Goal: Task Accomplishment & Management: Use online tool/utility

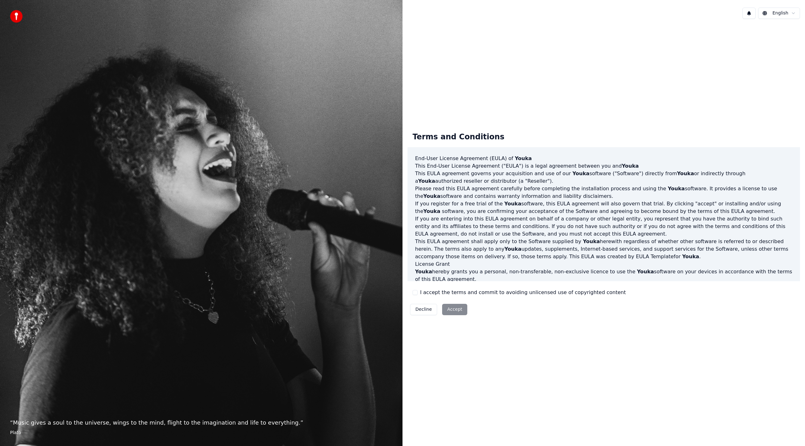
click at [450, 291] on label "I accept the terms and commit to avoiding unlicensed use of copyrighted content" at bounding box center [523, 293] width 206 height 8
click at [418, 291] on button "I accept the terms and commit to avoiding unlicensed use of copyrighted content" at bounding box center [415, 292] width 5 height 5
click at [453, 308] on button "Accept" at bounding box center [454, 309] width 25 height 11
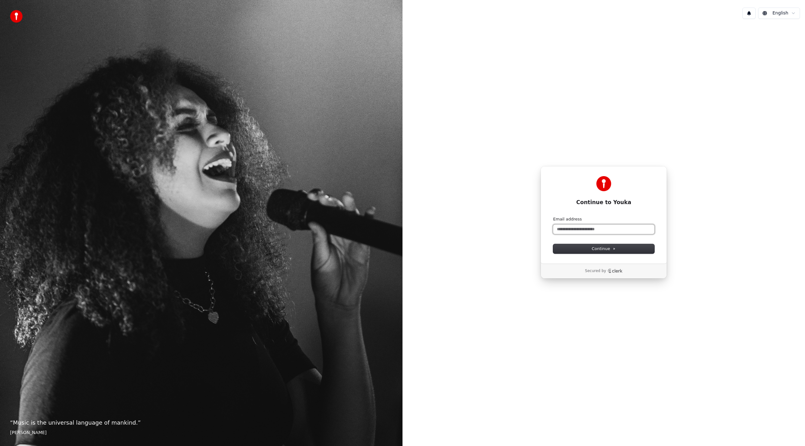
click at [585, 226] on input "Email address" at bounding box center [603, 229] width 101 height 9
click at [596, 249] on span "Continue" at bounding box center [604, 249] width 24 height 6
type input "**********"
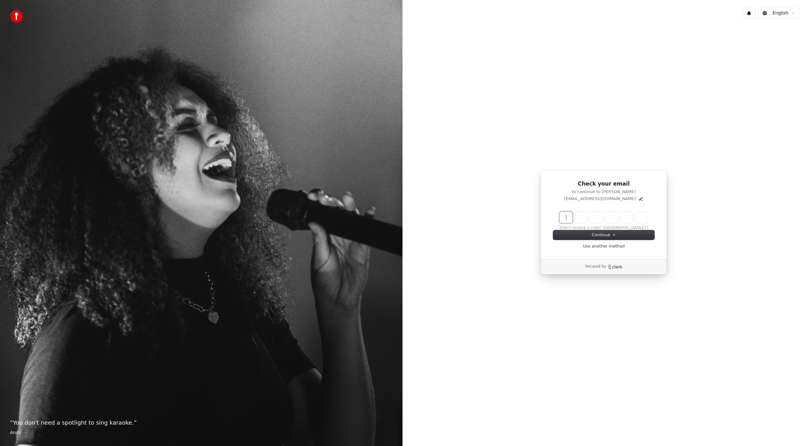
click at [569, 214] on input "Enter verification code" at bounding box center [610, 217] width 101 height 11
type input "******"
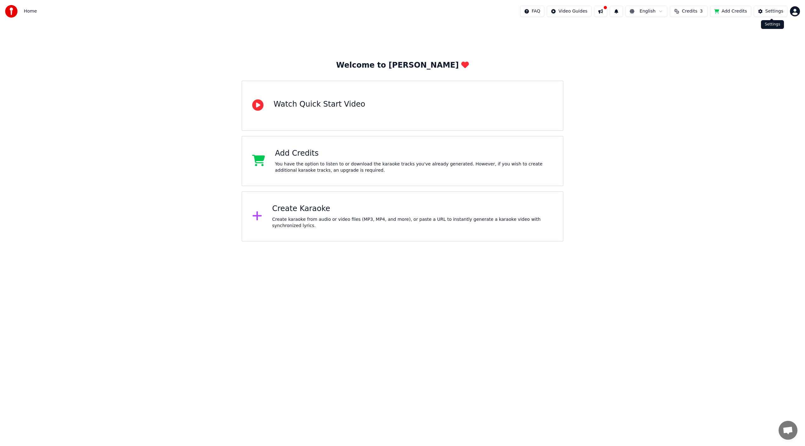
click at [776, 10] on div "Settings" at bounding box center [774, 11] width 18 height 6
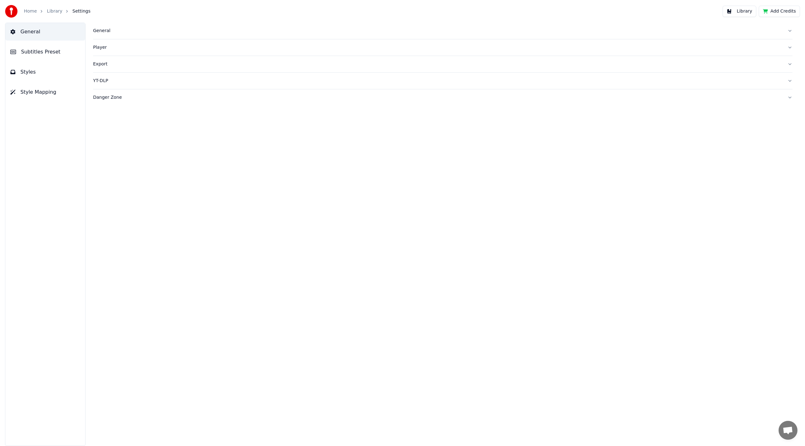
click at [253, 104] on button "Danger Zone" at bounding box center [442, 97] width 699 height 16
click at [260, 79] on div "YT-DLP" at bounding box center [437, 81] width 689 height 6
click at [99, 104] on button "button" at bounding box center [98, 106] width 10 height 6
drag, startPoint x: 108, startPoint y: 120, endPoint x: 109, endPoint y: 124, distance: 4.4
click at [108, 120] on div "Max Video Quality 1080p" at bounding box center [442, 124] width 699 height 18
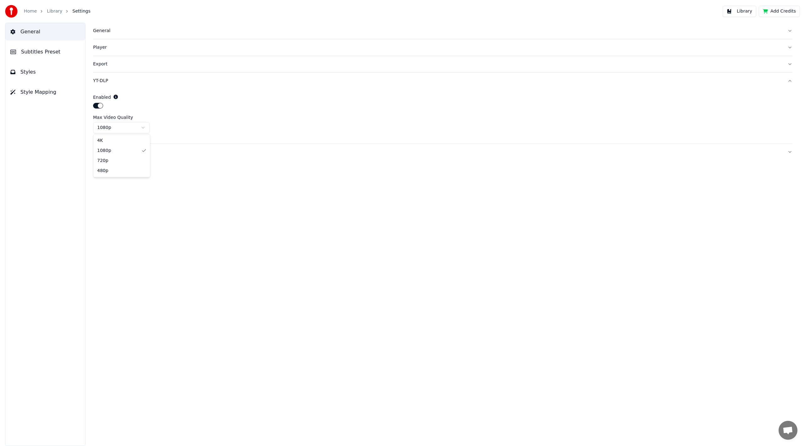
click at [109, 130] on html "Home Library Settings Library Add Credits General Subtitles Preset Styles Style…" at bounding box center [402, 223] width 805 height 446
click at [147, 58] on button "Export" at bounding box center [442, 64] width 699 height 16
click at [125, 117] on html "**********" at bounding box center [402, 223] width 805 height 446
click at [194, 167] on html "**********" at bounding box center [402, 223] width 805 height 446
click at [146, 120] on html "**********" at bounding box center [402, 223] width 805 height 446
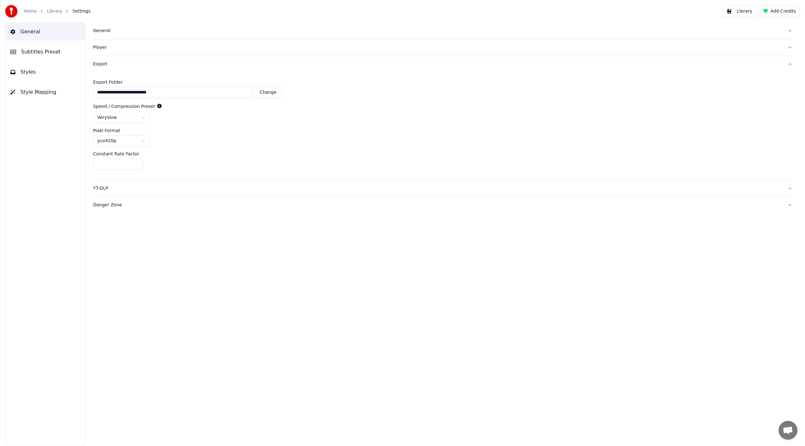
click at [130, 142] on html "**********" at bounding box center [402, 223] width 805 height 446
click at [180, 149] on html "**********" at bounding box center [402, 223] width 805 height 446
click at [123, 167] on input "**" at bounding box center [118, 163] width 50 height 11
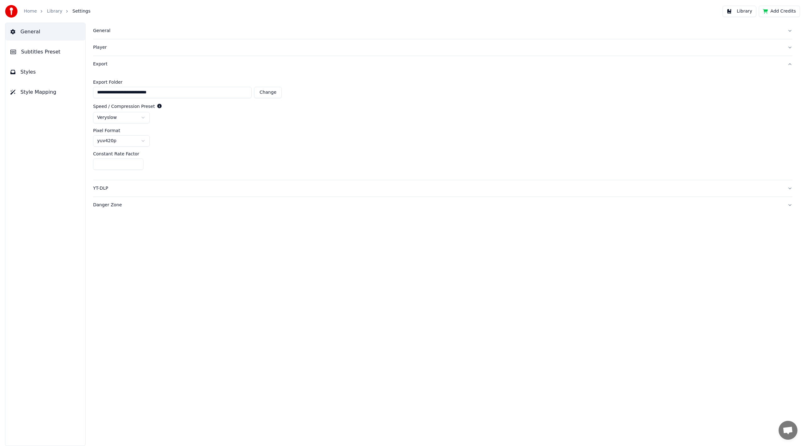
click at [107, 259] on div "**********" at bounding box center [442, 234] width 724 height 423
click at [152, 53] on button "Player" at bounding box center [442, 47] width 699 height 16
click at [159, 32] on div "General" at bounding box center [437, 31] width 689 height 6
click at [130, 104] on html "**********" at bounding box center [402, 223] width 805 height 446
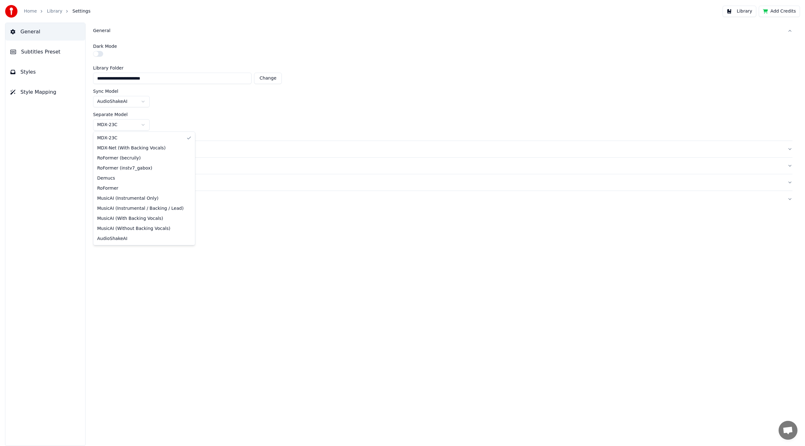
click at [128, 123] on html "**********" at bounding box center [402, 223] width 805 height 446
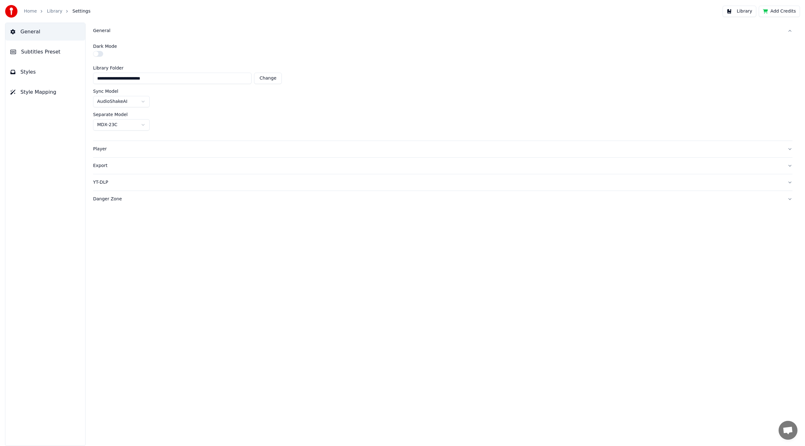
click at [272, 121] on html "**********" at bounding box center [402, 223] width 805 height 446
click at [57, 56] on button "Subtitles Preset" at bounding box center [45, 52] width 80 height 18
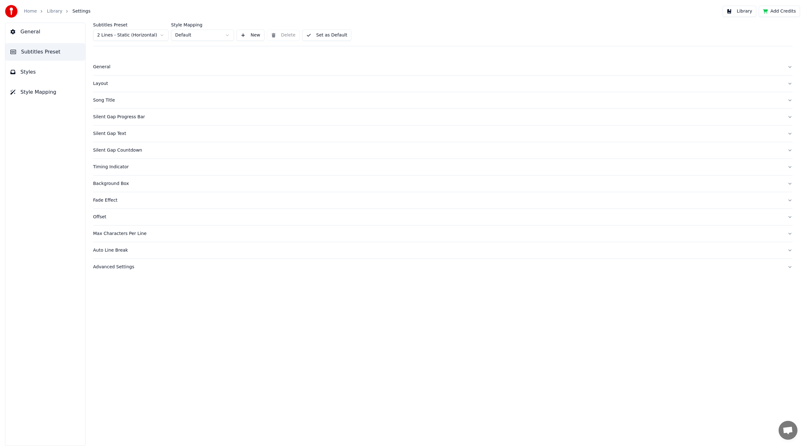
click at [51, 80] on button "Styles" at bounding box center [45, 72] width 80 height 18
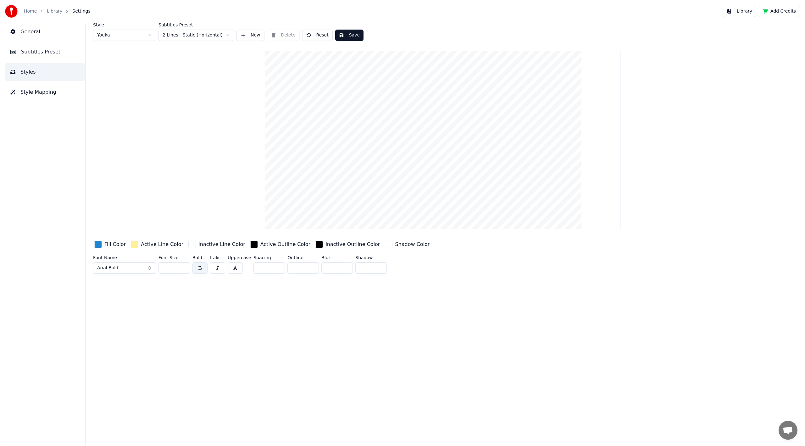
click at [47, 96] on button "Style Mapping" at bounding box center [45, 92] width 80 height 18
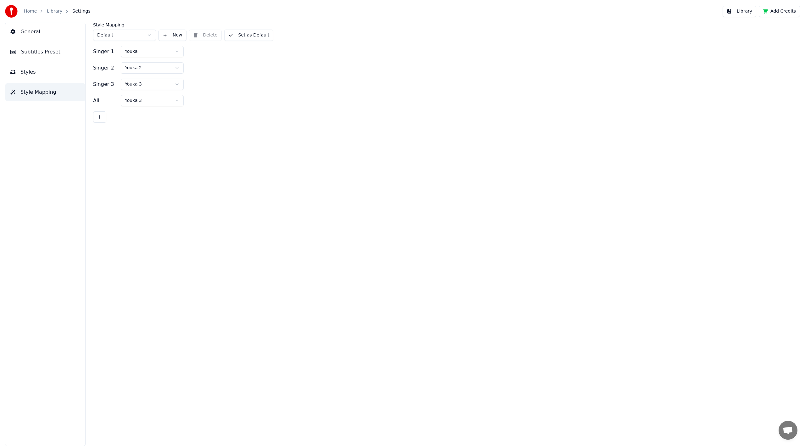
click at [32, 12] on link "Home" at bounding box center [30, 11] width 13 height 6
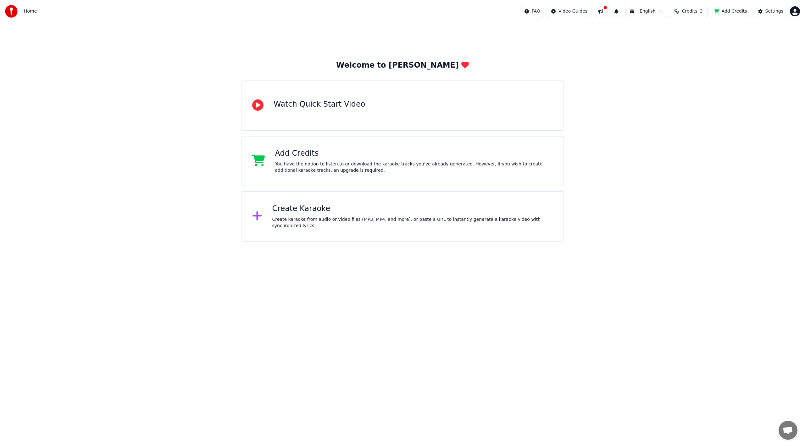
click at [605, 15] on button at bounding box center [600, 11] width 13 height 11
click at [746, 55] on div "Welcome to Youka Watch Quick Start Video Add Credits You have the option to lis…" at bounding box center [402, 132] width 805 height 219
click at [796, 11] on html "Home FAQ Video Guides English Credits 3 Add Credits Settings Welcome to Youka W…" at bounding box center [402, 120] width 805 height 241
click at [640, 164] on html "Home FAQ Video Guides English Credits 3 Add Credits Settings Welcome to Youka W…" at bounding box center [402, 120] width 805 height 241
click at [12, 16] on img at bounding box center [11, 11] width 13 height 13
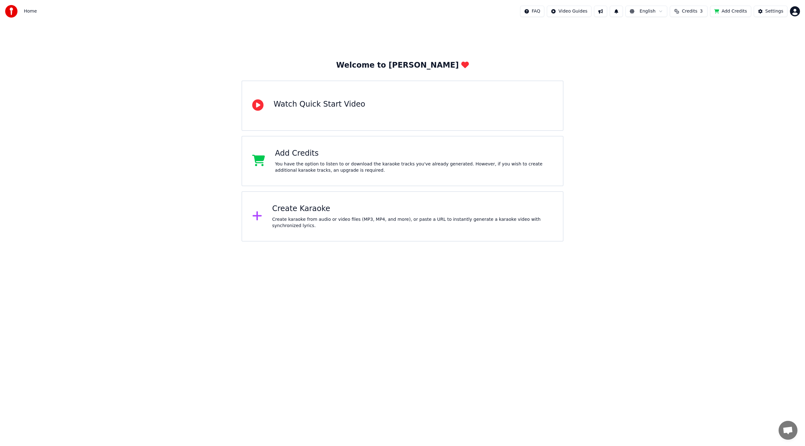
click at [12, 16] on img at bounding box center [11, 11] width 13 height 13
click at [392, 211] on div "Create Karaoke" at bounding box center [412, 209] width 281 height 10
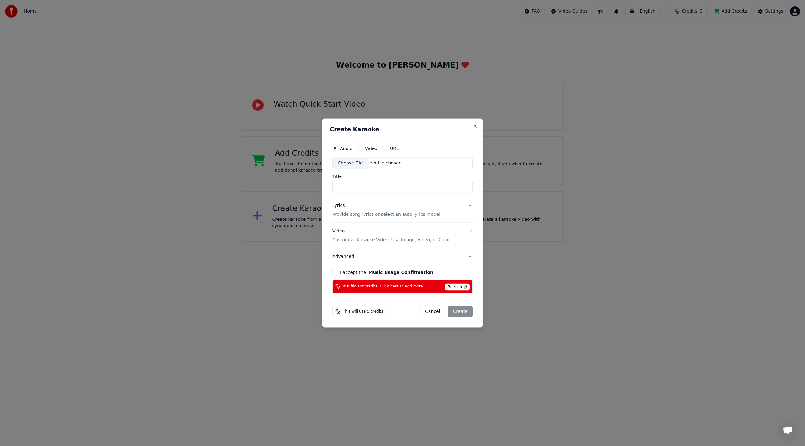
click at [477, 130] on div "Create Karaoke Audio Video URL Choose File No file chosen Title Lyrics Provide …" at bounding box center [402, 223] width 161 height 209
click at [476, 129] on button "Close" at bounding box center [475, 126] width 5 height 5
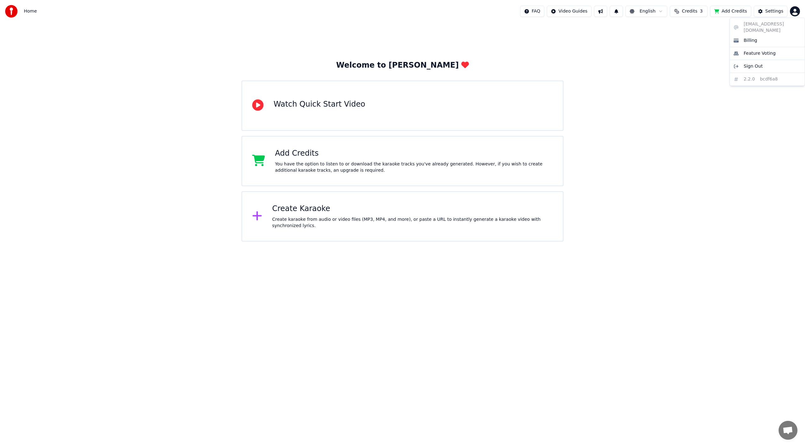
click at [795, 11] on html "Home FAQ Video Guides English Credits 3 Add Credits Settings Welcome to Youka W…" at bounding box center [402, 120] width 805 height 241
drag, startPoint x: 550, startPoint y: 30, endPoint x: 0, endPoint y: 26, distance: 550.3
click at [13, 9] on img at bounding box center [11, 11] width 13 height 13
drag, startPoint x: 28, startPoint y: 12, endPoint x: 0, endPoint y: 18, distance: 28.6
click at [26, 12] on span "Home" at bounding box center [30, 11] width 13 height 6
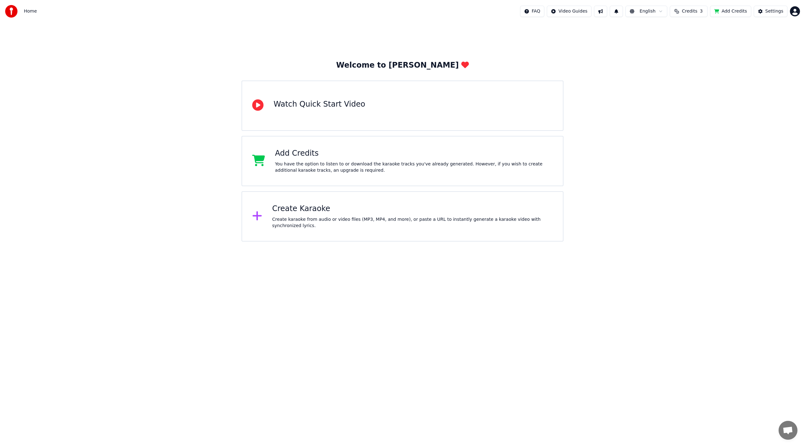
click at [10, 15] on img at bounding box center [11, 11] width 13 height 13
click at [620, 14] on button at bounding box center [616, 11] width 13 height 11
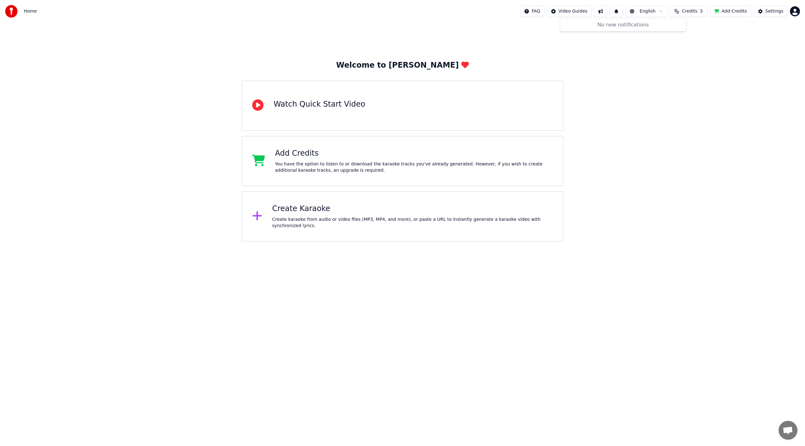
click at [649, 12] on html "Home FAQ Video Guides English Credits 3 Add Credits Settings Welcome to Youka W…" at bounding box center [402, 120] width 805 height 241
click at [691, 10] on html "Home FAQ Video Guides English Credits 3 Add Credits Settings Welcome to Youka W…" at bounding box center [402, 120] width 805 height 241
click at [691, 10] on span "Credits" at bounding box center [689, 11] width 15 height 6
click at [773, 13] on div "Settings" at bounding box center [774, 11] width 18 height 6
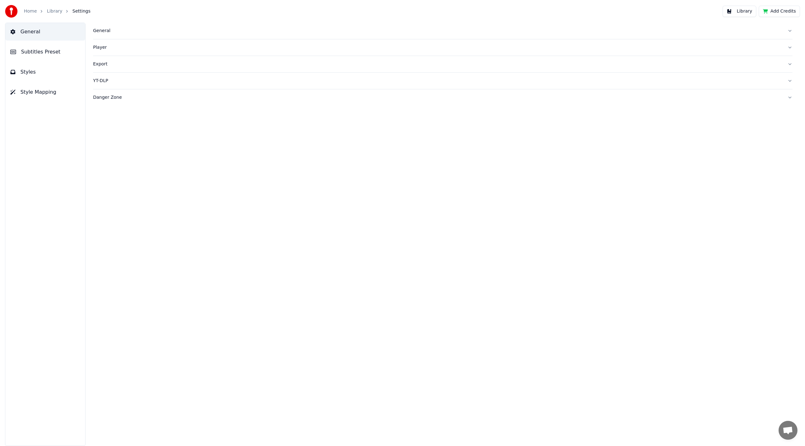
click at [52, 11] on link "Library" at bounding box center [54, 11] width 15 height 6
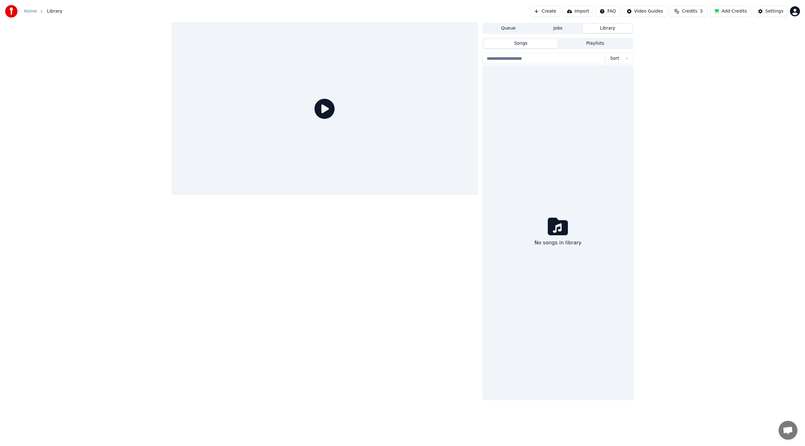
drag, startPoint x: 664, startPoint y: 128, endPoint x: 675, endPoint y: 124, distance: 11.2
click at [648, 104] on div "Queue Jobs Library Songs Playlists Sort No songs in library" at bounding box center [402, 211] width 805 height 377
click at [796, 14] on html "Home Library Create Import FAQ Video Guides Credits 3 Add Credits Settings Queu…" at bounding box center [402, 223] width 805 height 446
click at [643, 66] on html "Home Library Create Import FAQ Video Guides Credits 3 Add Credits Settings Queu…" at bounding box center [402, 223] width 805 height 446
click at [560, 13] on button "Create" at bounding box center [545, 11] width 31 height 11
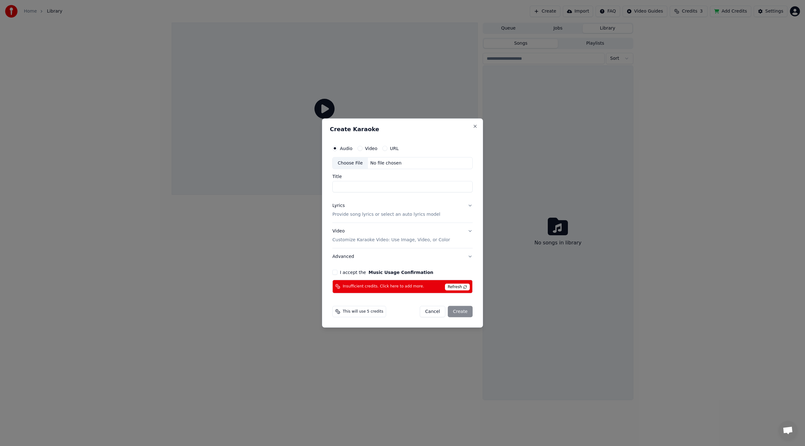
click at [472, 129] on h2 "Create Karaoke" at bounding box center [402, 129] width 145 height 6
click at [475, 127] on button "Close" at bounding box center [475, 126] width 5 height 5
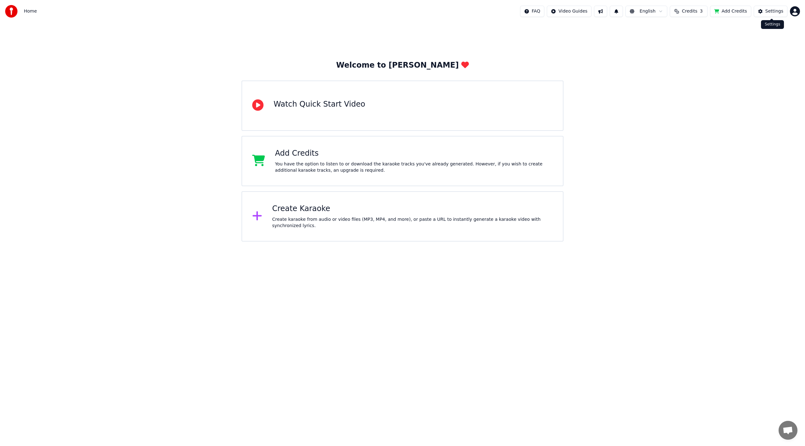
click at [603, 15] on button "Settings" at bounding box center [771, 11] width 34 height 11
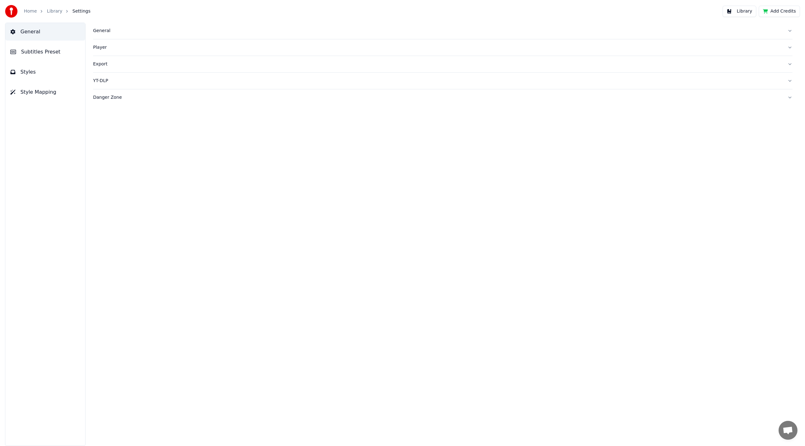
click at [115, 32] on div "General" at bounding box center [437, 31] width 689 height 6
click at [134, 146] on div "Player" at bounding box center [437, 149] width 689 height 6
click at [43, 63] on div "General Subtitles Preset Styles Style Mapping" at bounding box center [45, 234] width 80 height 423
click at [45, 54] on span "Subtitles Preset" at bounding box center [40, 52] width 39 height 8
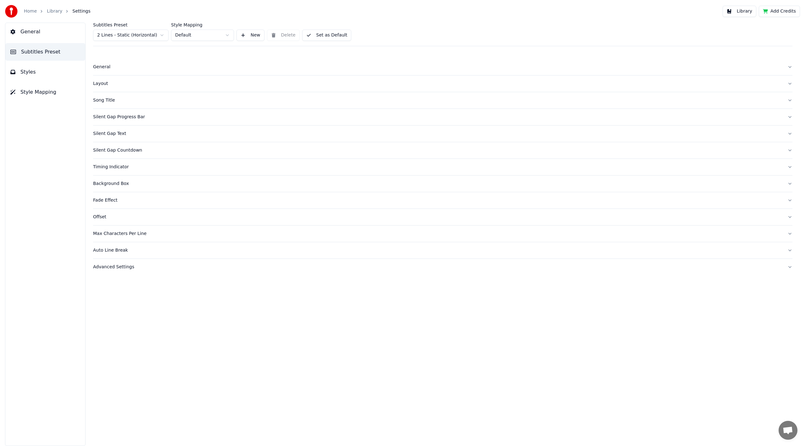
click at [47, 67] on button "Styles" at bounding box center [45, 72] width 80 height 18
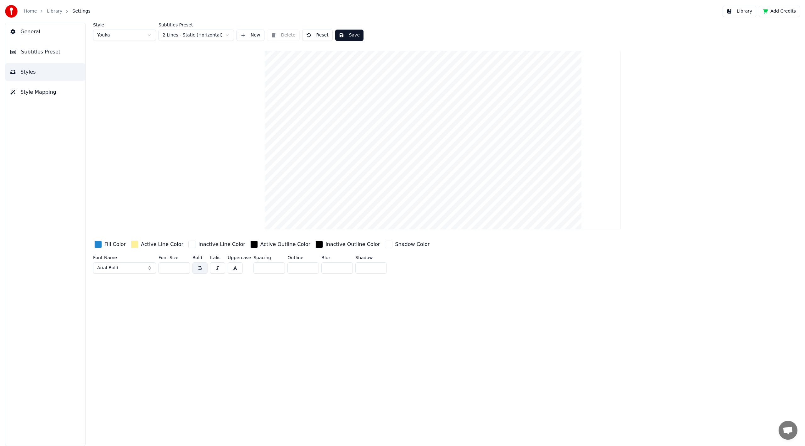
click at [44, 92] on span "Style Mapping" at bounding box center [38, 92] width 36 height 8
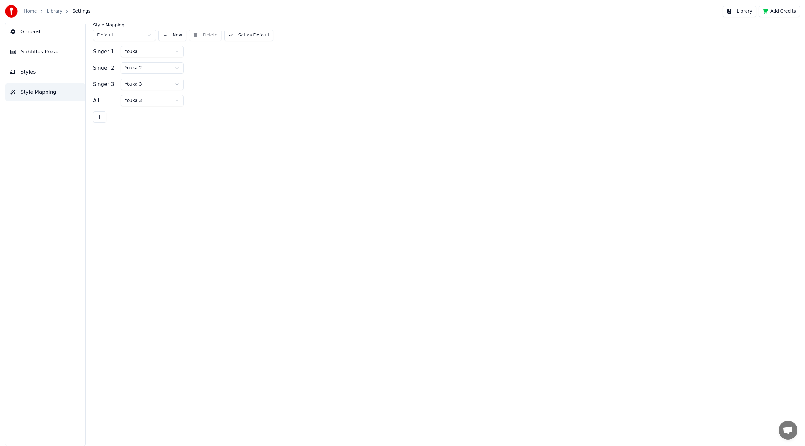
click at [52, 10] on link "Library" at bounding box center [54, 11] width 15 height 6
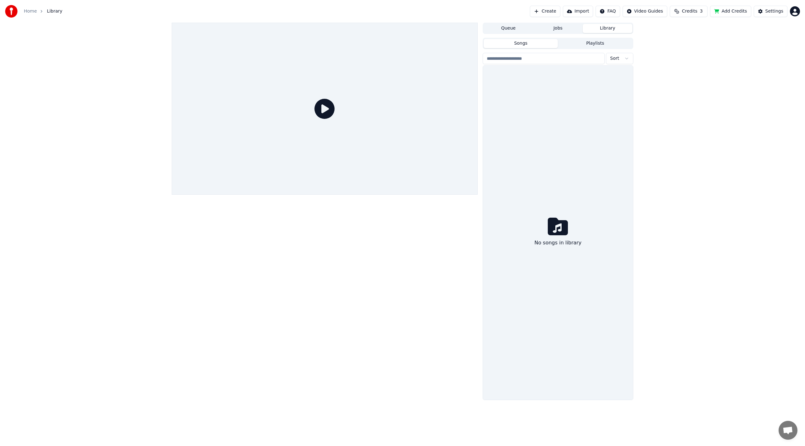
click at [376, 83] on div at bounding box center [325, 109] width 306 height 172
click at [579, 45] on button "Playlists" at bounding box center [595, 43] width 75 height 9
click at [510, 46] on button "Songs" at bounding box center [521, 43] width 75 height 9
click at [532, 197] on div "No songs in library" at bounding box center [558, 233] width 150 height 334
click at [532, 196] on div "No songs in library" at bounding box center [558, 233] width 150 height 334
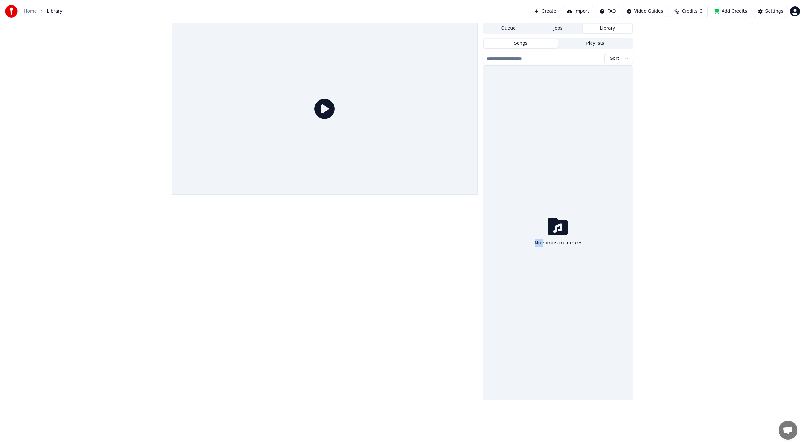
click at [532, 196] on div "No songs in library" at bounding box center [558, 233] width 150 height 334
click at [560, 26] on button "Jobs" at bounding box center [558, 28] width 50 height 9
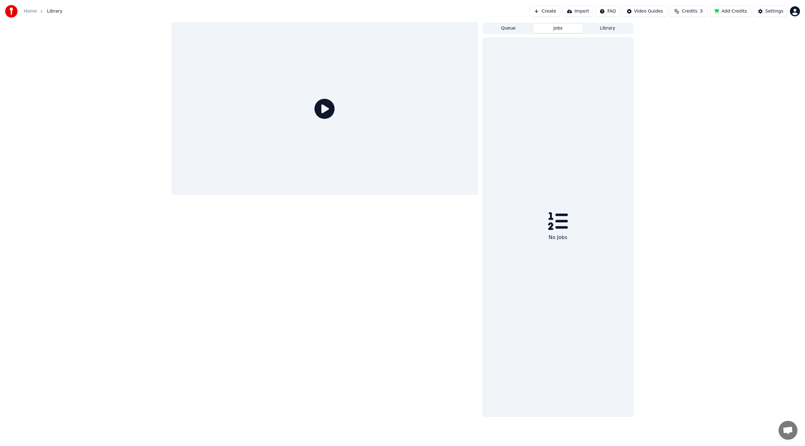
click at [514, 26] on button "Queue" at bounding box center [509, 28] width 50 height 9
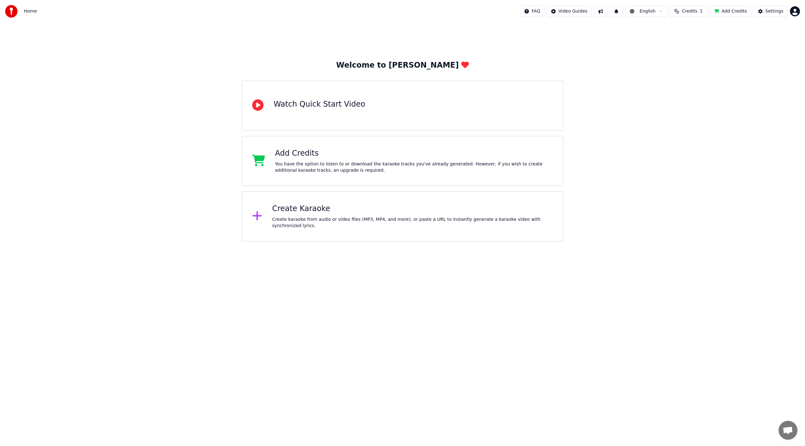
click at [603, 12] on html "Home FAQ Video Guides English Credits 1 Add Credits Settings Welcome to Youka W…" at bounding box center [402, 120] width 805 height 241
click at [603, 42] on html "Home FAQ Video Guides English Credits 1 Add Credits Settings Welcome to Youka W…" at bounding box center [402, 120] width 805 height 241
click at [603, 14] on button "Add Credits" at bounding box center [730, 11] width 41 height 11
click at [603, 14] on button "Settings" at bounding box center [771, 11] width 34 height 11
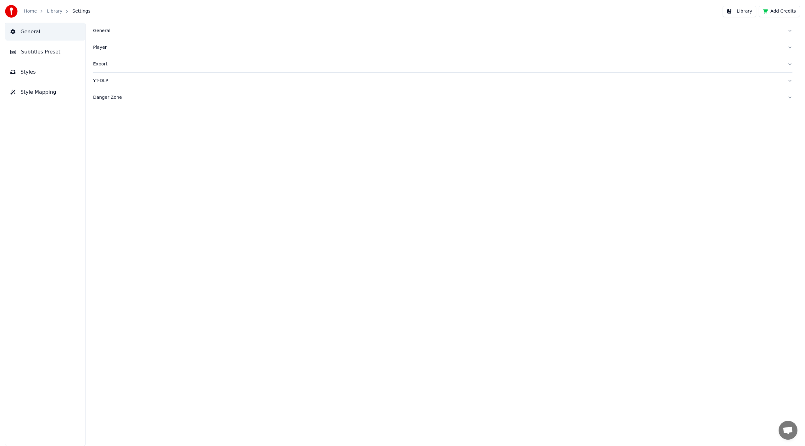
click at [31, 33] on span "General" at bounding box center [30, 32] width 20 height 8
click at [25, 14] on link "Home" at bounding box center [30, 11] width 13 height 6
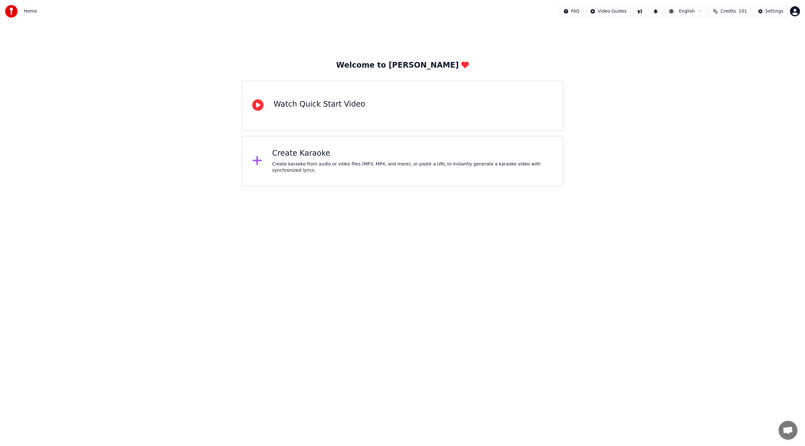
click at [418, 186] on html "Home FAQ Video Guides English Credits 101 Settings Welcome to Youka Watch Quick…" at bounding box center [402, 93] width 805 height 186
click at [365, 167] on div "Create karaoke from audio or video files (MP3, MP4, and more), or paste a URL t…" at bounding box center [412, 167] width 281 height 13
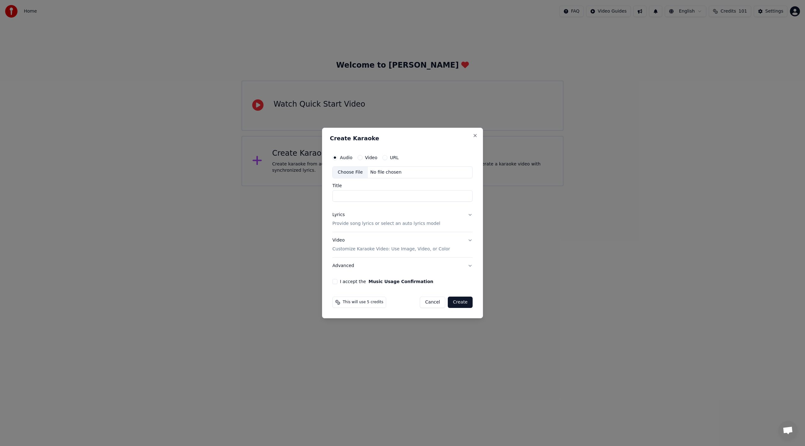
click at [384, 155] on button "URL" at bounding box center [384, 157] width 5 height 5
click at [349, 158] on label "Audio" at bounding box center [346, 157] width 13 height 4
click at [337, 158] on button "Audio" at bounding box center [334, 157] width 5 height 5
click at [355, 172] on div "Choose File" at bounding box center [350, 172] width 35 height 11
click at [358, 160] on button "Video" at bounding box center [360, 157] width 5 height 5
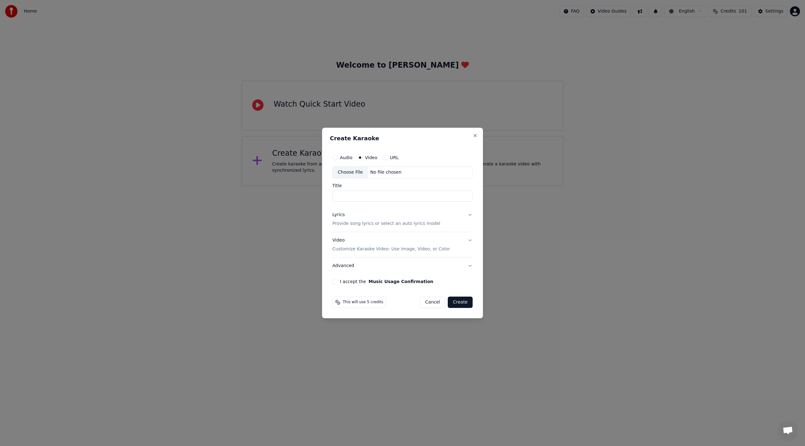
click at [349, 175] on div "Choose File" at bounding box center [350, 172] width 35 height 11
type input "**********"
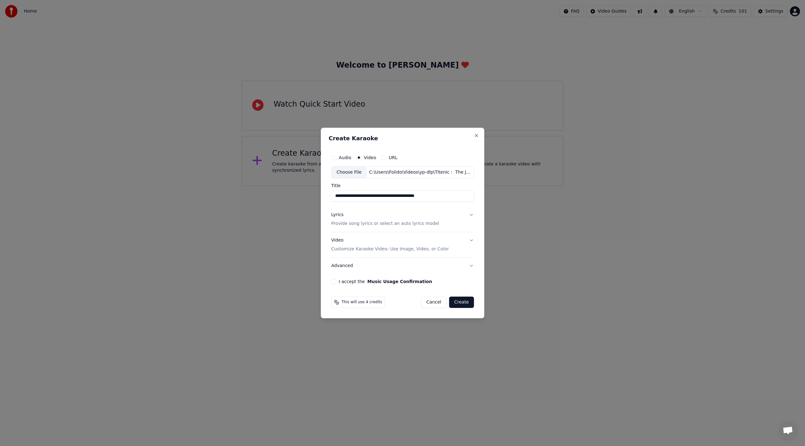
click at [418, 223] on p "Provide song lyrics or select an auto lyrics model" at bounding box center [385, 223] width 108 height 6
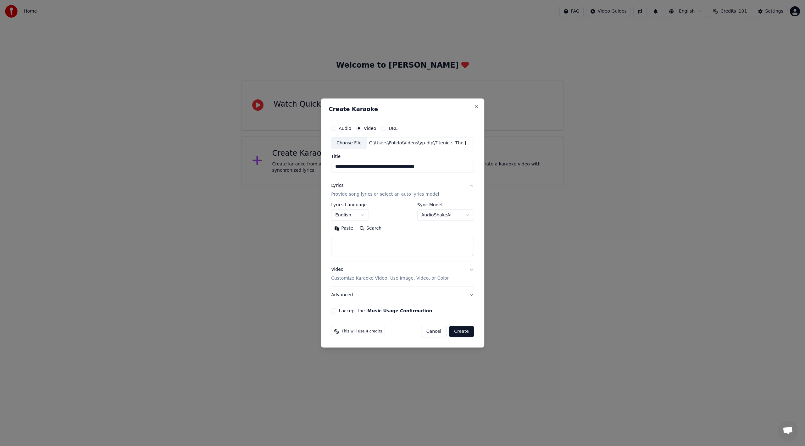
click at [431, 186] on body "**********" at bounding box center [402, 93] width 805 height 186
click at [427, 242] on textarea at bounding box center [402, 246] width 143 height 20
click at [448, 186] on body "**********" at bounding box center [402, 93] width 805 height 186
click at [455, 186] on body "**********" at bounding box center [402, 93] width 805 height 186
click at [454, 186] on body "**********" at bounding box center [402, 93] width 805 height 186
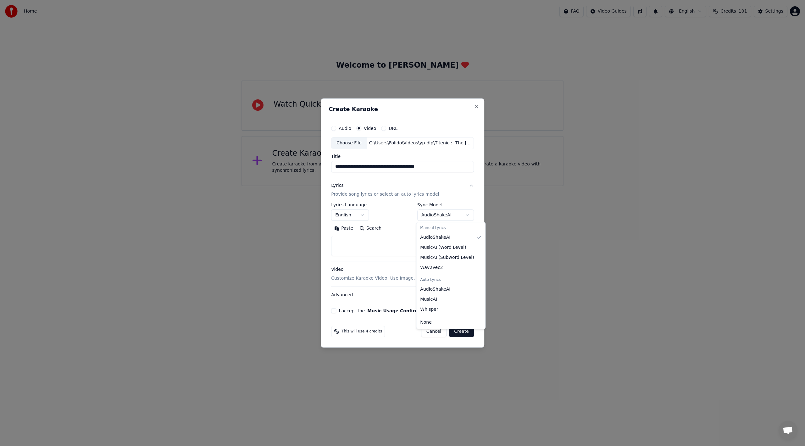
click at [455, 186] on body "**********" at bounding box center [402, 93] width 805 height 186
select select "**********"
click at [441, 250] on textarea at bounding box center [402, 246] width 143 height 20
click at [458, 186] on body "**********" at bounding box center [402, 93] width 805 height 186
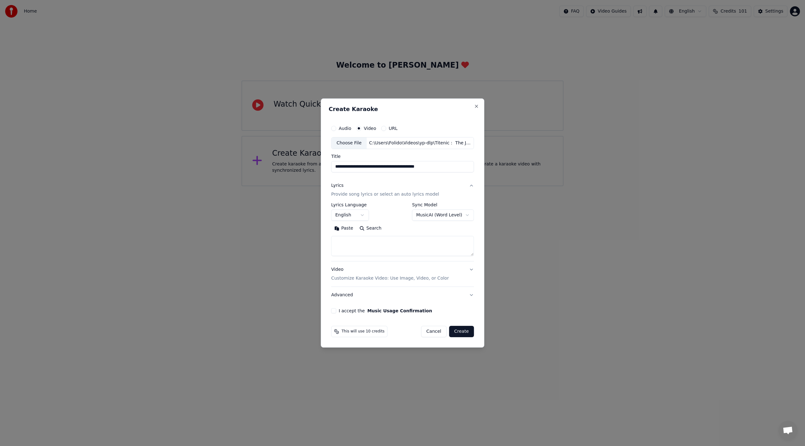
click at [363, 245] on textarea at bounding box center [402, 246] width 143 height 20
paste textarea "**********"
click at [363, 186] on body "**********" at bounding box center [402, 93] width 805 height 186
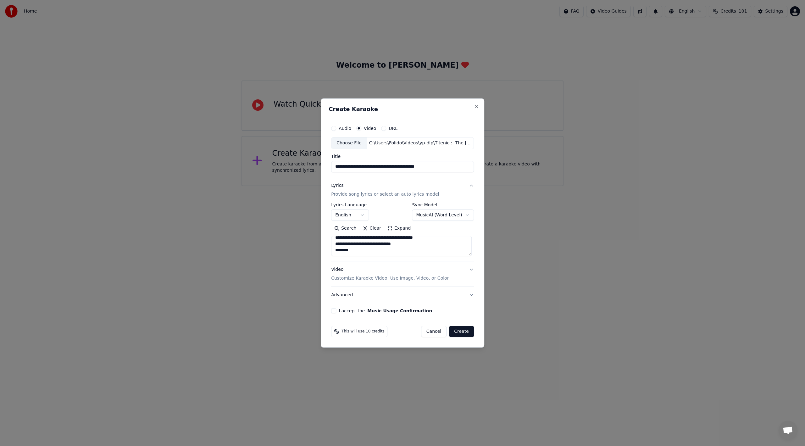
click at [406, 186] on body "**********" at bounding box center [402, 93] width 805 height 186
click at [397, 231] on button "Expand" at bounding box center [399, 228] width 30 height 10
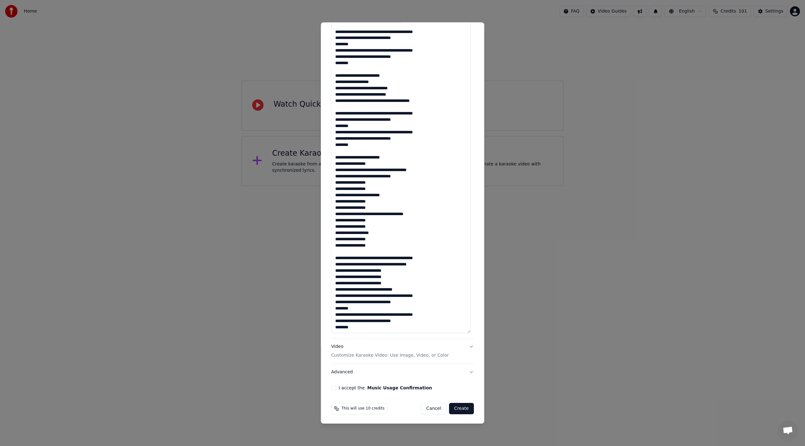
scroll to position [316, 0]
click at [411, 289] on textarea at bounding box center [401, 88] width 140 height 489
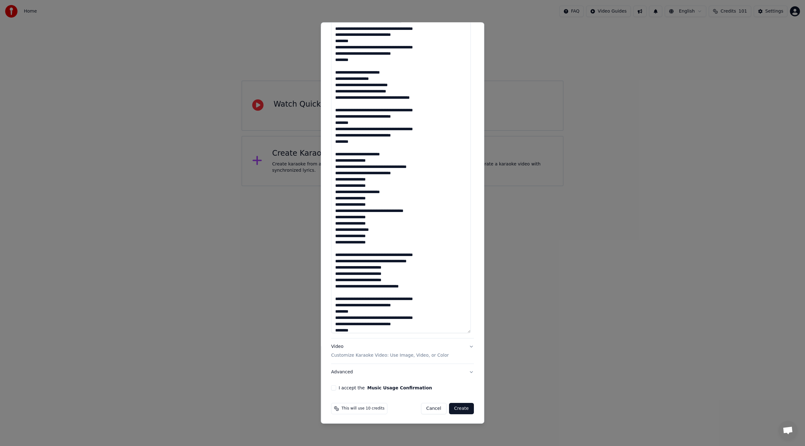
scroll to position [7, 0]
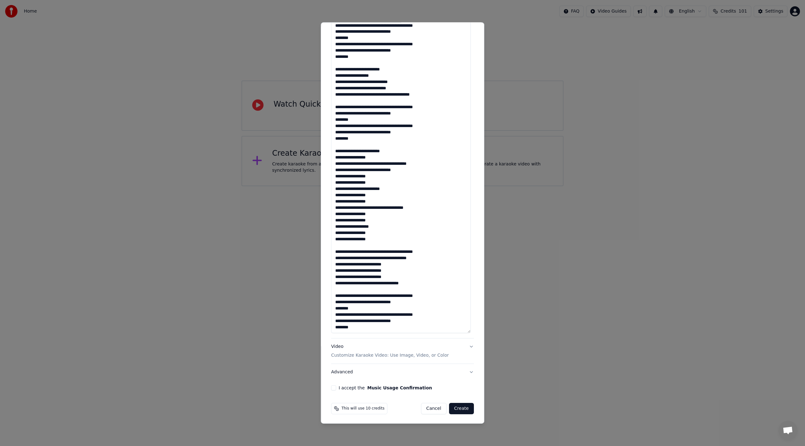
type textarea "**********"
click at [363, 355] on div "**********" at bounding box center [403, 60] width 148 height 665
click at [367, 355] on button "Music Usage Confirmation" at bounding box center [399, 388] width 65 height 4
click at [335, 355] on div "I accept the Music Usage Confirmation" at bounding box center [402, 387] width 143 height 5
click at [333, 355] on button "I accept the Music Usage Confirmation" at bounding box center [333, 387] width 5 height 5
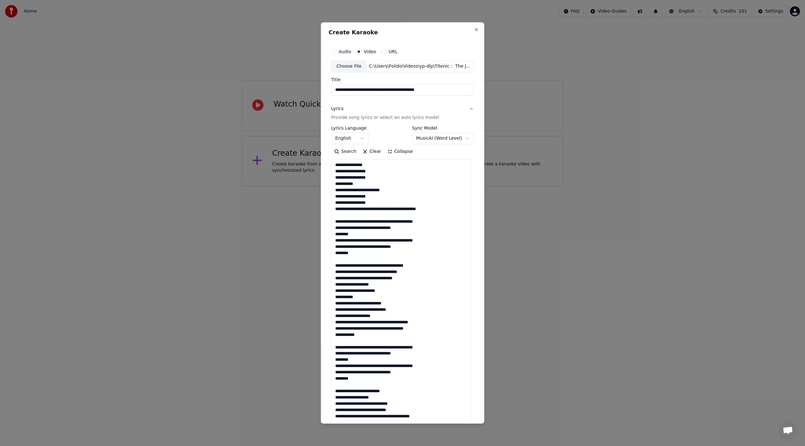
scroll to position [0, 0]
click at [464, 138] on body "**********" at bounding box center [402, 93] width 805 height 186
click at [397, 152] on button "Collapse" at bounding box center [400, 152] width 32 height 10
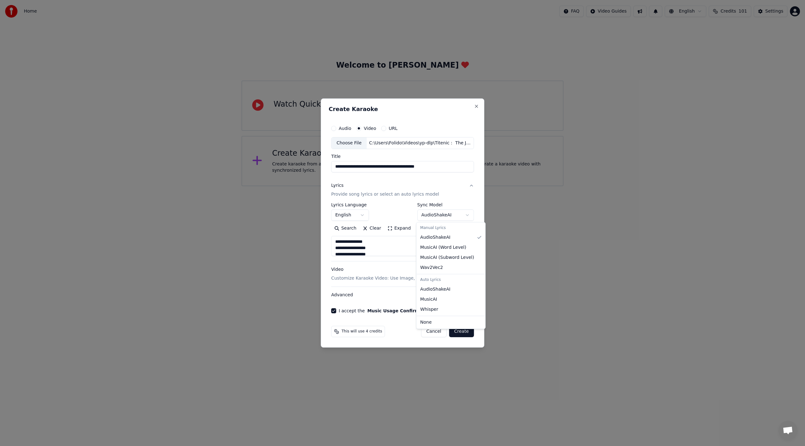
click at [437, 186] on body "**********" at bounding box center [402, 93] width 805 height 186
click at [454, 186] on body "**********" at bounding box center [402, 93] width 805 height 186
click at [457, 186] on body "**********" at bounding box center [402, 93] width 805 height 186
select select "**********"
click at [421, 277] on p "Customize Karaoke Video: Use Image, Video, or Color" at bounding box center [390, 278] width 118 height 6
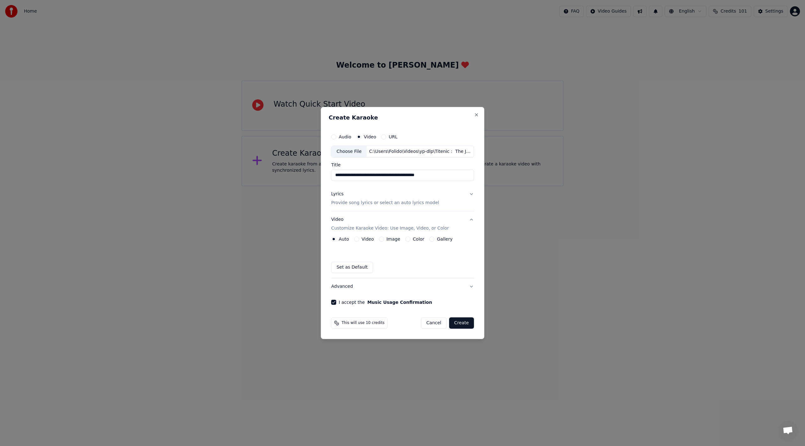
click at [360, 287] on button "Advanced" at bounding box center [402, 286] width 143 height 16
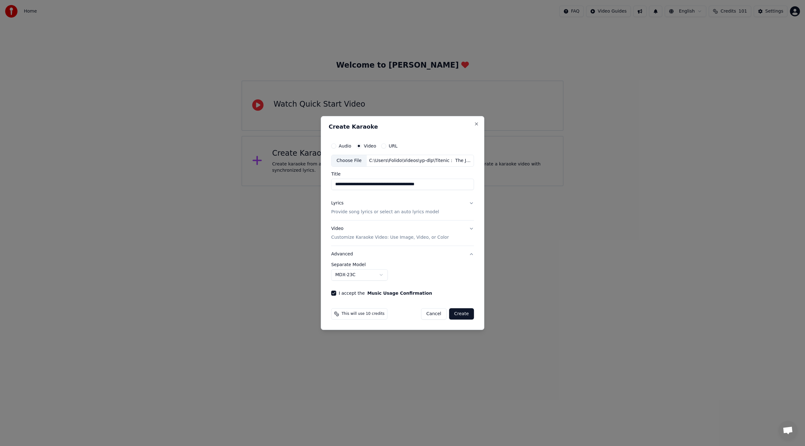
click at [367, 280] on div "**********" at bounding box center [402, 273] width 143 height 23
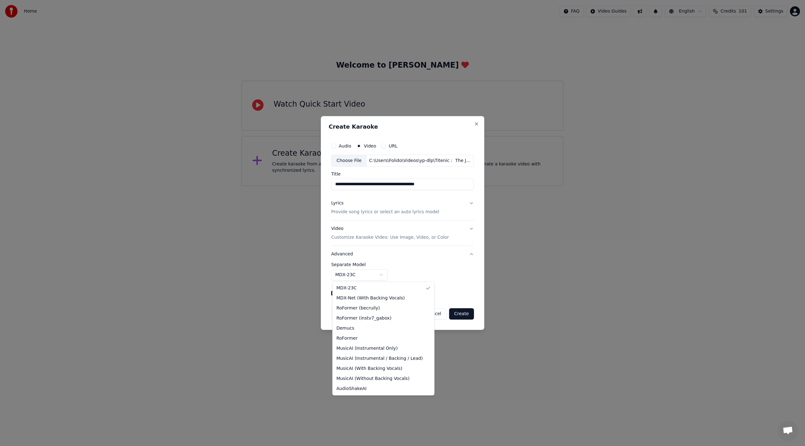
click at [373, 186] on body "**********" at bounding box center [402, 93] width 805 height 186
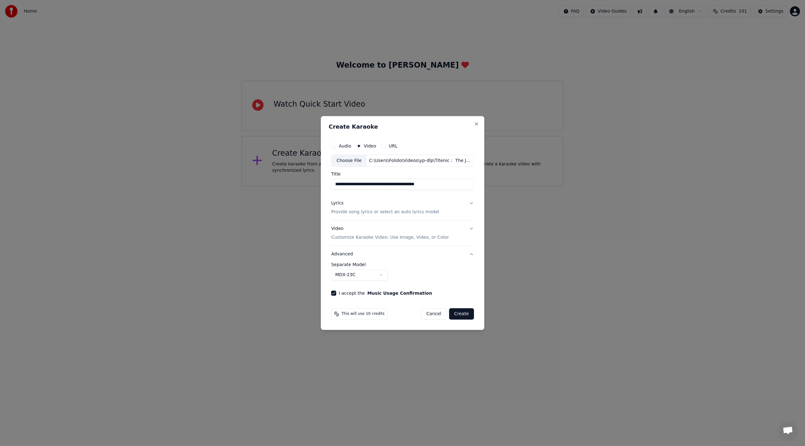
click at [410, 186] on body "**********" at bounding box center [402, 93] width 805 height 186
drag, startPoint x: 412, startPoint y: 184, endPoint x: 470, endPoint y: 176, distance: 58.0
click at [470, 176] on div "**********" at bounding box center [402, 181] width 143 height 18
click at [356, 182] on input "**********" at bounding box center [402, 184] width 143 height 11
type input "**********"
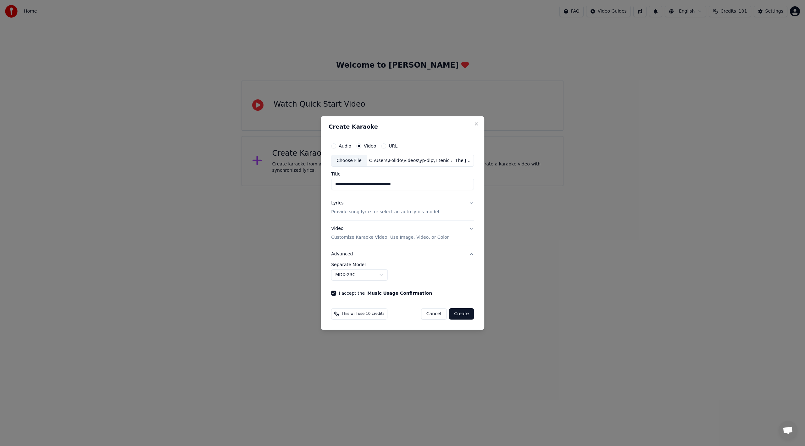
click at [469, 311] on button "Create" at bounding box center [461, 313] width 25 height 11
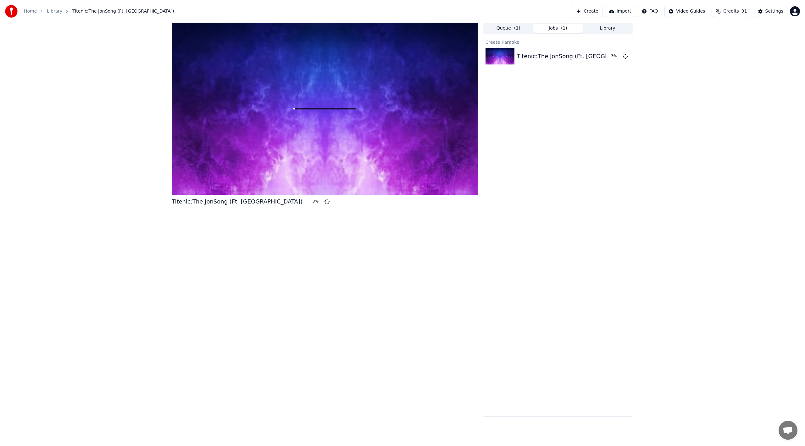
click at [603, 13] on button "Import" at bounding box center [620, 11] width 30 height 11
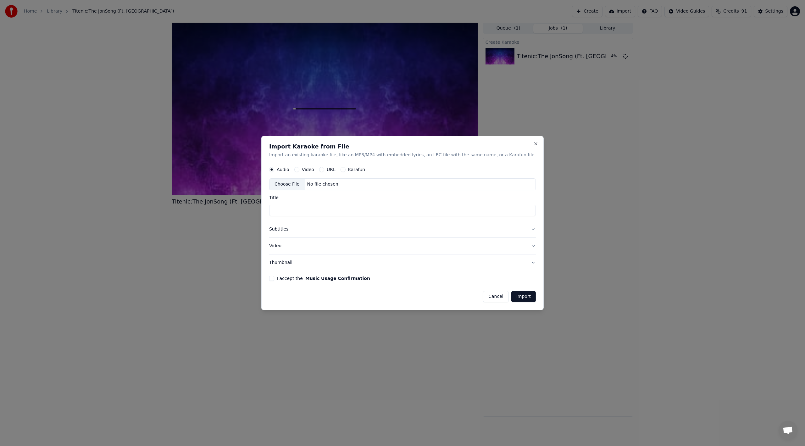
click at [314, 169] on div "Video" at bounding box center [304, 169] width 20 height 5
click at [336, 171] on div "URL" at bounding box center [327, 169] width 16 height 5
click at [324, 169] on button "URL" at bounding box center [321, 169] width 5 height 5
click at [323, 169] on circle "button" at bounding box center [322, 169] width 2 height 2
click at [346, 169] on button "Karafun" at bounding box center [343, 169] width 5 height 5
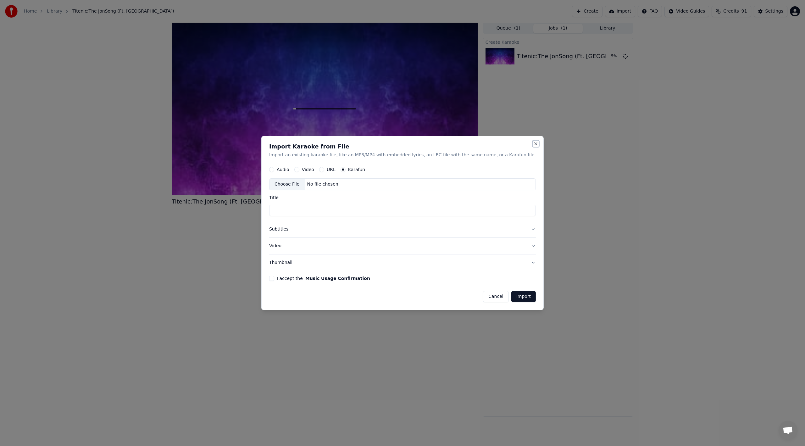
click at [533, 145] on button "Close" at bounding box center [535, 143] width 5 height 5
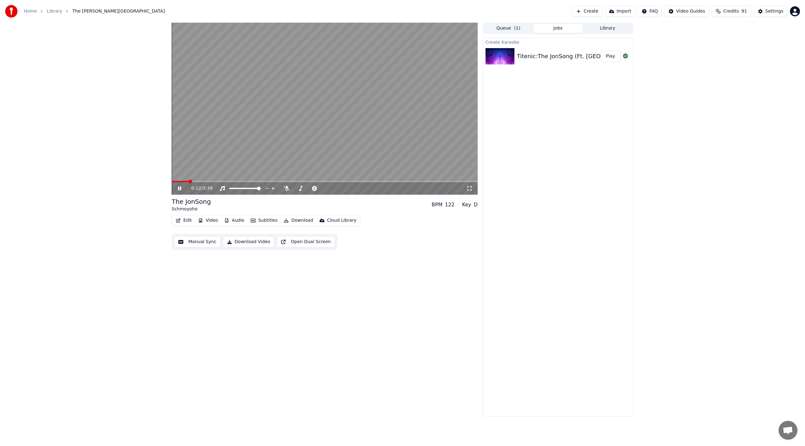
click at [468, 191] on icon at bounding box center [469, 188] width 4 height 4
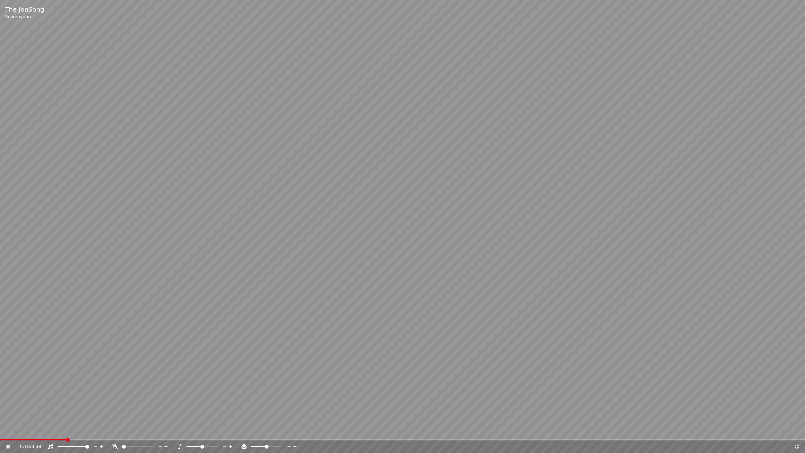
click at [603, 355] on icon at bounding box center [797, 446] width 6 height 5
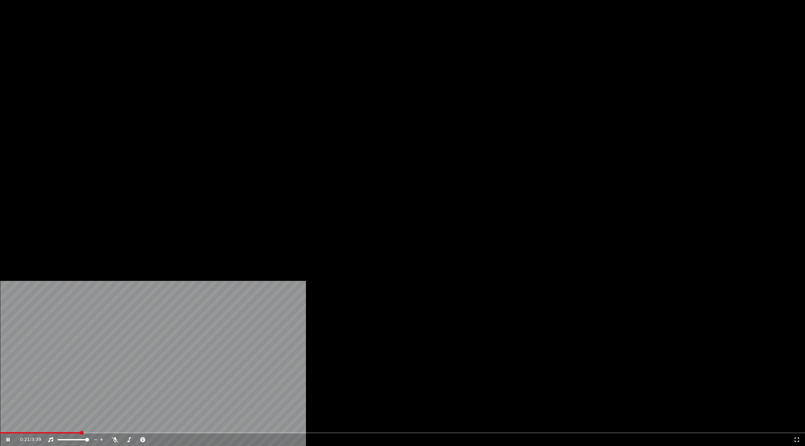
click at [264, 53] on button "Subtitles" at bounding box center [264, 48] width 32 height 9
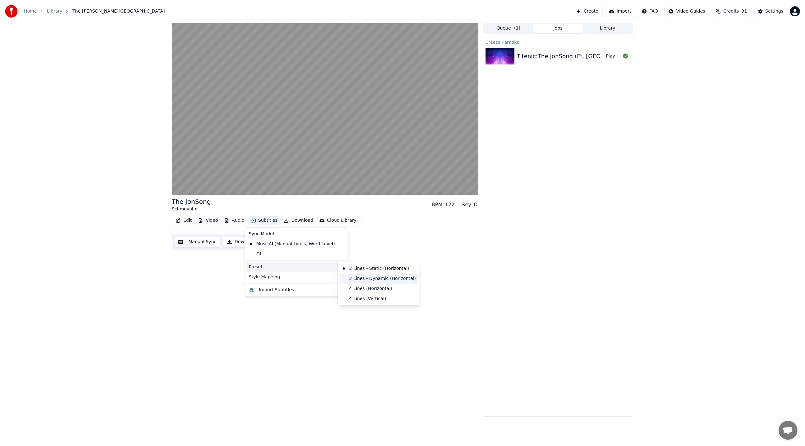
click at [401, 280] on div "2 Lines - Dynamic (Horizontal)" at bounding box center [378, 279] width 79 height 10
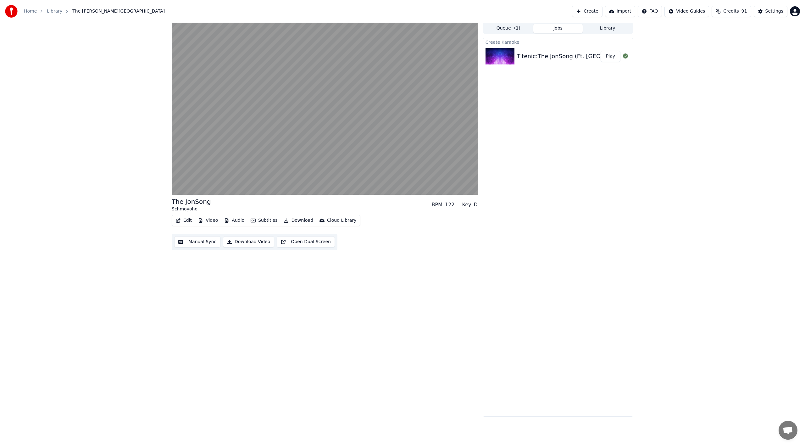
click at [293, 245] on button "Open Dual Screen" at bounding box center [306, 241] width 58 height 11
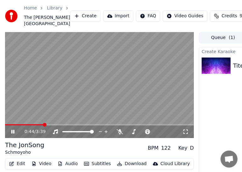
click at [229, 0] on div "Home Library The [PERSON_NAME] Create Import FAQ Video Guides Credits 91 Settin…" at bounding box center [121, 16] width 242 height 32
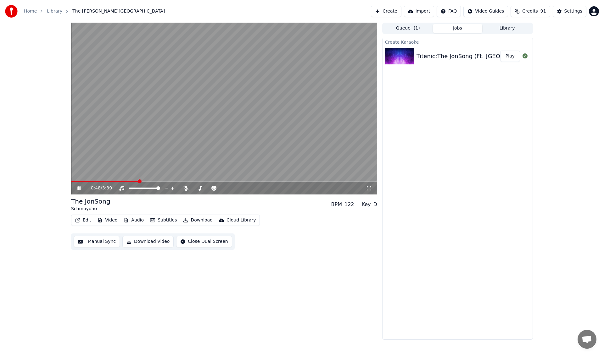
click at [475, 199] on div "Create Karaoke Titenic:The JonSong (Ft. Schmoyoho) Play" at bounding box center [457, 189] width 151 height 302
drag, startPoint x: 147, startPoint y: 177, endPoint x: 54, endPoint y: 176, distance: 92.1
click at [54, 176] on div "0:53 / 3:39 The [PERSON_NAME] BPM 122 Key D Edit Video Audio Subtitles Download…" at bounding box center [302, 181] width 604 height 317
click at [91, 177] on video at bounding box center [224, 109] width 306 height 172
drag, startPoint x: 84, startPoint y: 180, endPoint x: 80, endPoint y: 180, distance: 3.5
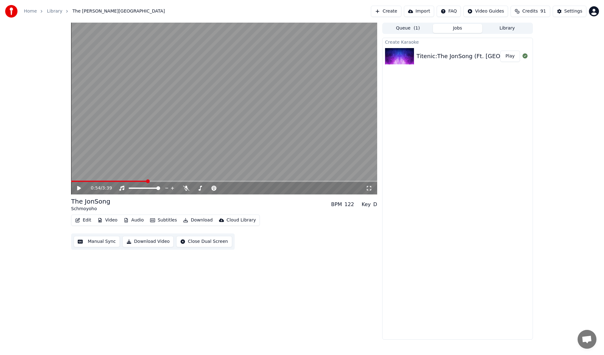
click at [80, 180] on video at bounding box center [224, 109] width 306 height 172
click at [71, 181] on span at bounding box center [71, 181] width 0 height 1
click at [152, 220] on icon "button" at bounding box center [152, 221] width 5 height 4
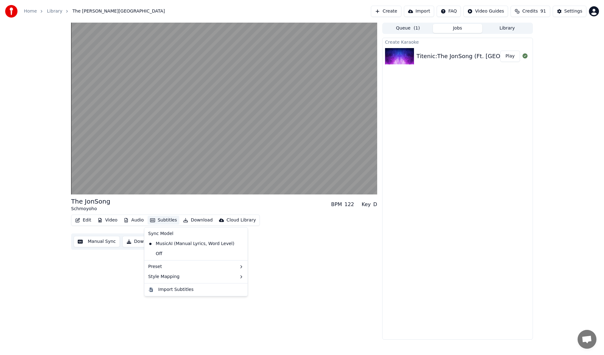
click at [305, 223] on div "Edit Video Audio Subtitles Download Cloud Library Manual Sync Download Video Cl…" at bounding box center [224, 232] width 306 height 35
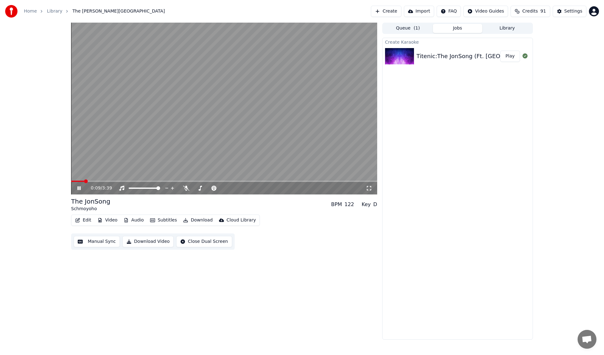
click at [158, 221] on button "Subtitles" at bounding box center [163, 220] width 32 height 9
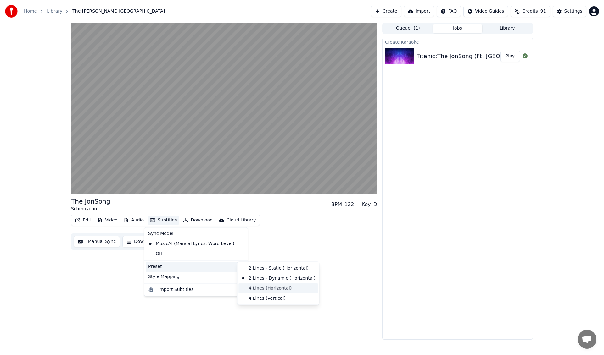
click at [279, 289] on div "4 Lines (Horizontal)" at bounding box center [277, 289] width 79 height 10
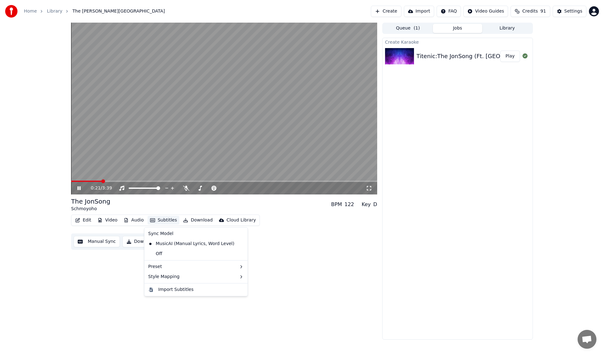
click at [161, 220] on button "Subtitles" at bounding box center [163, 220] width 32 height 9
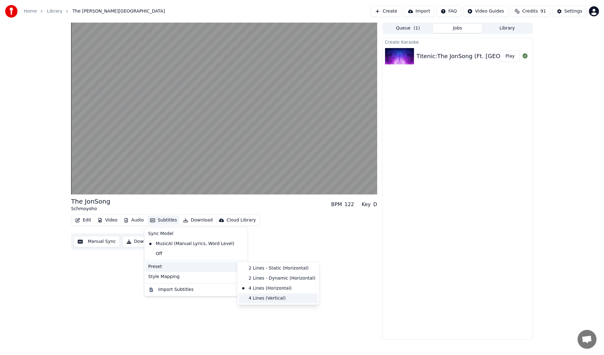
click at [262, 299] on div "4 Lines (Vertical)" at bounding box center [277, 299] width 79 height 10
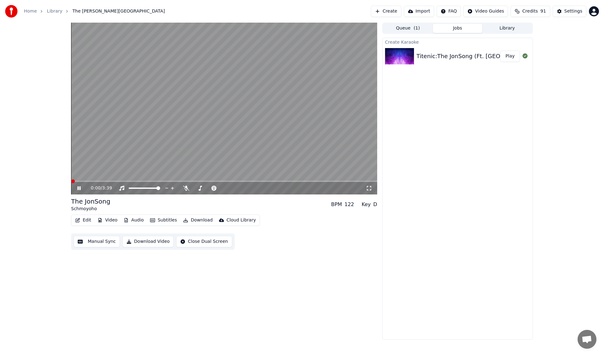
click at [71, 180] on span at bounding box center [73, 182] width 4 height 4
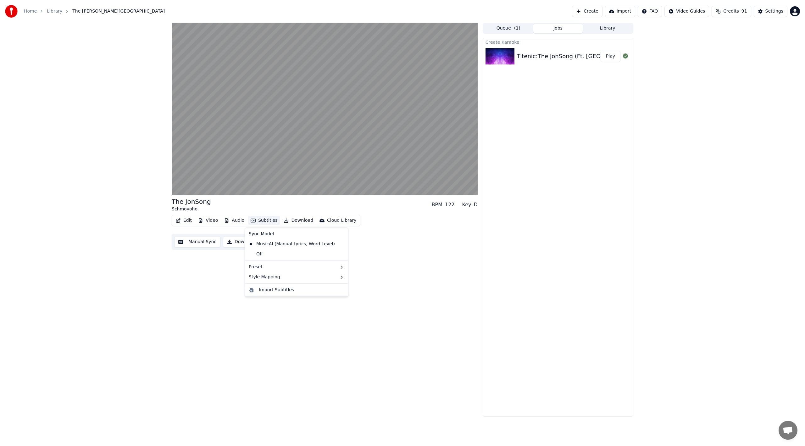
click at [256, 219] on button "Subtitles" at bounding box center [264, 220] width 32 height 9
click at [311, 246] on div "MusicAI (Manual Lyrics, Word Level)" at bounding box center [291, 244] width 91 height 10
click at [172, 181] on span at bounding box center [172, 181] width 0 height 1
click at [469, 190] on icon at bounding box center [469, 188] width 6 height 5
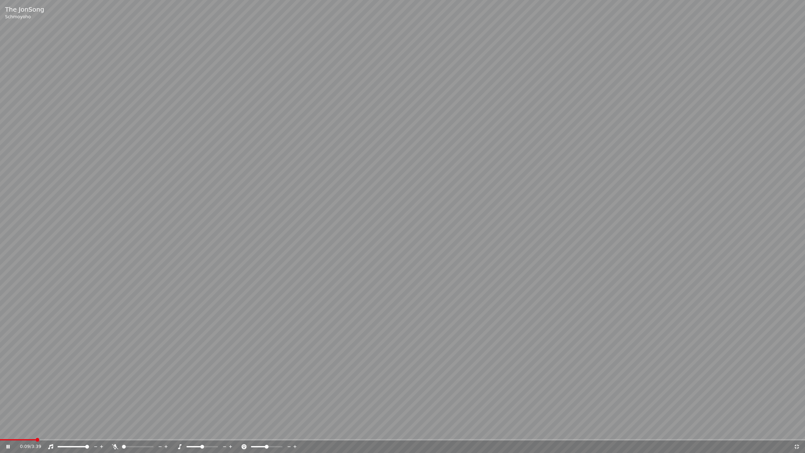
click at [603, 355] on div "0:09 / 3:39" at bounding box center [403, 446] width 800 height 6
click at [603, 355] on icon at bounding box center [797, 446] width 6 height 5
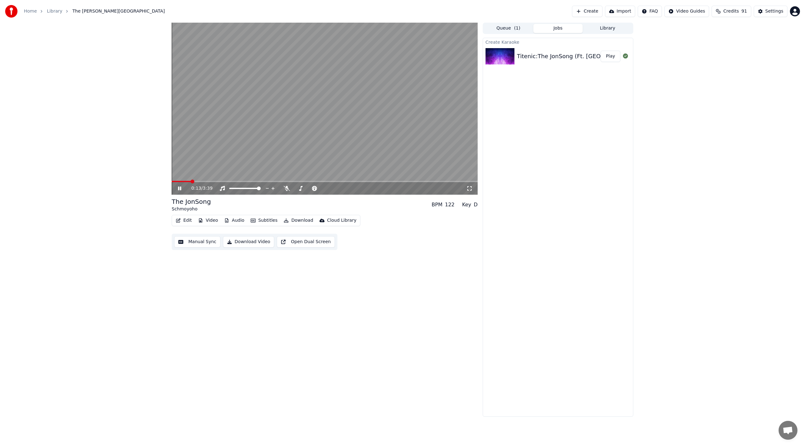
click at [56, 14] on link "Library" at bounding box center [54, 11] width 15 height 6
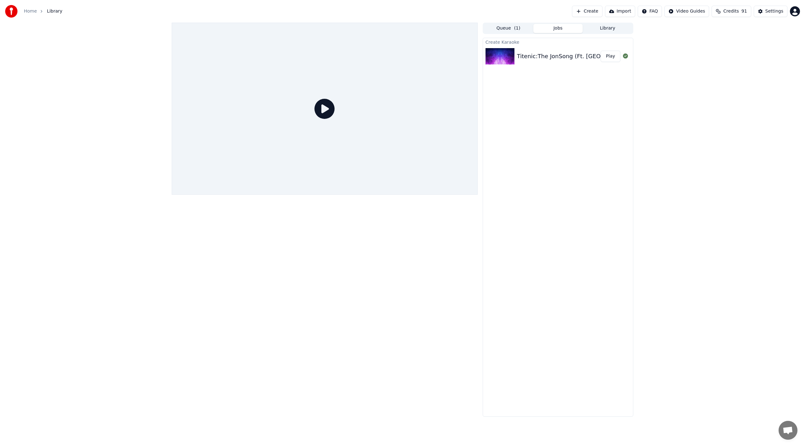
click at [563, 48] on div "Titenic:The JonSong (Ft. Schmoyoho) Play" at bounding box center [558, 56] width 150 height 21
click at [603, 28] on button "Library" at bounding box center [608, 28] width 50 height 9
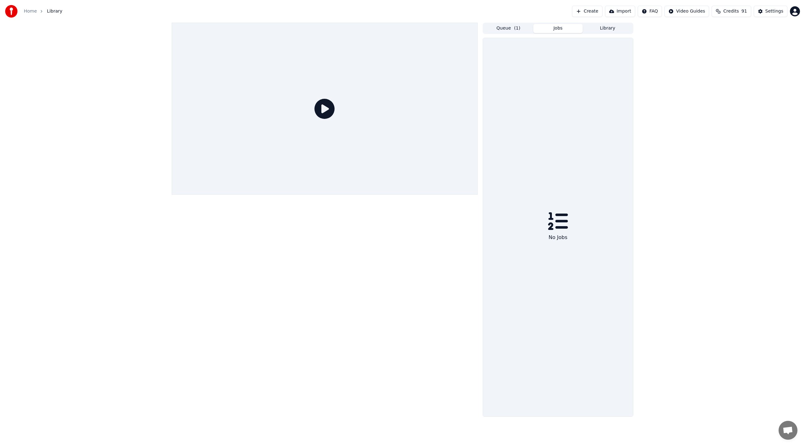
click at [560, 25] on button "Jobs" at bounding box center [558, 28] width 50 height 9
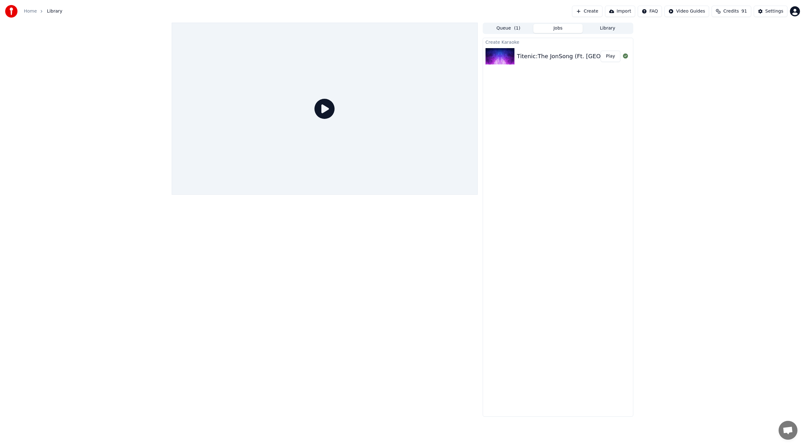
click at [603, 32] on button "Library" at bounding box center [608, 28] width 50 height 9
click at [603, 80] on div "The [PERSON_NAME]" at bounding box center [558, 76] width 150 height 21
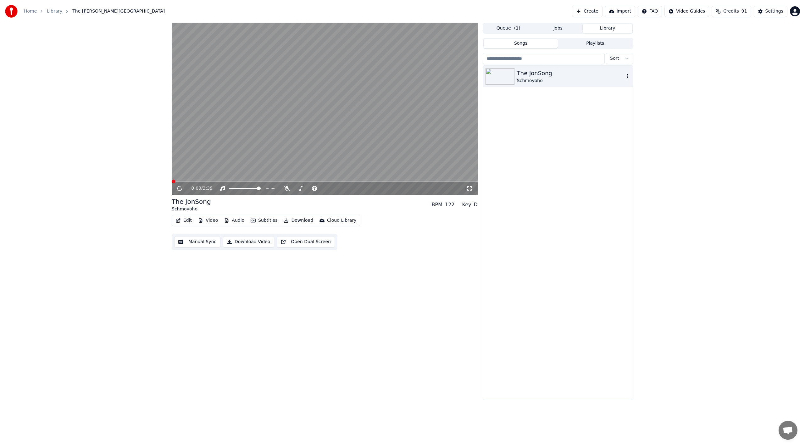
click at [603, 75] on icon "button" at bounding box center [627, 76] width 6 height 5
click at [583, 173] on div "The [PERSON_NAME]" at bounding box center [558, 233] width 150 height 334
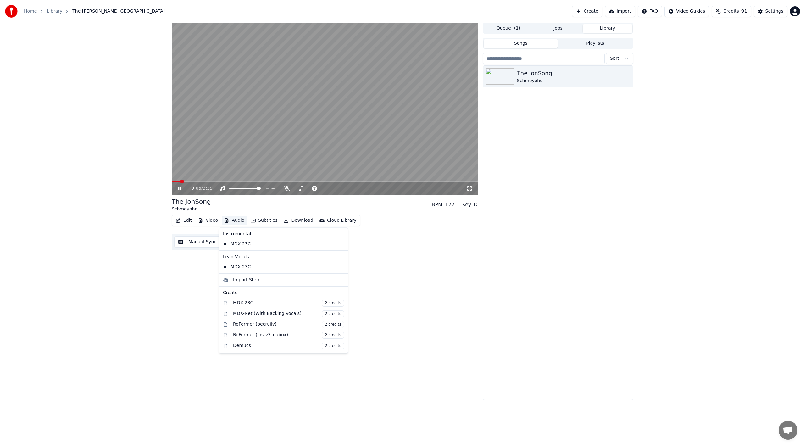
click at [234, 218] on button "Audio" at bounding box center [234, 220] width 25 height 9
click at [249, 265] on div "MDX-23C" at bounding box center [278, 267] width 117 height 10
click at [226, 221] on icon "button" at bounding box center [226, 220] width 3 height 4
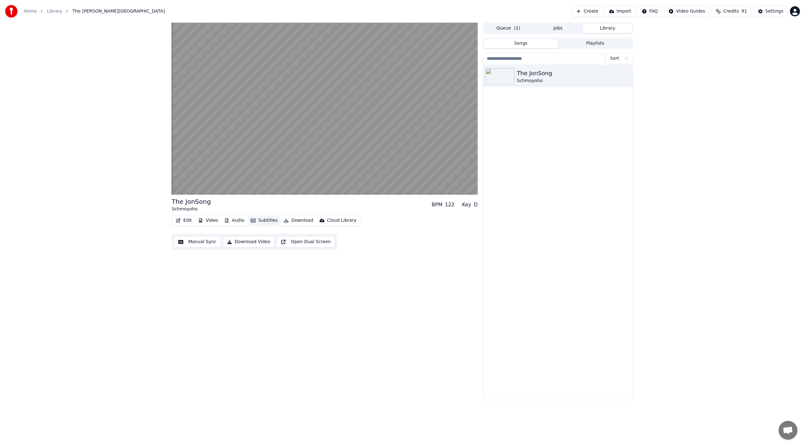
click at [259, 223] on button "Subtitles" at bounding box center [264, 220] width 32 height 9
click at [337, 218] on div "Cloud Library" at bounding box center [341, 220] width 29 height 6
click at [299, 221] on button "Download" at bounding box center [298, 220] width 35 height 9
click at [255, 222] on button "Subtitles" at bounding box center [264, 220] width 32 height 9
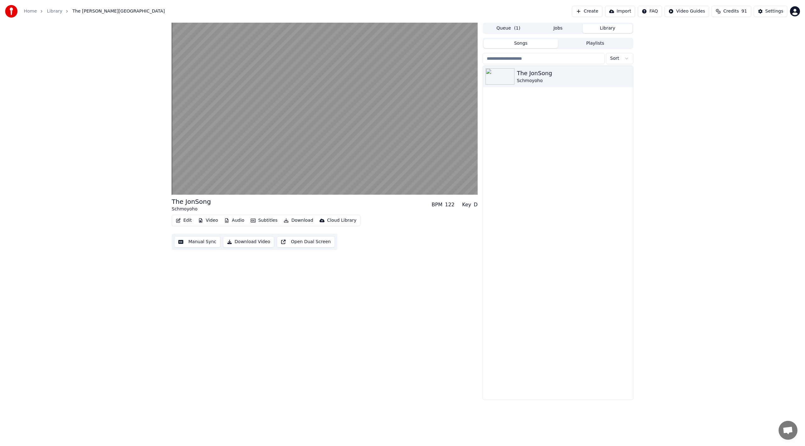
click at [255, 222] on button "Subtitles" at bounding box center [264, 220] width 32 height 9
click at [172, 291] on div "The [PERSON_NAME] BPM 122 Key D Edit Video Audio Subtitles Download Cloud Libra…" at bounding box center [325, 211] width 306 height 377
click at [189, 220] on button "Edit" at bounding box center [183, 220] width 21 height 9
click at [218, 276] on div "Manual Sync" at bounding box center [210, 277] width 48 height 6
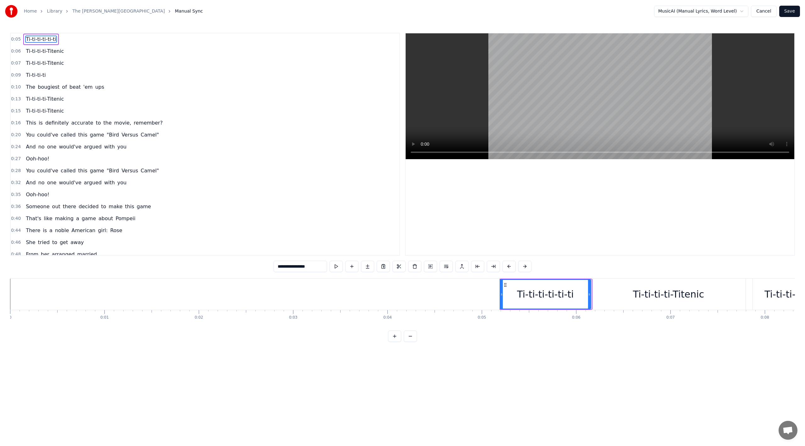
drag, startPoint x: 504, startPoint y: 282, endPoint x: 504, endPoint y: 276, distance: 6.0
click at [504, 276] on div "0:05 Ti-ti-ti-ti-ti-ti 0:06 Ti-ti-ti-ti-Titenic 0:07 Ti-ti-ti-ti-Titenic 0:09 T…" at bounding box center [402, 187] width 785 height 309
click at [46, 55] on span "Ti-ti-ti-ti-Titenic" at bounding box center [44, 50] width 39 height 7
type input "**********"
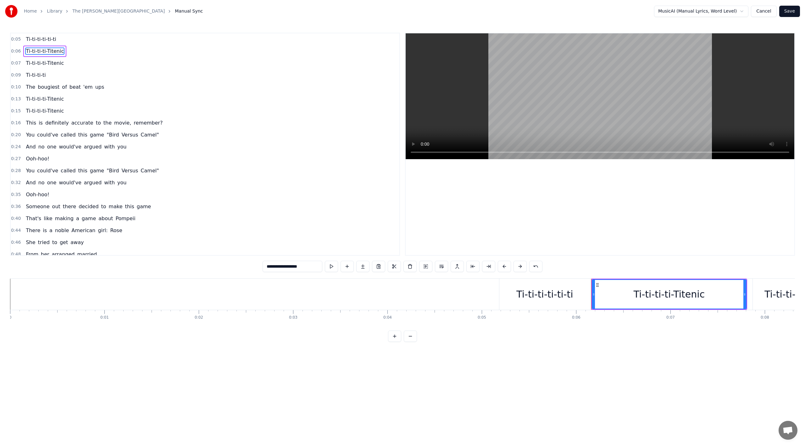
click at [47, 62] on span "Ti-ti-ti-ti-Titenic" at bounding box center [44, 62] width 39 height 7
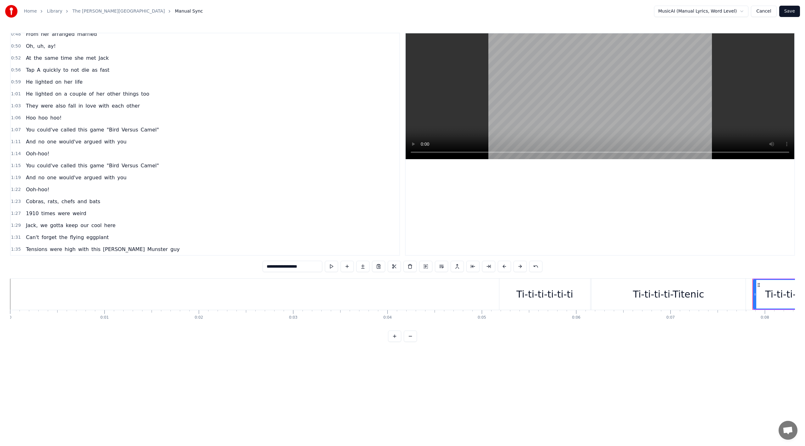
scroll to position [440, 0]
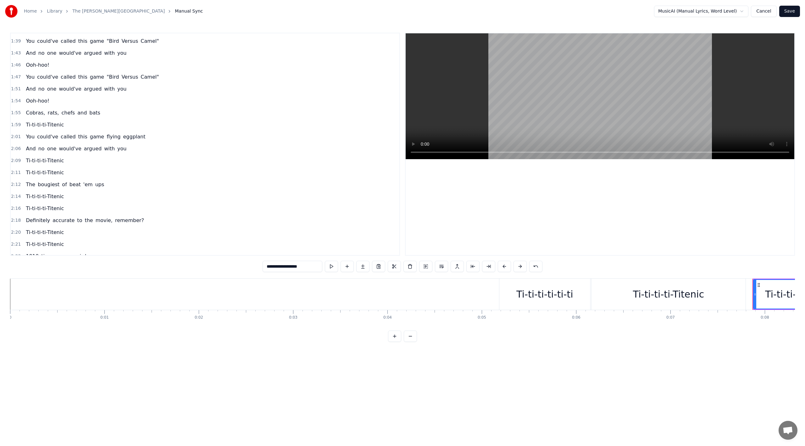
click at [43, 14] on ol "Home Library The [PERSON_NAME] Manual Sync" at bounding box center [113, 11] width 179 height 6
click at [50, 14] on link "Library" at bounding box center [54, 11] width 15 height 6
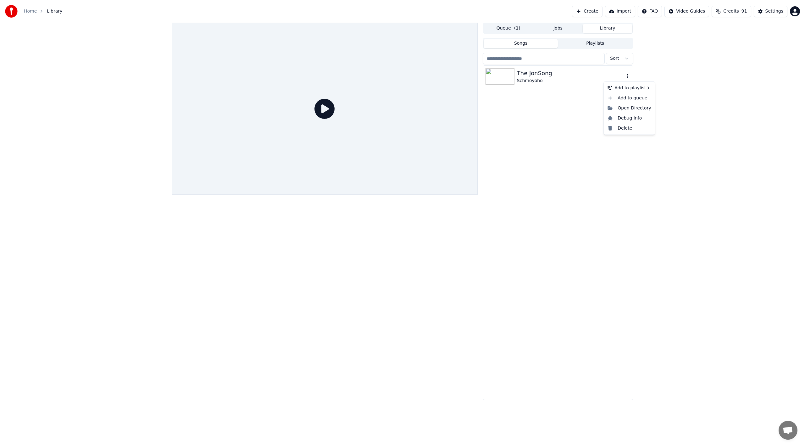
click at [603, 74] on button "button" at bounding box center [627, 77] width 6 height 8
click at [603, 127] on div "Delete" at bounding box center [629, 128] width 48 height 10
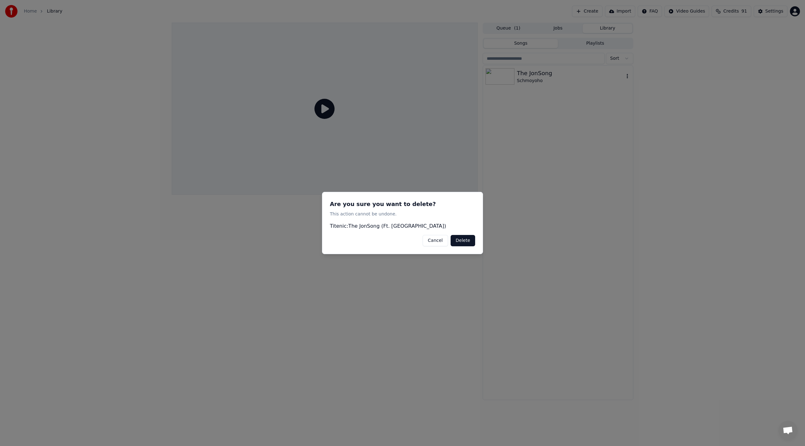
click at [437, 245] on button "Cancel" at bounding box center [435, 240] width 25 height 11
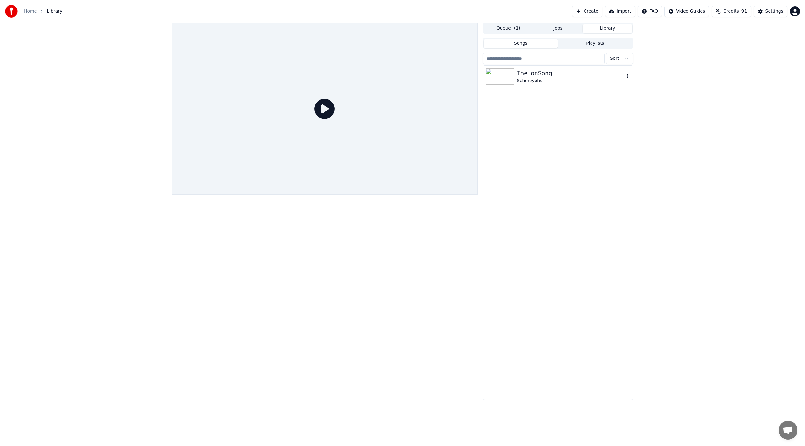
click at [603, 81] on div "The [PERSON_NAME]" at bounding box center [558, 76] width 150 height 21
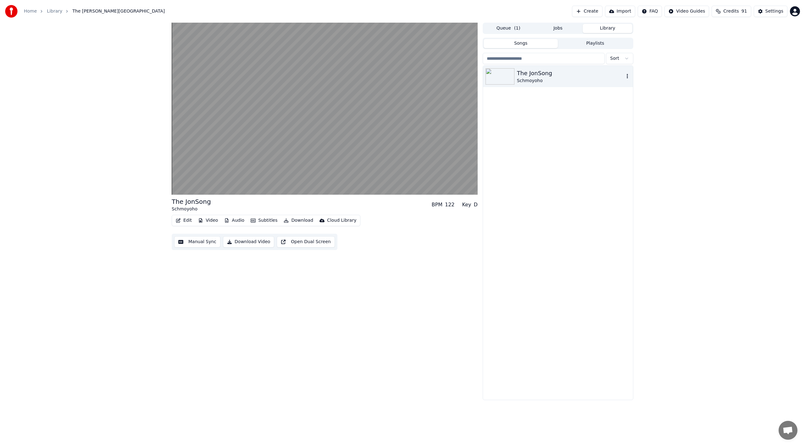
click at [603, 77] on icon "button" at bounding box center [627, 76] width 6 height 5
click at [374, 303] on div "The [PERSON_NAME] BPM 122 Key D Edit Video Audio Subtitles Download Cloud Libra…" at bounding box center [325, 211] width 306 height 377
click at [212, 201] on div "The [PERSON_NAME] BPM 122 Key D" at bounding box center [325, 204] width 306 height 15
click at [183, 217] on button "Edit" at bounding box center [183, 220] width 21 height 9
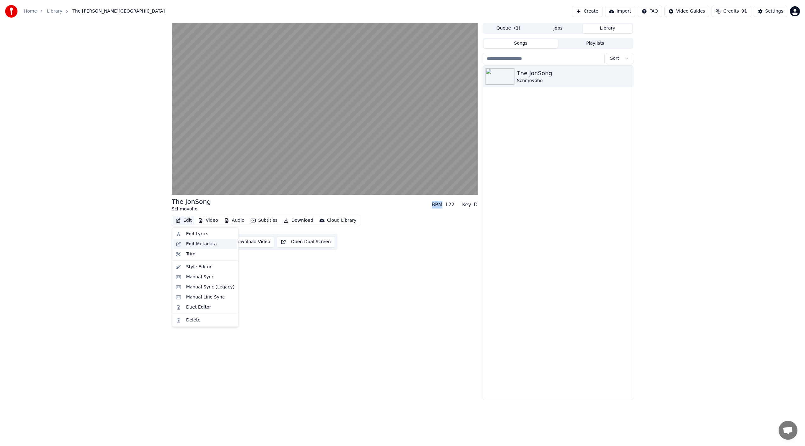
click at [194, 244] on div "Edit Metadata" at bounding box center [201, 244] width 31 height 6
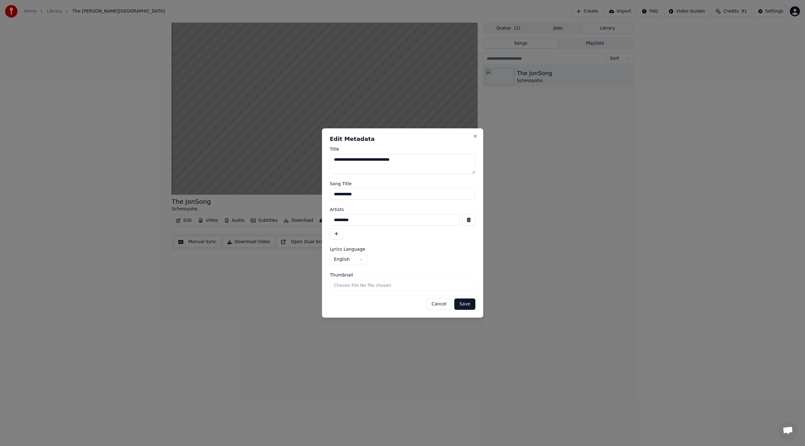
click at [433, 164] on textarea "**********" at bounding box center [403, 164] width 146 height 20
type textarea "**********"
click at [466, 301] on button "Save" at bounding box center [464, 303] width 21 height 11
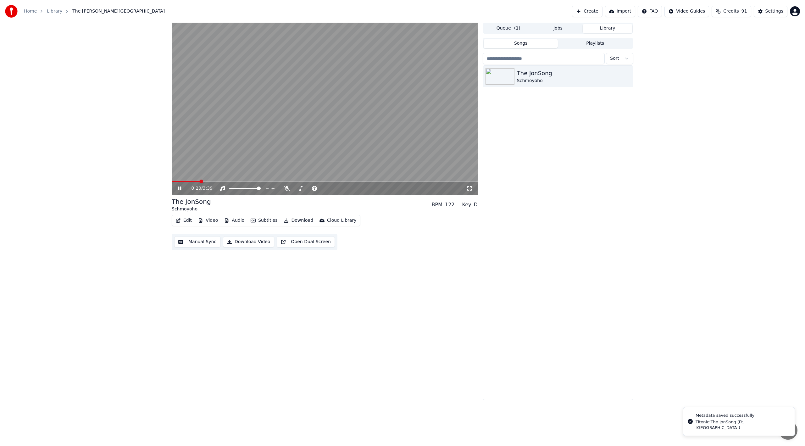
click at [179, 186] on icon at bounding box center [184, 188] width 15 height 5
click at [56, 11] on link "Library" at bounding box center [54, 11] width 15 height 6
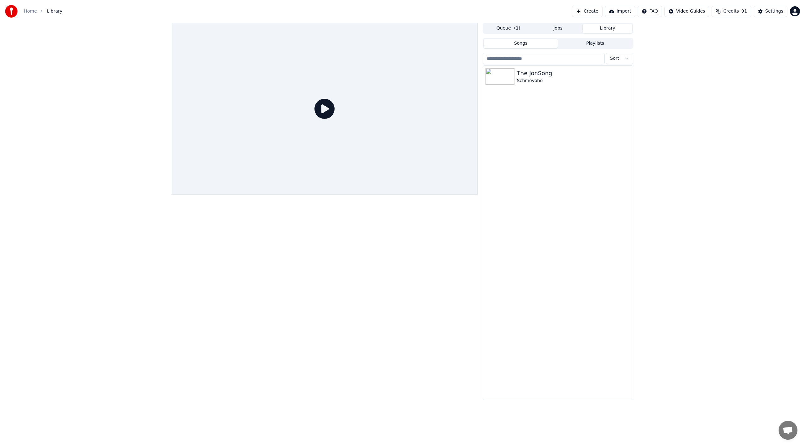
click at [30, 9] on link "Home" at bounding box center [30, 11] width 13 height 6
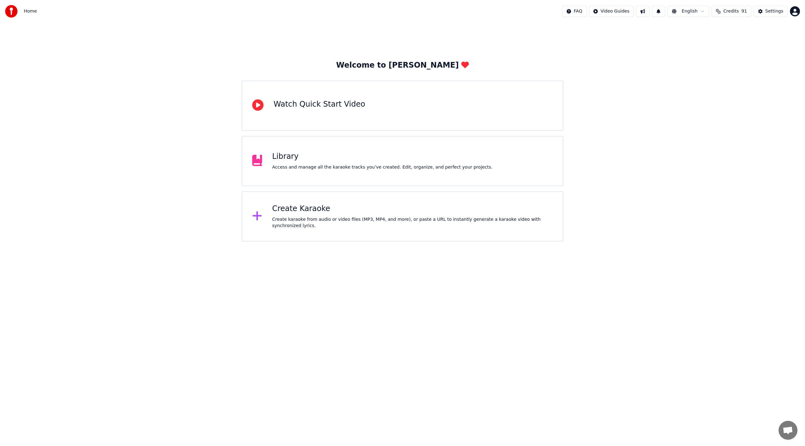
click at [309, 144] on div "Library Access and manage all the karaoke tracks you’ve created. Edit, organize…" at bounding box center [402, 161] width 322 height 50
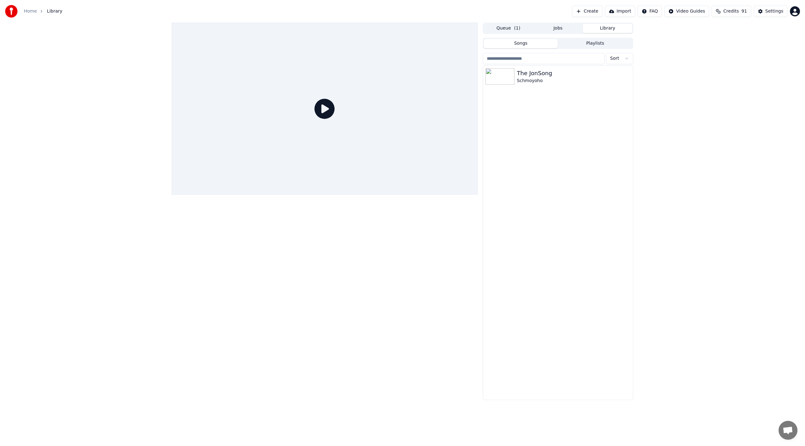
click at [603, 43] on button "Playlists" at bounding box center [595, 43] width 75 height 9
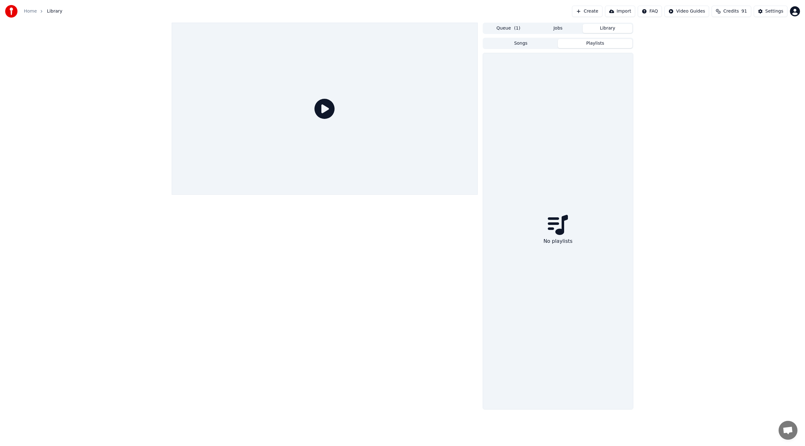
click at [507, 28] on button "Queue ( 1 )" at bounding box center [509, 28] width 50 height 9
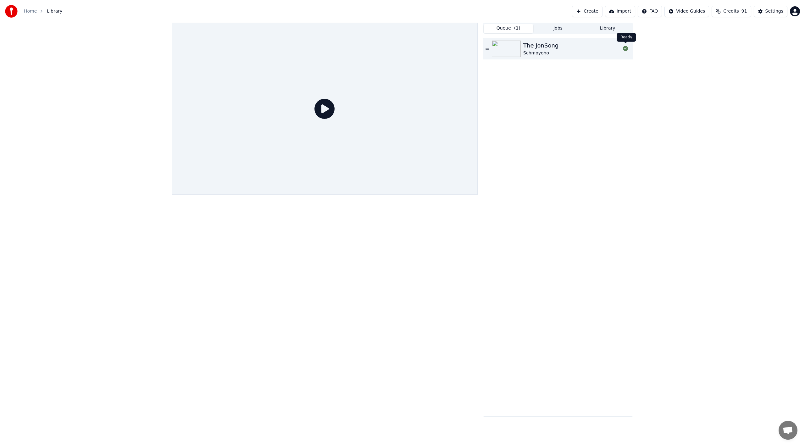
click at [603, 51] on div at bounding box center [625, 49] width 10 height 8
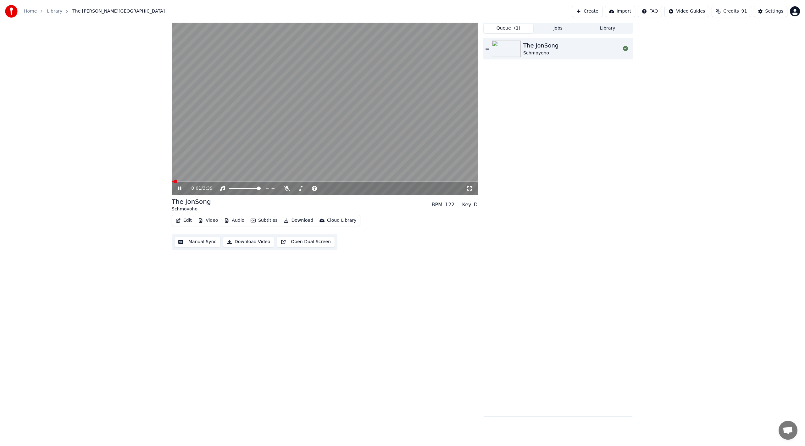
click at [363, 134] on video at bounding box center [325, 109] width 306 height 172
click at [599, 13] on button "Create" at bounding box center [587, 11] width 31 height 11
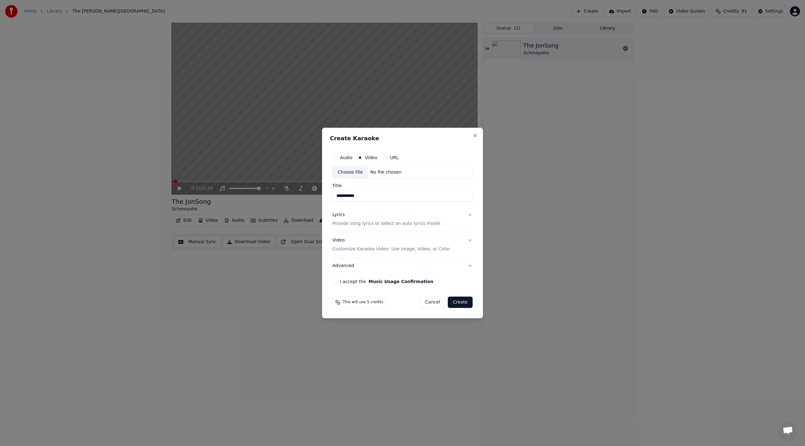
type input "**********"
click at [385, 159] on button "URL" at bounding box center [384, 157] width 5 height 5
click at [380, 172] on input "text" at bounding box center [402, 172] width 140 height 13
paste input "**********"
type input "**********"
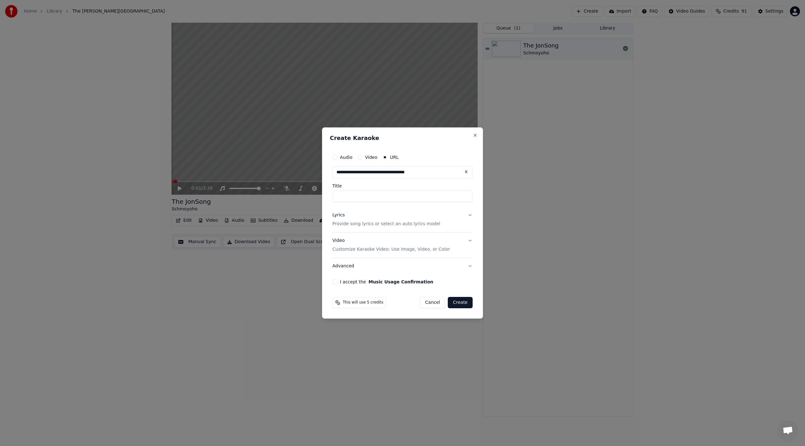
type input "**********"
click at [441, 195] on input "**********" at bounding box center [402, 196] width 140 height 11
click at [463, 220] on button "Lyrics Provide song lyrics or select an auto lyrics model" at bounding box center [402, 219] width 140 height 25
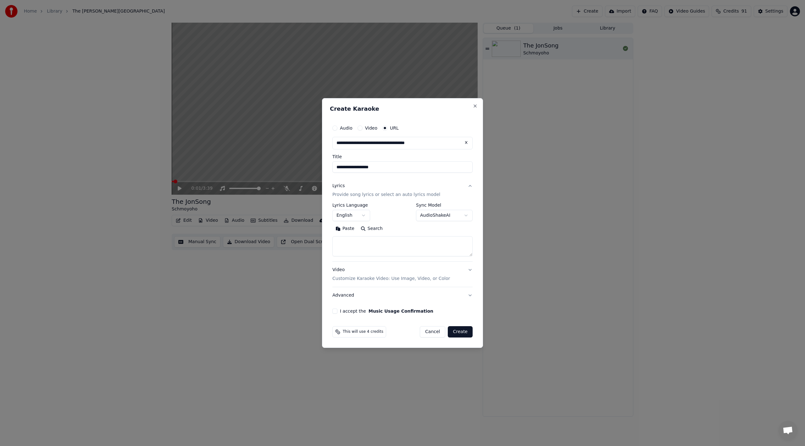
click at [449, 215] on body "**********" at bounding box center [402, 223] width 805 height 446
click at [406, 251] on textarea at bounding box center [402, 246] width 140 height 20
paste textarea "**********"
type textarea "**********"
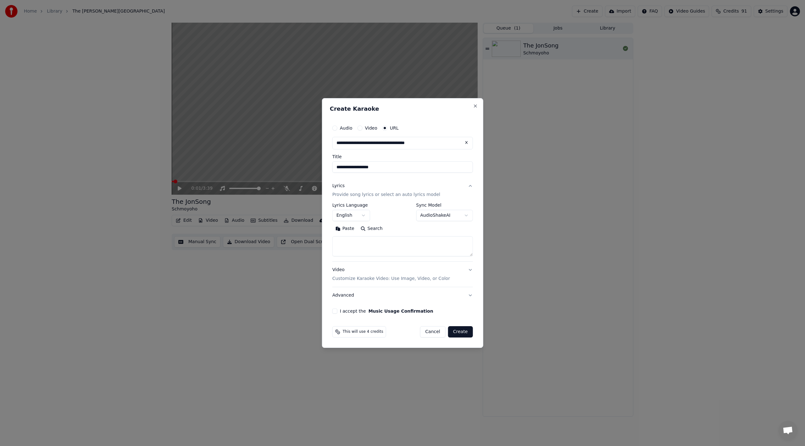
click at [367, 231] on button "Search" at bounding box center [372, 229] width 28 height 10
click at [403, 245] on textarea at bounding box center [402, 246] width 141 height 20
paste textarea "**********"
type textarea "**********"
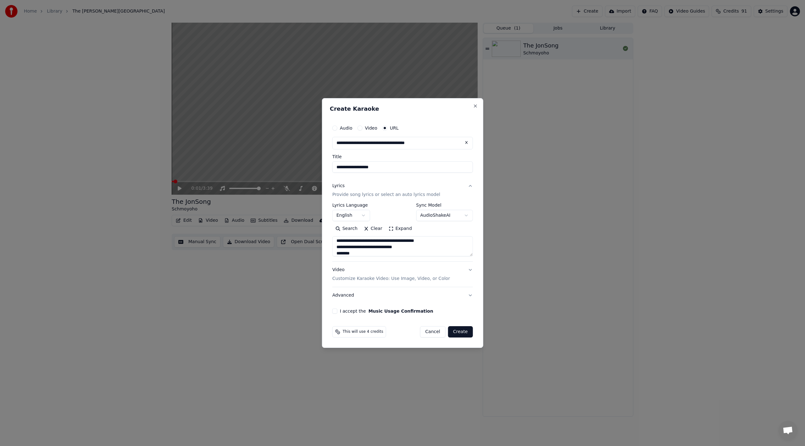
click at [398, 227] on button "Expand" at bounding box center [400, 229] width 30 height 10
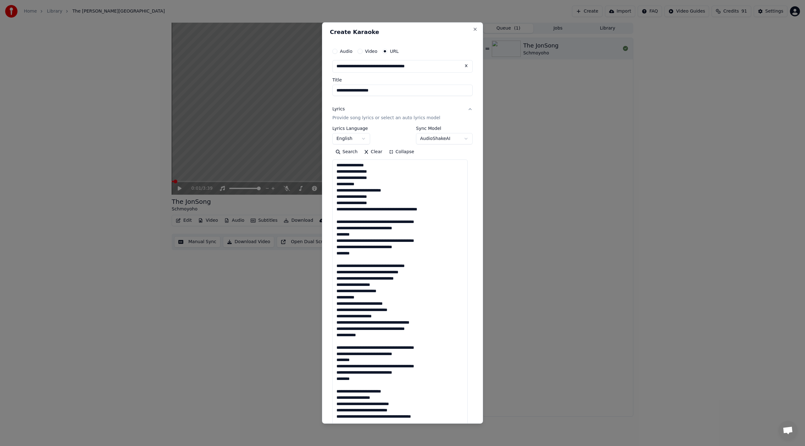
scroll to position [0, 0]
click at [402, 151] on button "Collapse" at bounding box center [402, 153] width 32 height 10
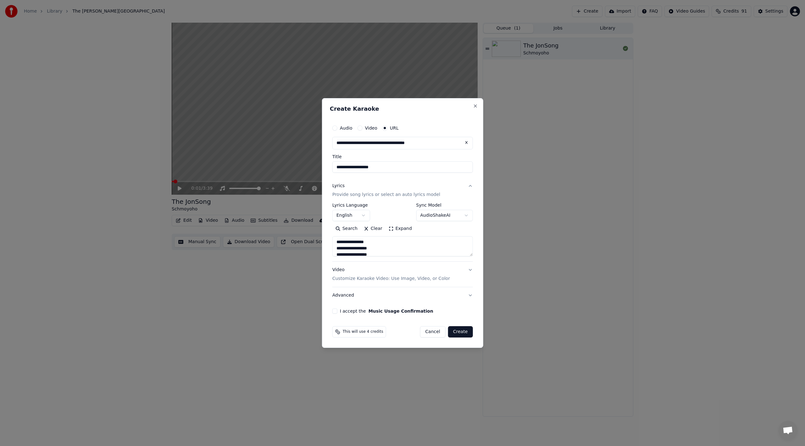
click at [394, 298] on button "Advanced" at bounding box center [402, 295] width 141 height 16
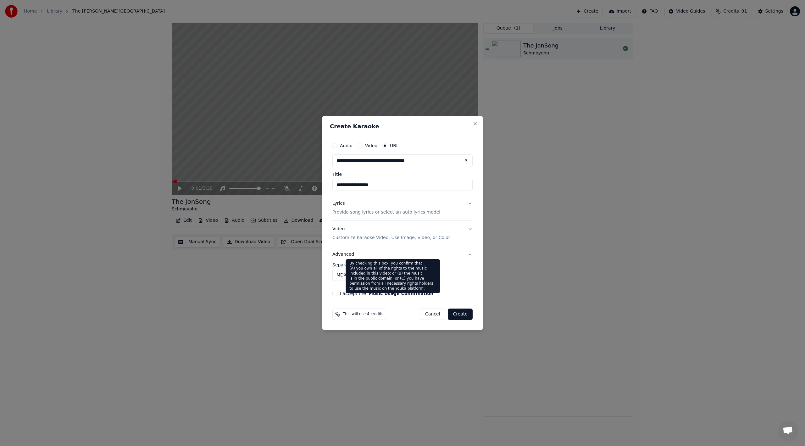
click at [376, 291] on button "Music Usage Confirmation" at bounding box center [401, 293] width 65 height 4
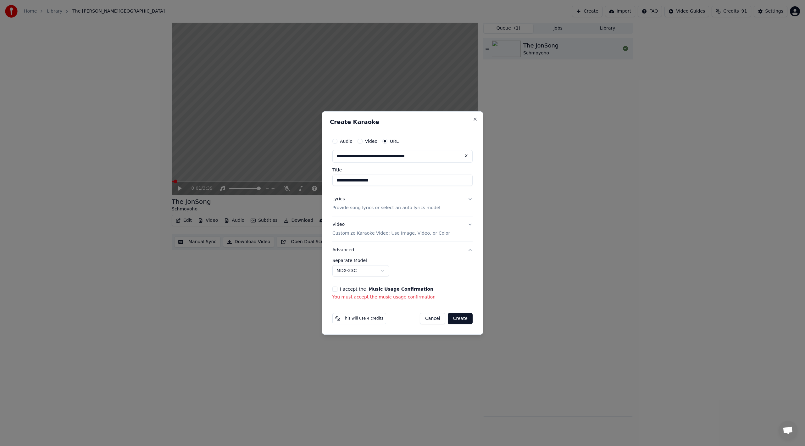
click at [335, 291] on button "I accept the Music Usage Confirmation" at bounding box center [334, 288] width 5 height 5
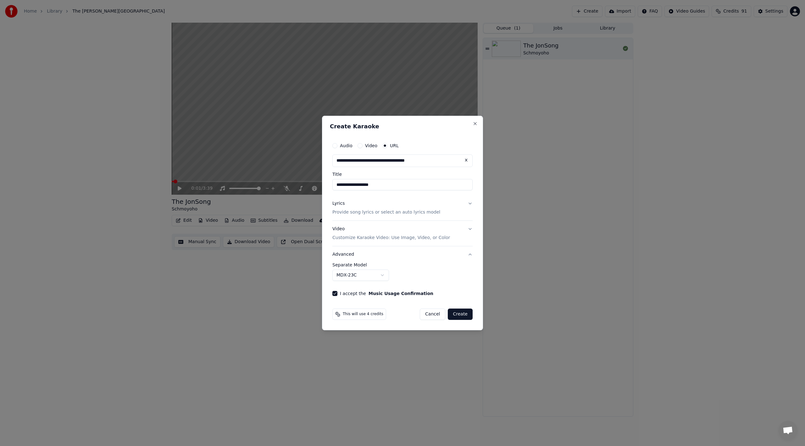
click at [460, 313] on button "Create" at bounding box center [460, 313] width 25 height 11
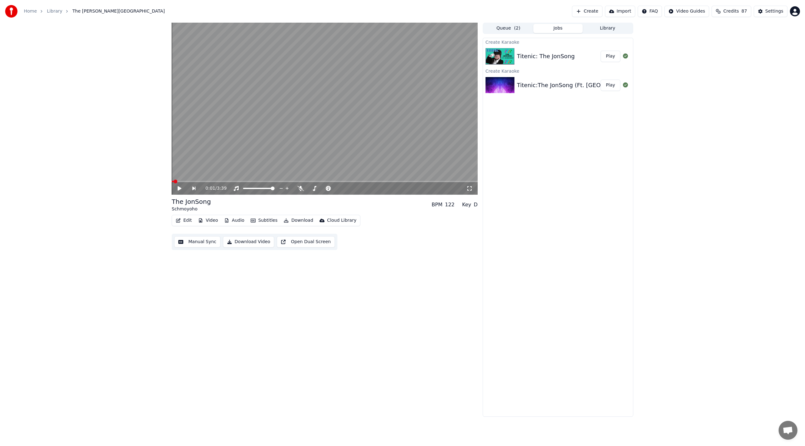
click at [575, 55] on div "Titenic: The JonSong" at bounding box center [559, 56] width 84 height 9
click at [551, 31] on button "Jobs" at bounding box center [558, 28] width 50 height 9
click at [572, 52] on div "Titenic: The JonSong" at bounding box center [559, 56] width 84 height 9
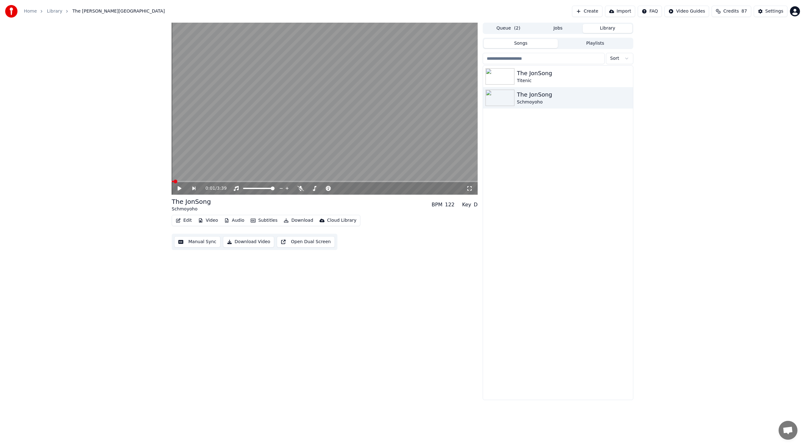
click at [603, 32] on button "Library" at bounding box center [608, 28] width 50 height 9
click at [571, 75] on div "The JonSong" at bounding box center [570, 73] width 107 height 9
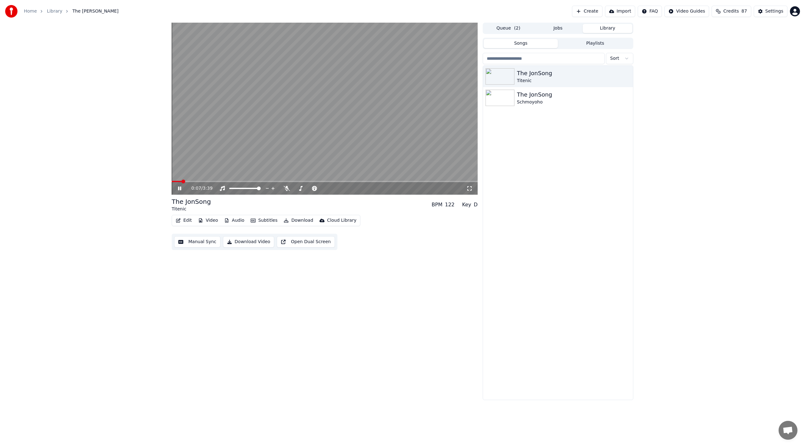
click at [470, 189] on icon at bounding box center [469, 188] width 6 height 5
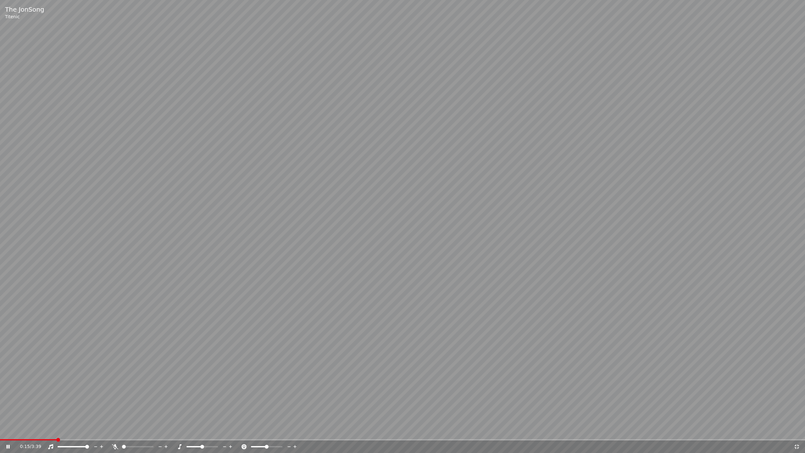
click at [603, 355] on div "0:15 / 3:39" at bounding box center [403, 446] width 800 height 6
click at [603, 355] on div "0:17 / 3:39" at bounding box center [403, 446] width 800 height 6
click at [603, 355] on icon at bounding box center [797, 446] width 4 height 4
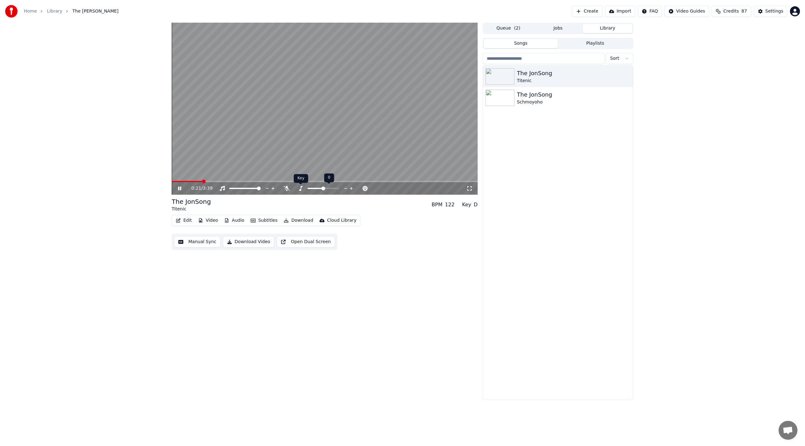
click at [300, 188] on icon at bounding box center [300, 188] width 6 height 5
click at [205, 220] on button "Video" at bounding box center [208, 220] width 25 height 9
click at [241, 217] on button "Audio" at bounding box center [234, 220] width 25 height 9
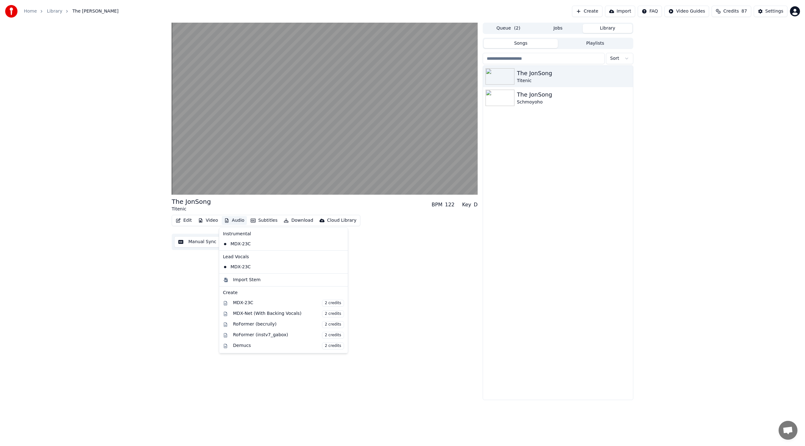
click at [241, 217] on button "Audio" at bounding box center [234, 220] width 25 height 9
click at [241, 266] on div "MDX-23C" at bounding box center [278, 267] width 117 height 10
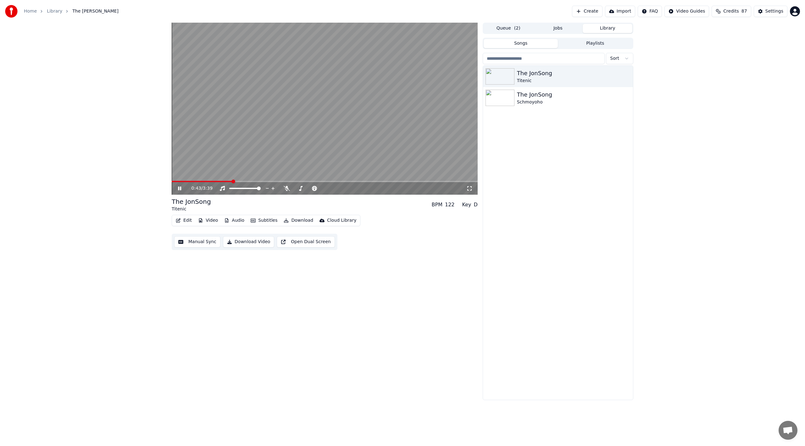
click at [235, 221] on button "Audio" at bounding box center [234, 220] width 25 height 9
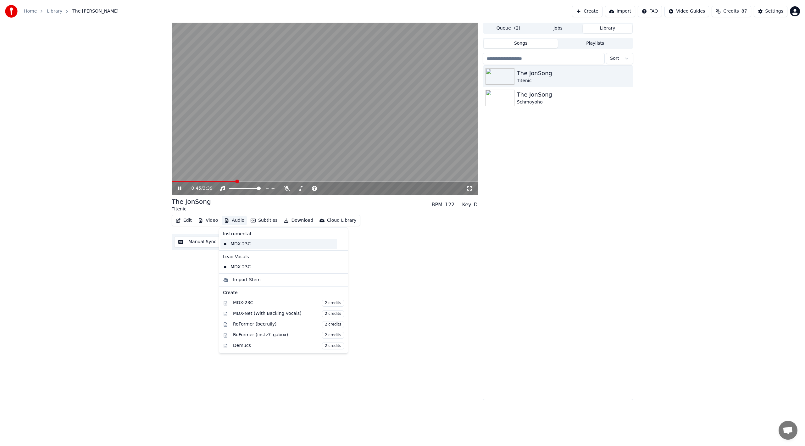
click at [237, 247] on div "MDX-23C" at bounding box center [278, 244] width 117 height 10
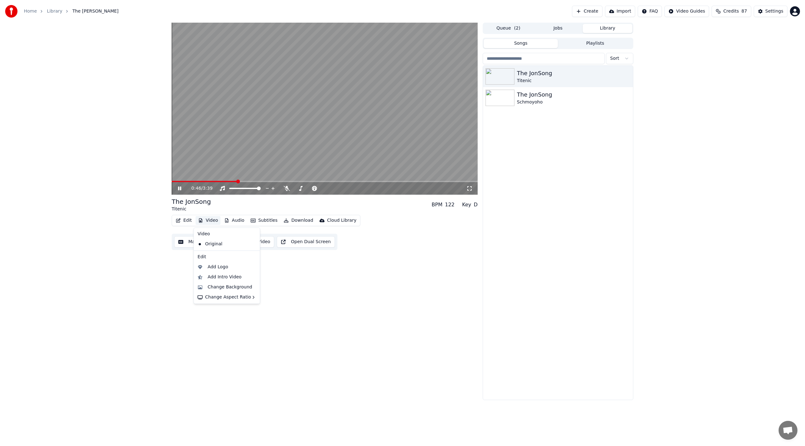
click at [211, 221] on button "Video" at bounding box center [208, 220] width 25 height 9
click at [214, 243] on div "Original" at bounding box center [222, 244] width 54 height 10
click at [211, 222] on button "Video" at bounding box center [208, 220] width 25 height 9
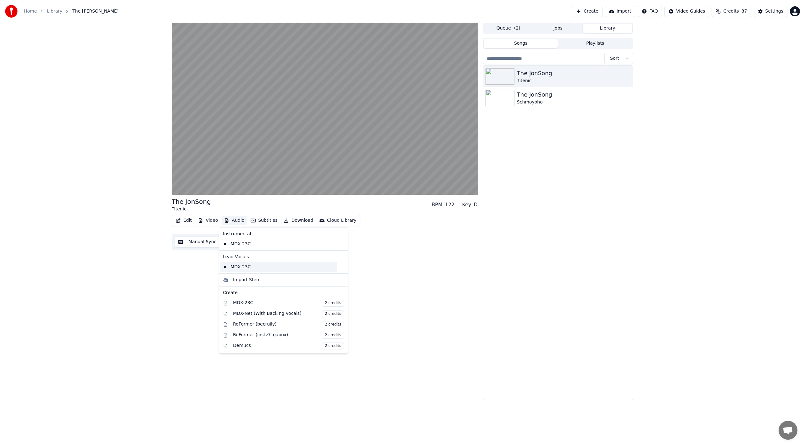
click at [257, 272] on div "MDX-23C" at bounding box center [278, 267] width 117 height 10
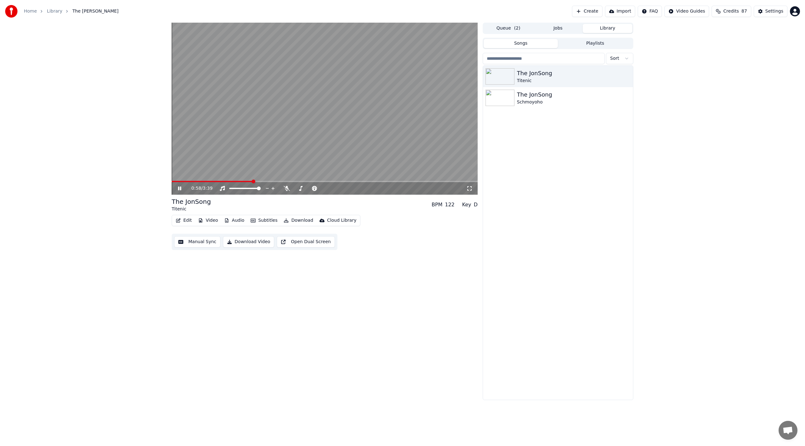
click at [185, 182] on div "0:58 / 3:39" at bounding box center [325, 188] width 306 height 13
click at [185, 182] on span at bounding box center [179, 181] width 14 height 1
click at [282, 186] on div "0:12 / 3:39" at bounding box center [328, 188] width 275 height 6
click at [287, 187] on icon at bounding box center [287, 188] width 6 height 5
drag, startPoint x: 320, startPoint y: 189, endPoint x: 307, endPoint y: 188, distance: 13.6
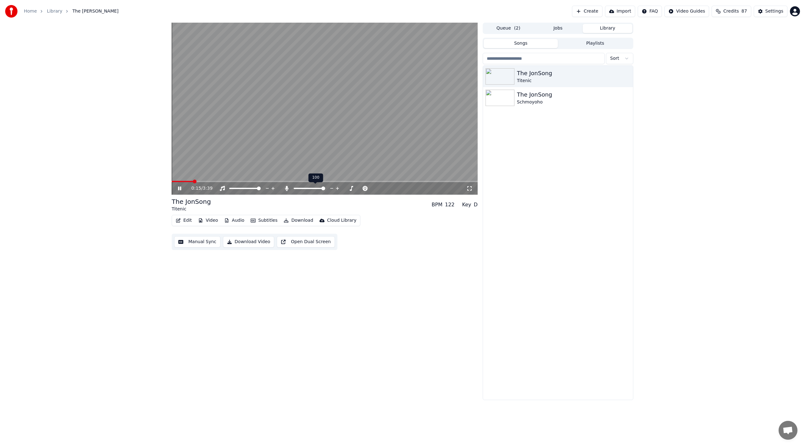
click at [307, 188] on div at bounding box center [315, 188] width 51 height 6
click at [325, 190] on span at bounding box center [323, 188] width 4 height 4
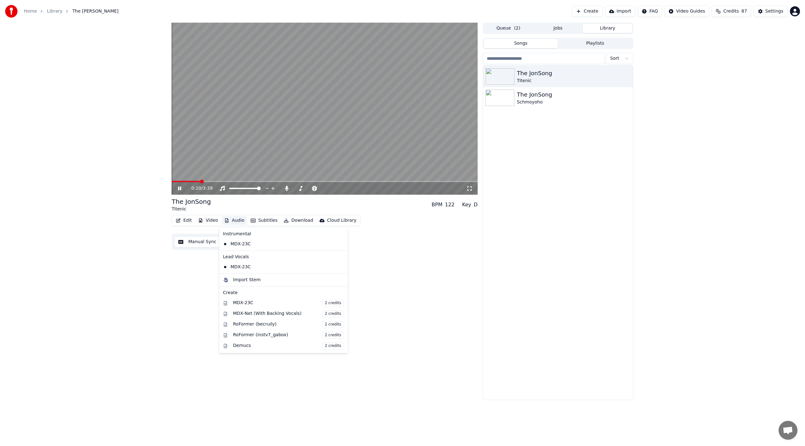
click at [242, 223] on button "Audio" at bounding box center [234, 220] width 25 height 9
click at [247, 240] on div "MDX-23C" at bounding box center [278, 244] width 117 height 10
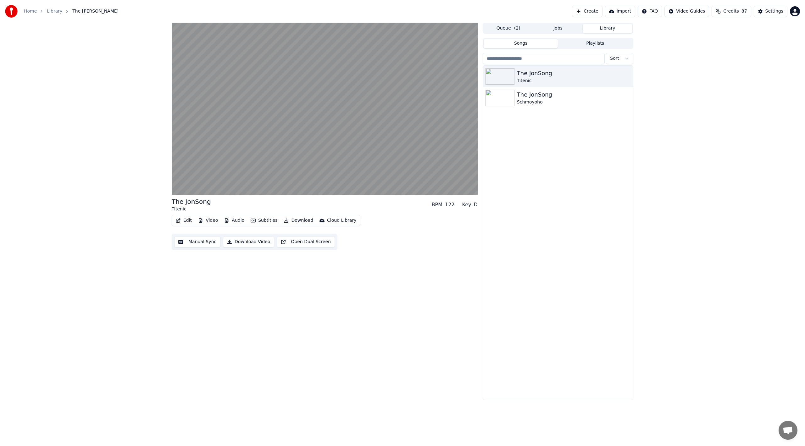
click at [235, 221] on button "Audio" at bounding box center [234, 220] width 25 height 9
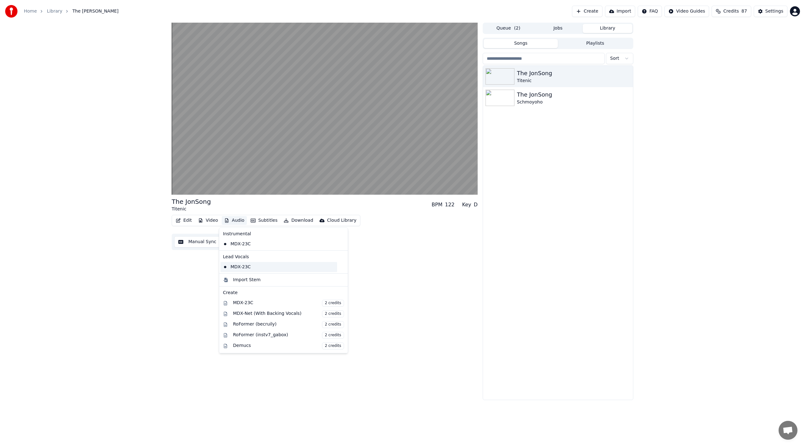
click at [244, 265] on div "MDX-23C" at bounding box center [278, 267] width 117 height 10
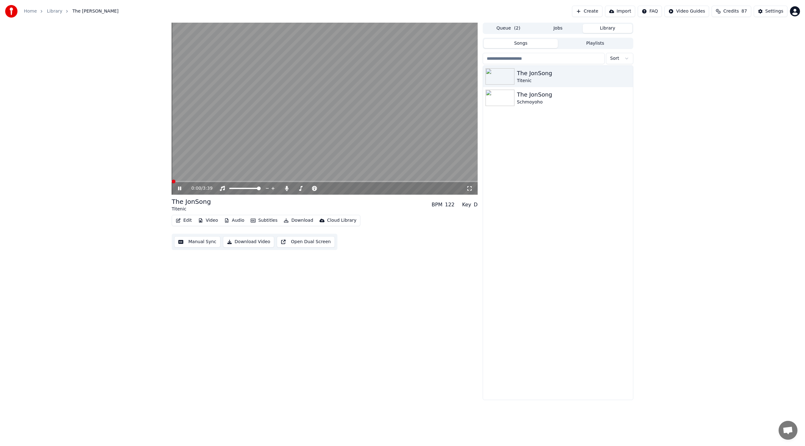
click at [172, 180] on span at bounding box center [174, 182] width 4 height 4
click at [466, 189] on icon at bounding box center [469, 188] width 6 height 5
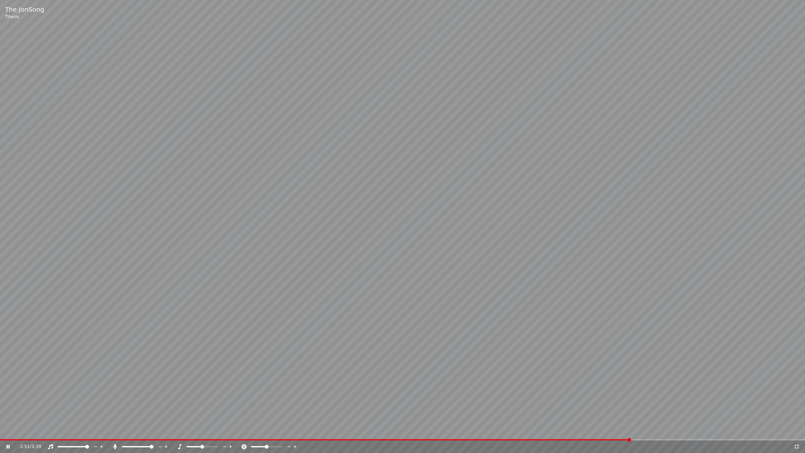
click at [603, 355] on video at bounding box center [402, 226] width 805 height 453
click at [603, 355] on span at bounding box center [324, 439] width 649 height 1
click at [587, 355] on div "3:00 / 3:39" at bounding box center [402, 446] width 805 height 13
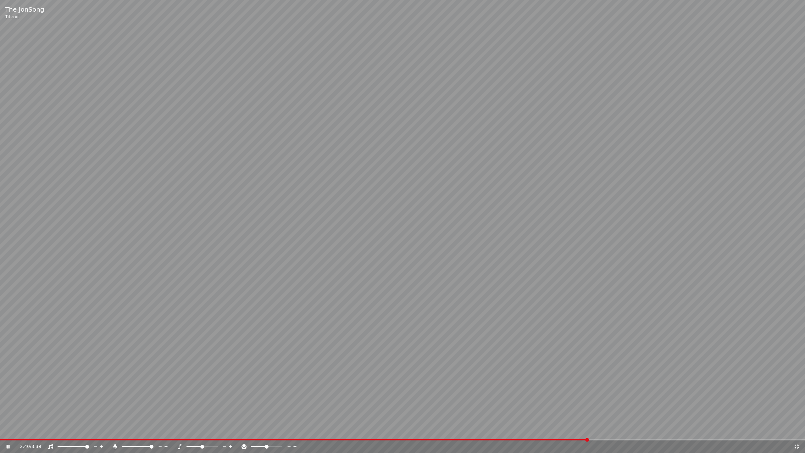
click at [587, 355] on span at bounding box center [294, 439] width 588 height 1
click at [7, 355] on icon at bounding box center [8, 447] width 3 height 4
click at [570, 355] on span at bounding box center [302, 439] width 605 height 1
click at [10, 355] on icon at bounding box center [12, 446] width 15 height 5
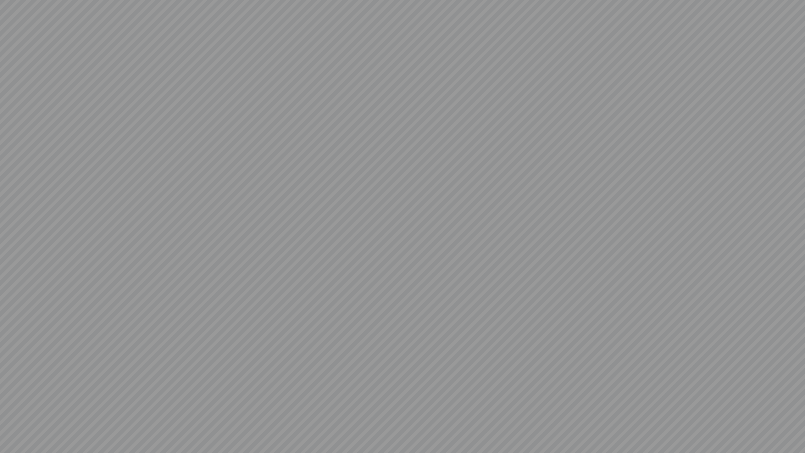
click at [10, 355] on video at bounding box center [402, 226] width 805 height 453
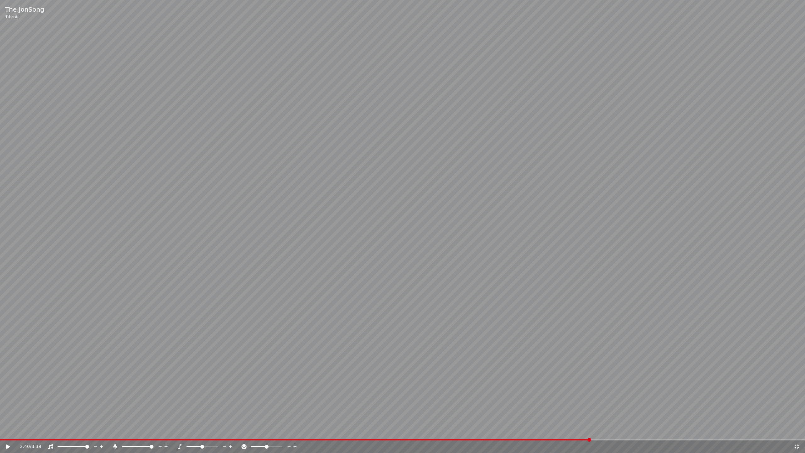
click at [11, 355] on icon at bounding box center [12, 446] width 15 height 5
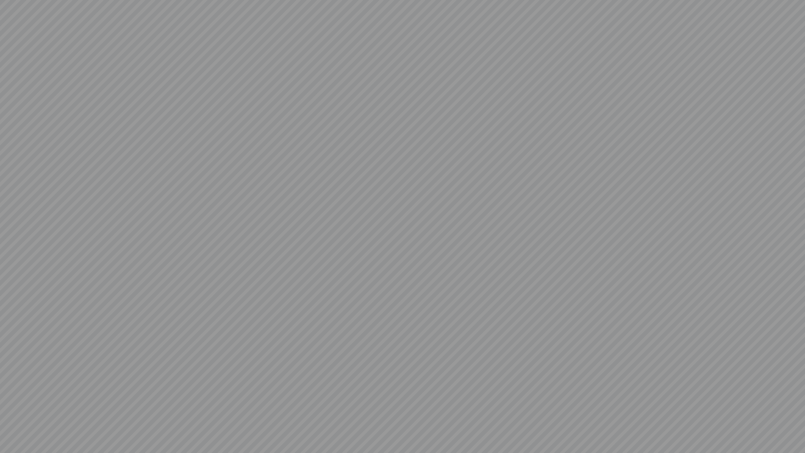
click at [11, 355] on video at bounding box center [402, 226] width 805 height 453
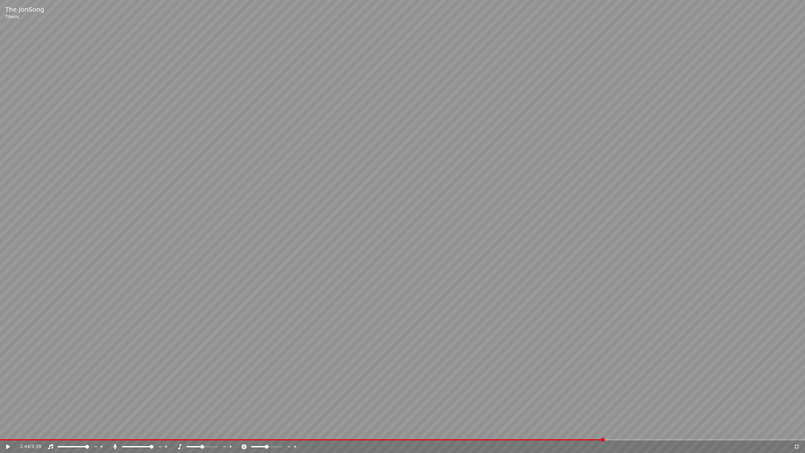
click at [603, 355] on icon at bounding box center [797, 446] width 4 height 4
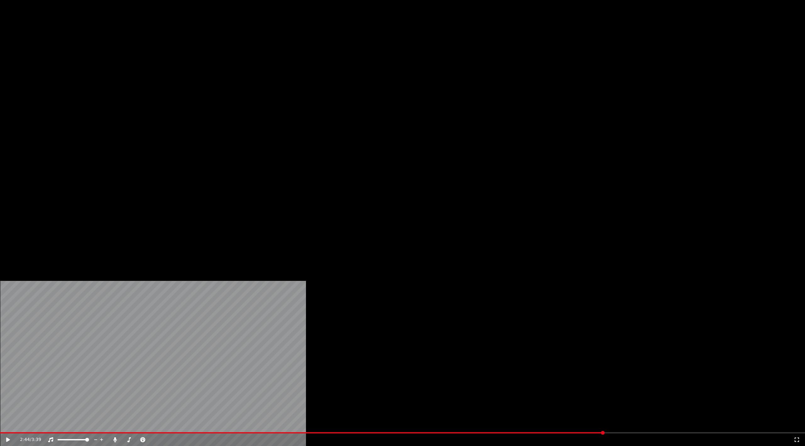
click at [186, 53] on button "Edit" at bounding box center [183, 48] width 21 height 9
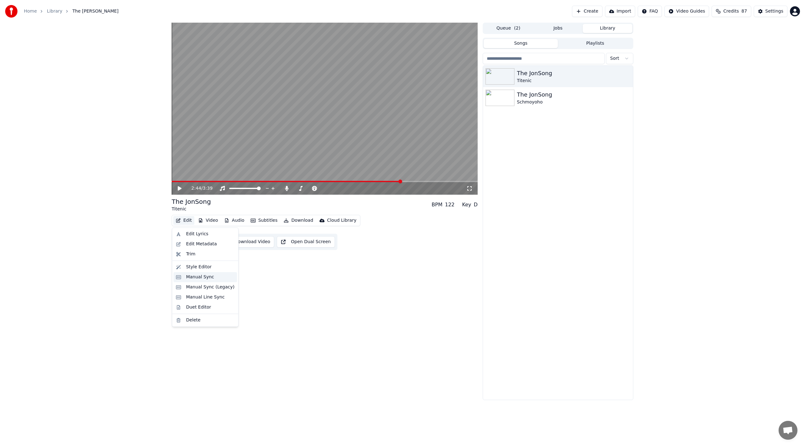
click at [219, 275] on div "Manual Sync" at bounding box center [210, 277] width 48 height 6
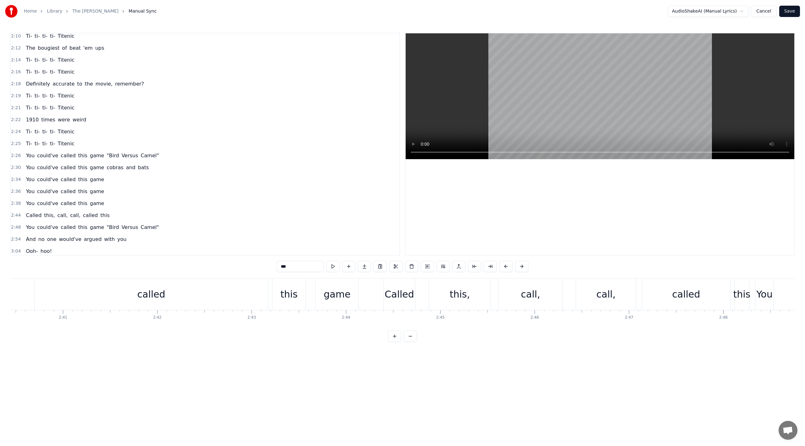
scroll to position [600, 0]
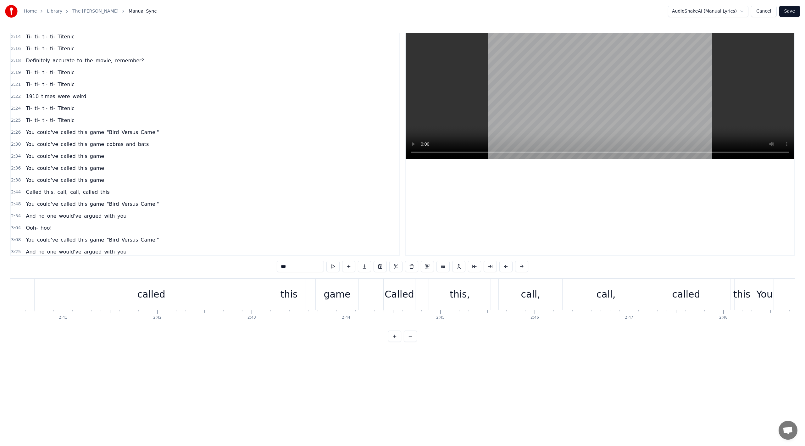
click at [93, 200] on span "game" at bounding box center [96, 203] width 15 height 7
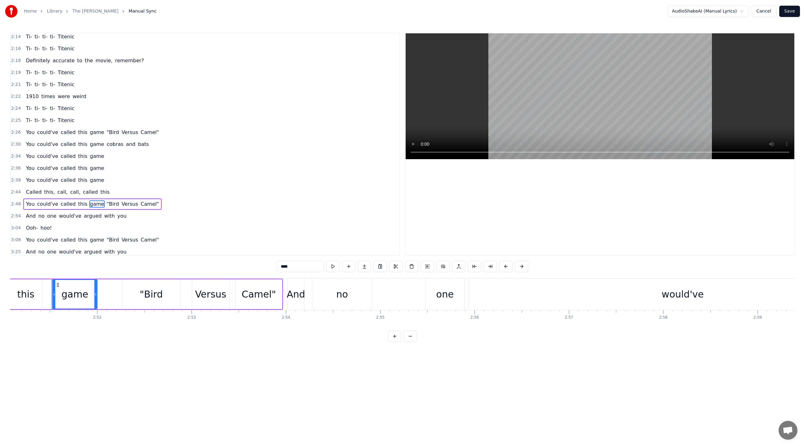
scroll to position [0, 16148]
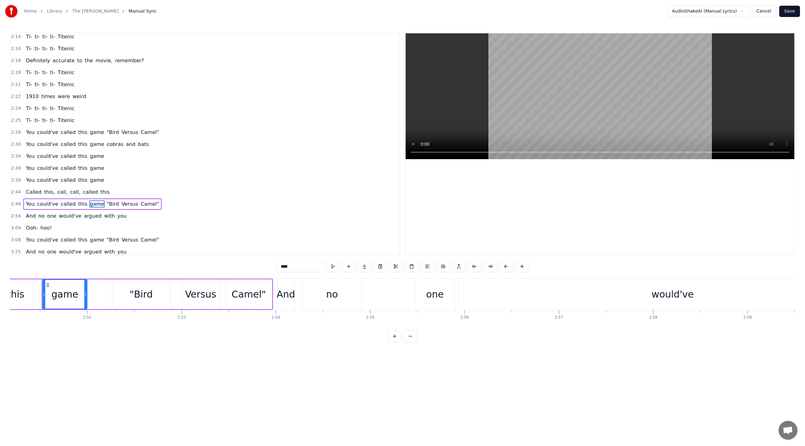
click at [25, 200] on span "You" at bounding box center [30, 203] width 10 height 7
type input "***"
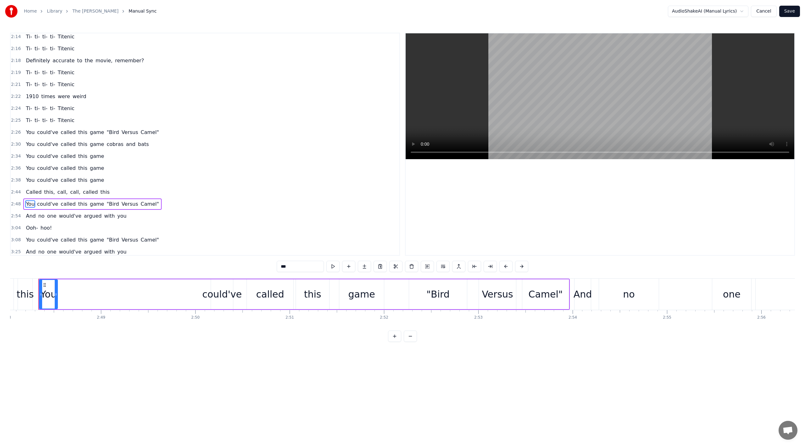
scroll to position [0, 15848]
click at [47, 286] on icon at bounding box center [47, 284] width 5 height 5
click at [65, 342] on div "0:00 Ti- ti- ti- ti- ti- ti 0:05 Ti- ti- ti- ti- Titenic 0:06 Ti- ti- ti- ti- T…" at bounding box center [402, 187] width 785 height 309
click at [71, 321] on div "Ti- ti- ti- ti- ti- ti Ti- ti- ti- ti- Titenic Ti- ti- ti- ti- Titenic Ti- ti- …" at bounding box center [402, 301] width 785 height 47
click at [80, 295] on div "You could've called this game "Bird Versus Camel"" at bounding box center [307, 294] width 531 height 31
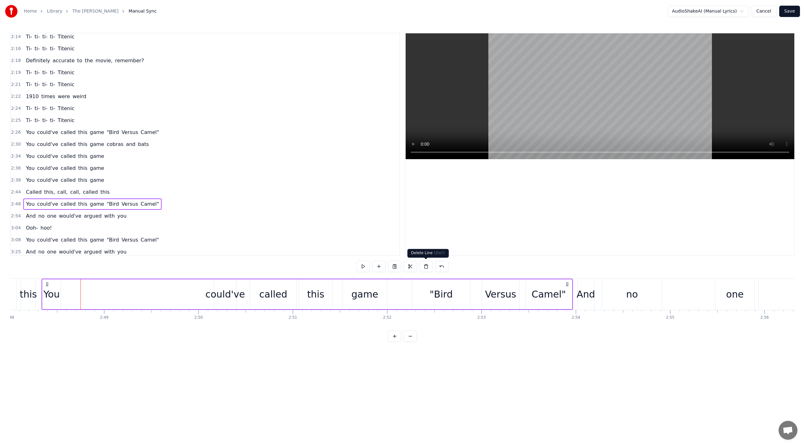
click at [424, 268] on button at bounding box center [425, 266] width 13 height 11
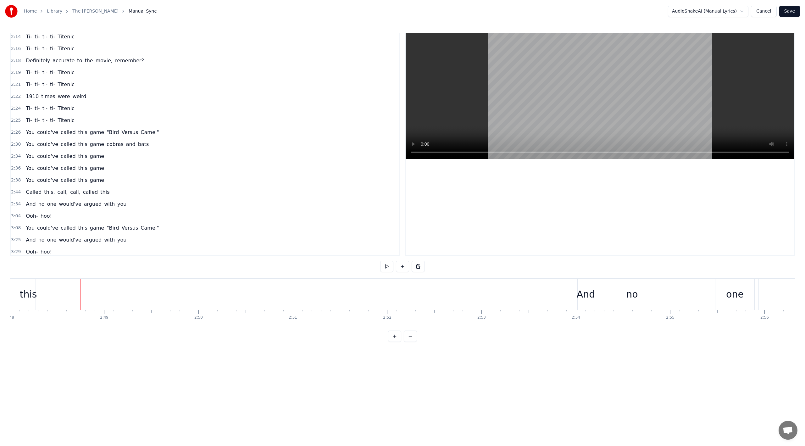
scroll to position [588, 0]
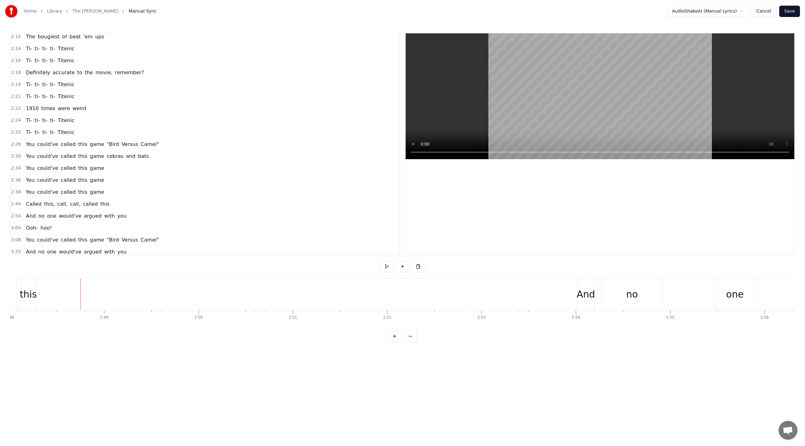
click at [586, 297] on div "And" at bounding box center [586, 294] width 19 height 14
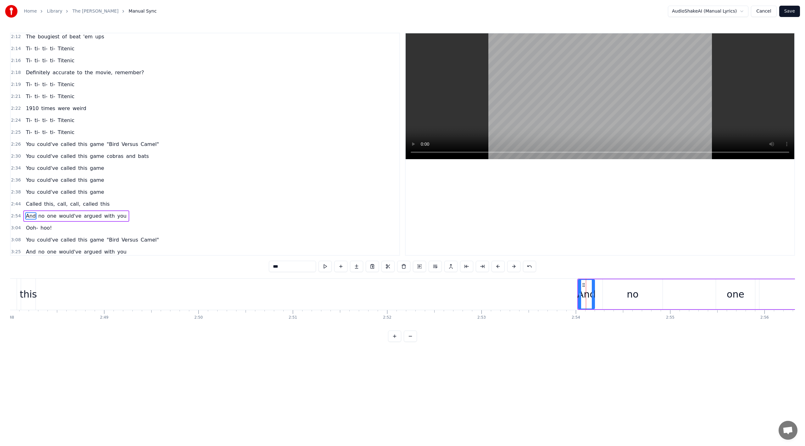
click at [18, 213] on span "2:54" at bounding box center [16, 216] width 10 height 6
click at [25, 212] on span "And" at bounding box center [30, 215] width 11 height 7
click at [23, 210] on div "And no one would've argued with you" at bounding box center [76, 215] width 106 height 11
click at [425, 269] on button at bounding box center [425, 266] width 13 height 11
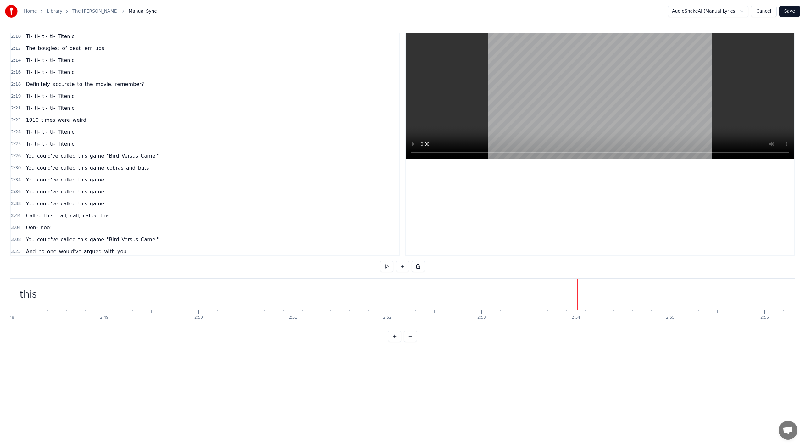
click at [23, 258] on div "Ooh- hoo!" at bounding box center [38, 263] width 31 height 11
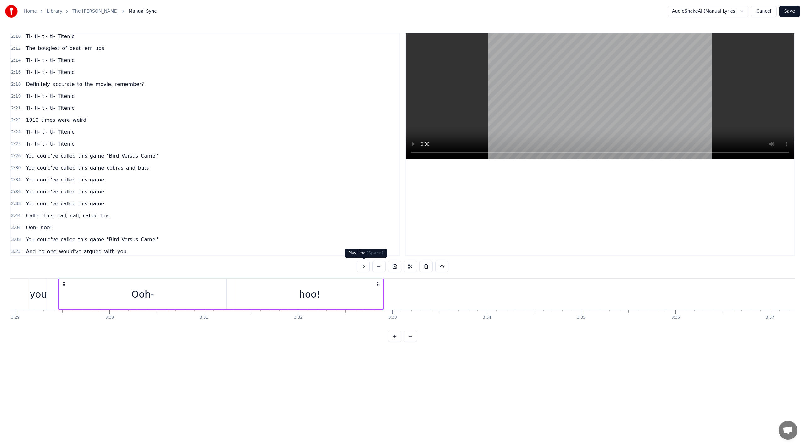
scroll to position [0, 19727]
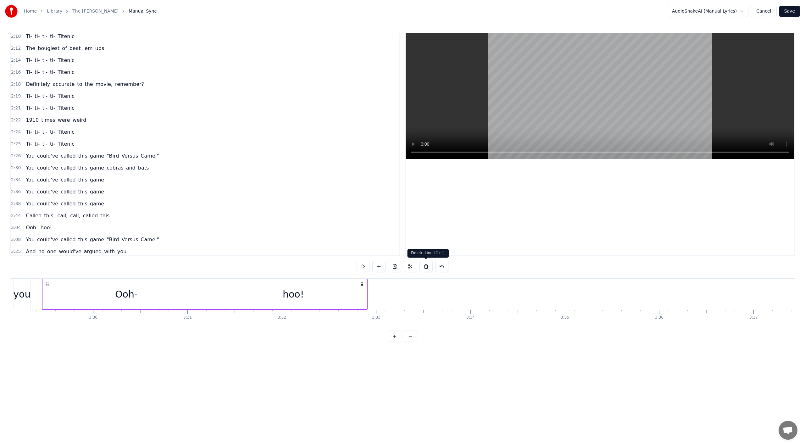
click at [423, 267] on button at bounding box center [425, 266] width 13 height 11
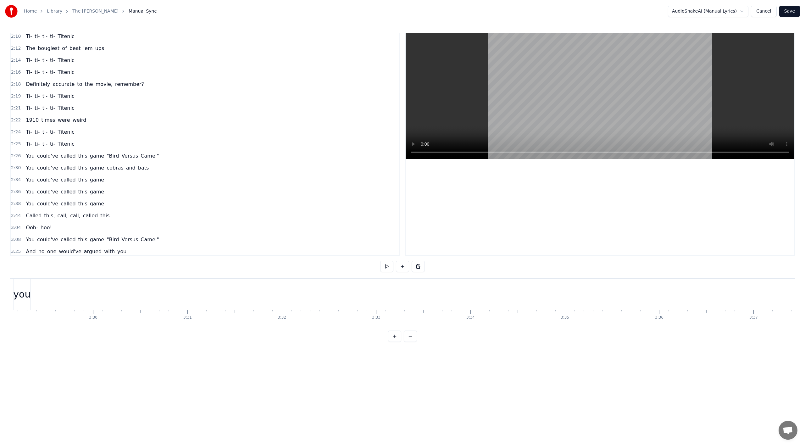
scroll to position [565, 0]
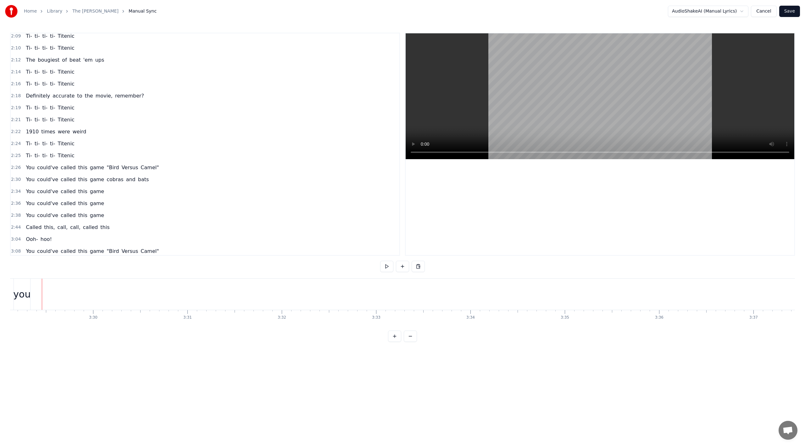
click at [23, 258] on div "And no one would've argued with you" at bounding box center [76, 263] width 106 height 11
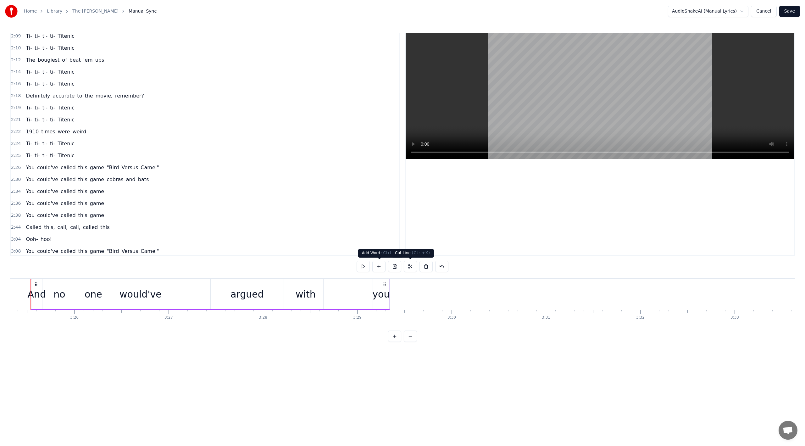
scroll to position [0, 19357]
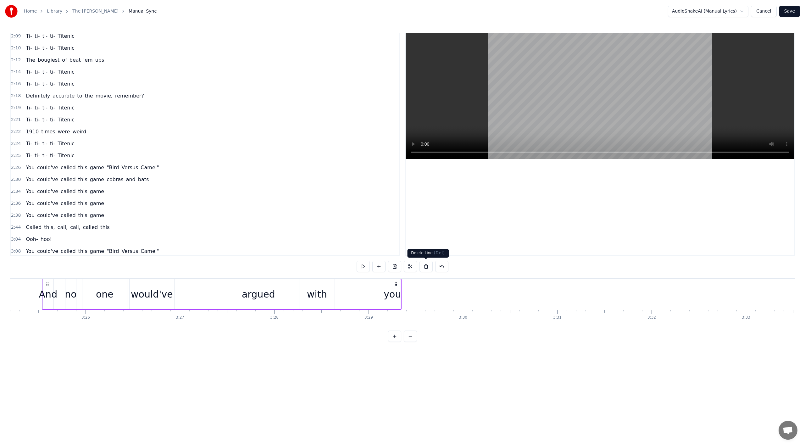
click at [430, 267] on button at bounding box center [425, 266] width 13 height 11
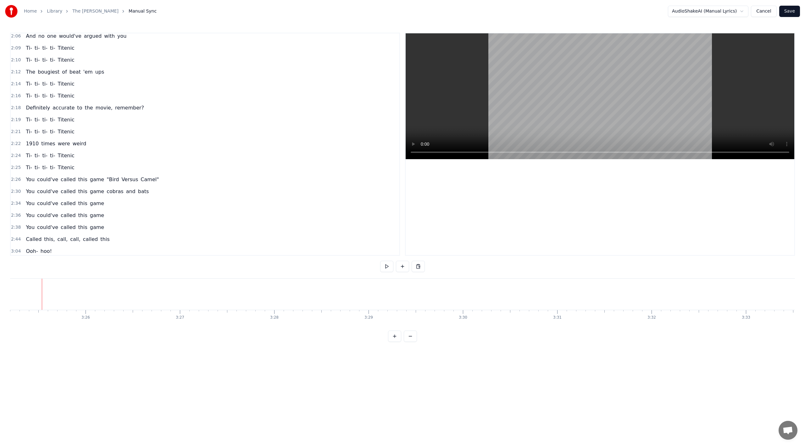
click at [23, 258] on div "You could've called this game "Bird Versus Camel"" at bounding box center [92, 263] width 138 height 11
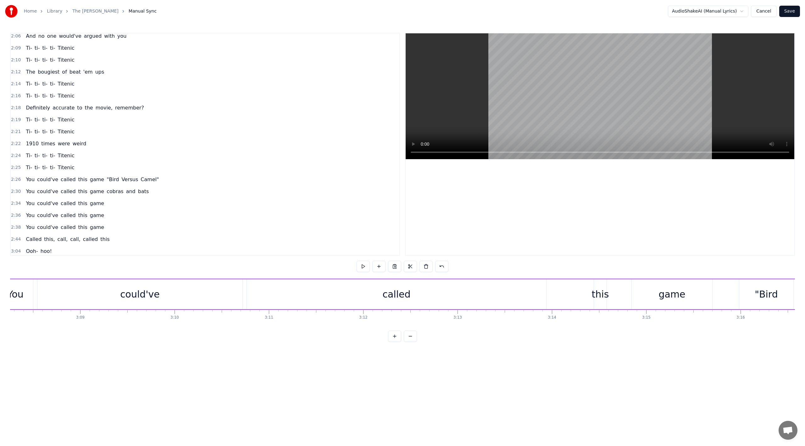
scroll to position [0, 17714]
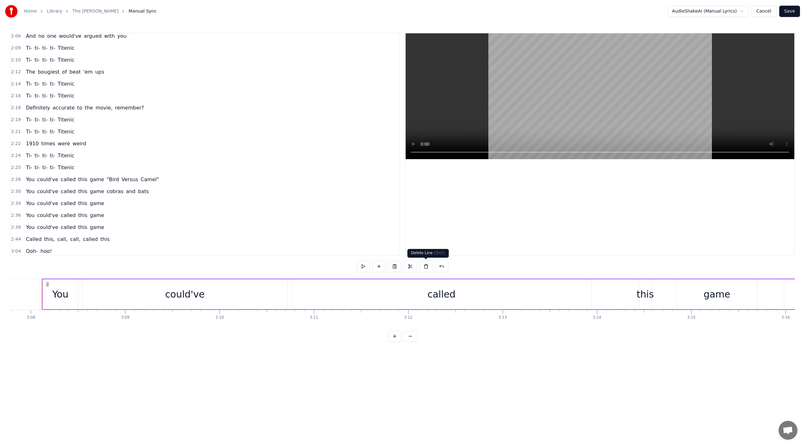
click at [424, 265] on button at bounding box center [425, 266] width 13 height 11
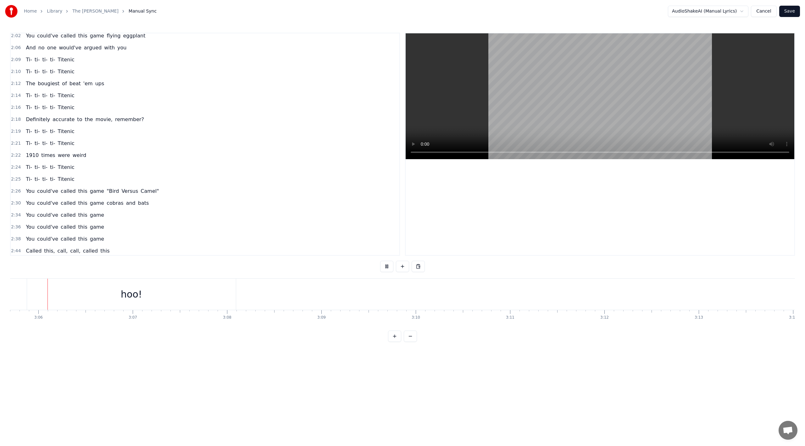
scroll to position [0, 17507]
click at [50, 257] on div "Ooh- hoo!" at bounding box center [38, 262] width 31 height 11
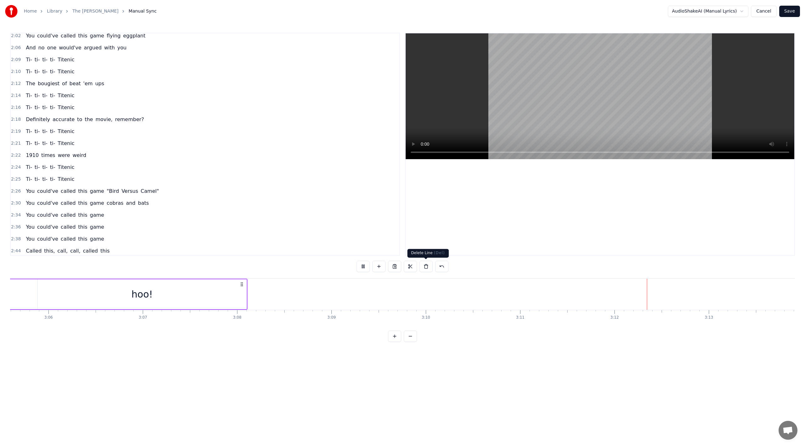
click at [427, 270] on button at bounding box center [425, 266] width 13 height 11
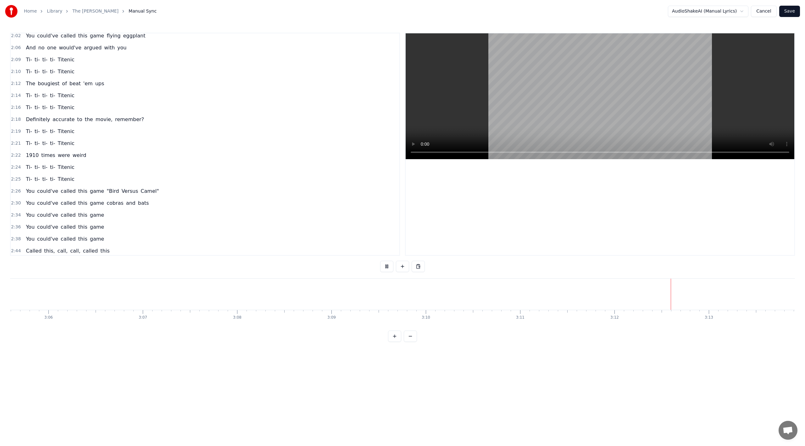
scroll to position [530, 0]
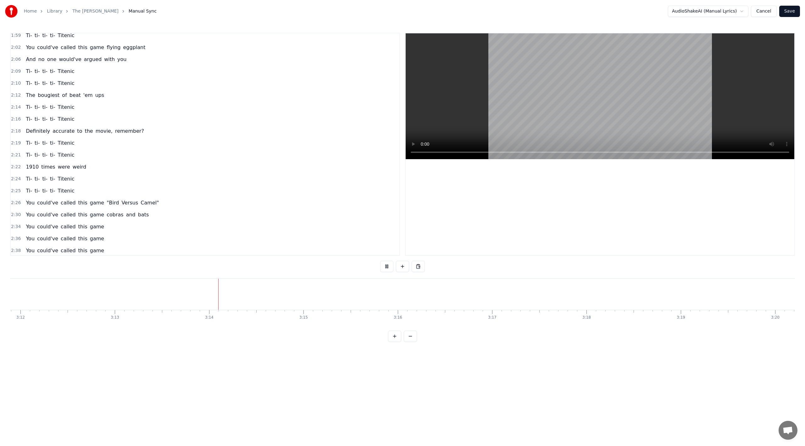
click at [78, 247] on span "this" at bounding box center [83, 250] width 10 height 7
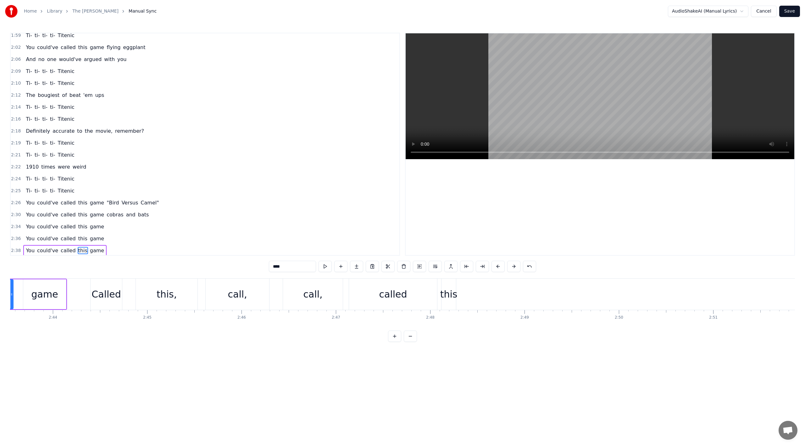
scroll to position [0, 15365]
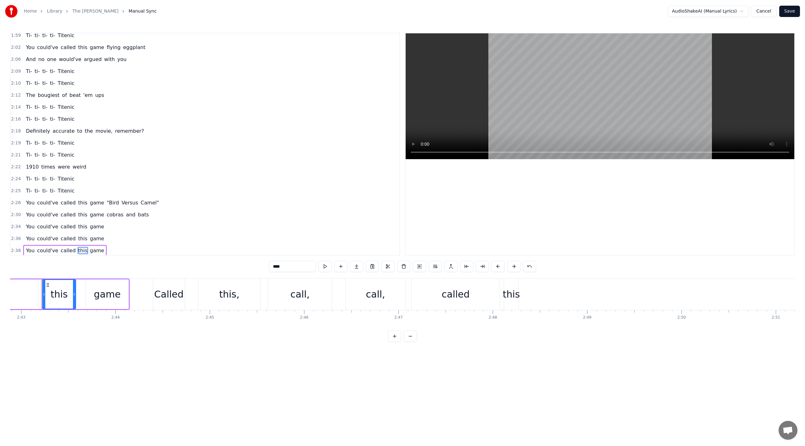
click at [27, 247] on span "You" at bounding box center [30, 250] width 10 height 7
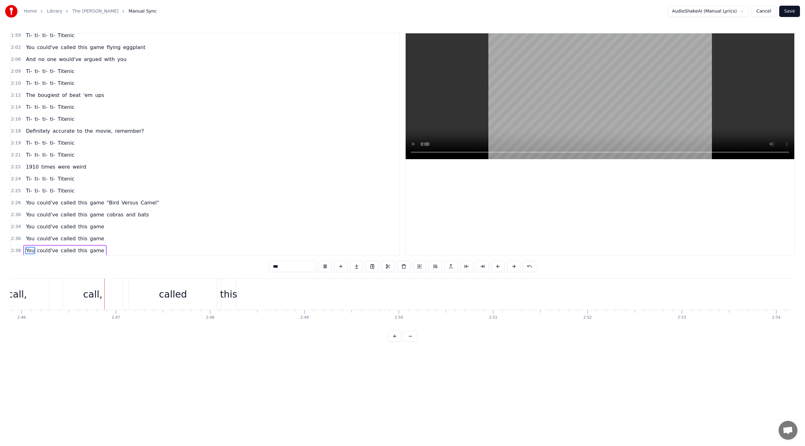
scroll to position [0, 15651]
click at [30, 199] on span "You" at bounding box center [30, 202] width 10 height 7
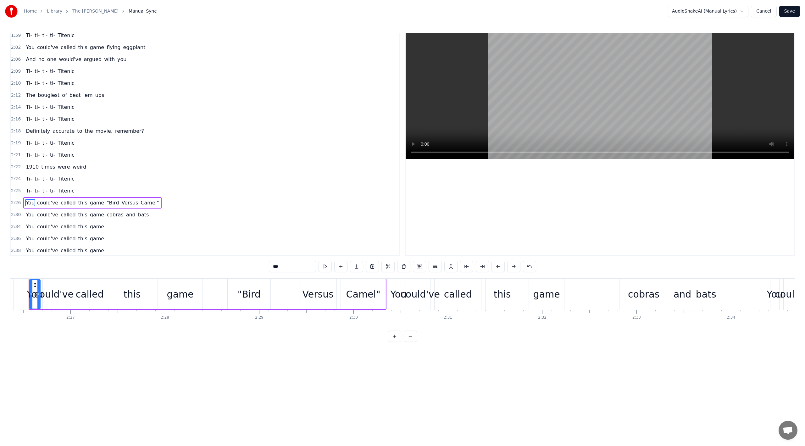
scroll to position [0, 13794]
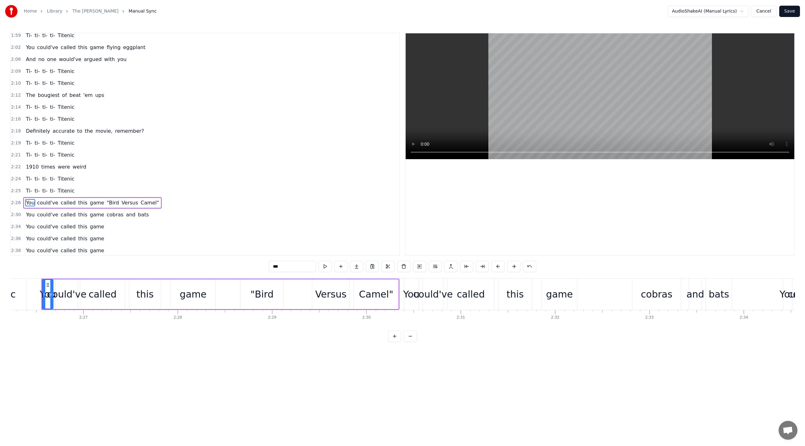
click at [25, 127] on span "Definitely" at bounding box center [37, 130] width 25 height 7
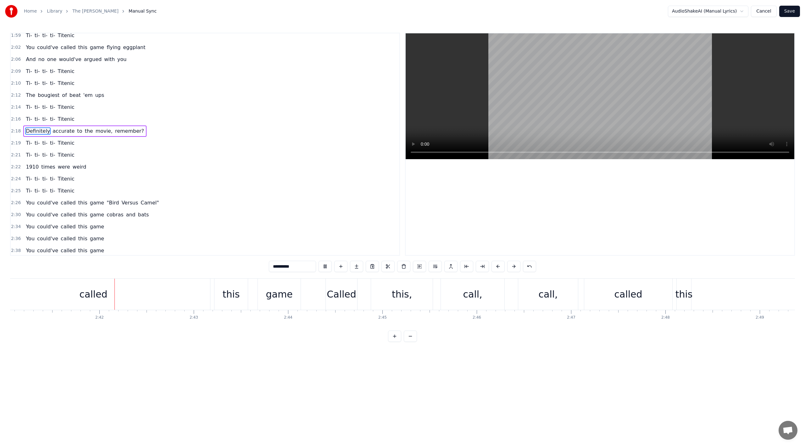
scroll to position [0, 15196]
click at [228, 289] on div "this" at bounding box center [227, 294] width 17 height 14
type input "****"
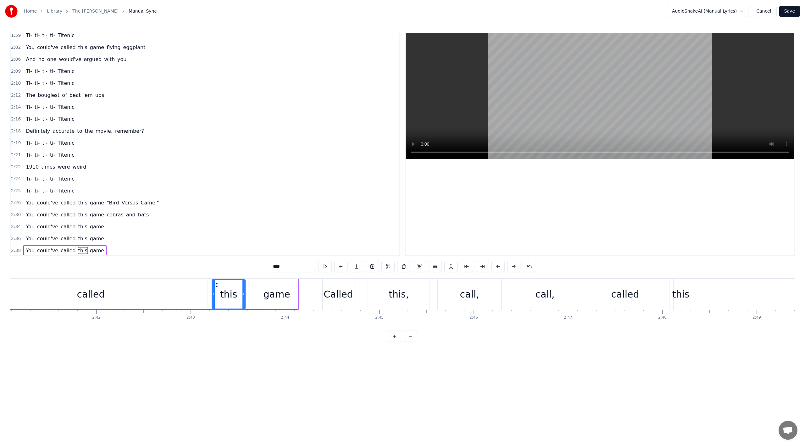
click at [14, 247] on span "2:38" at bounding box center [16, 250] width 10 height 6
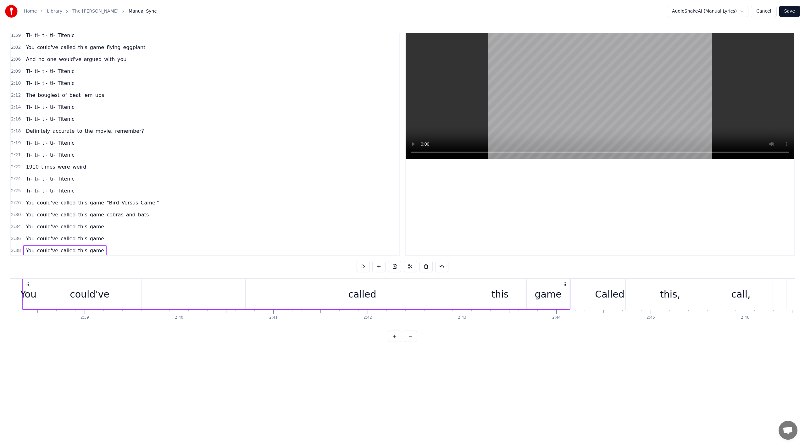
scroll to position [0, 14905]
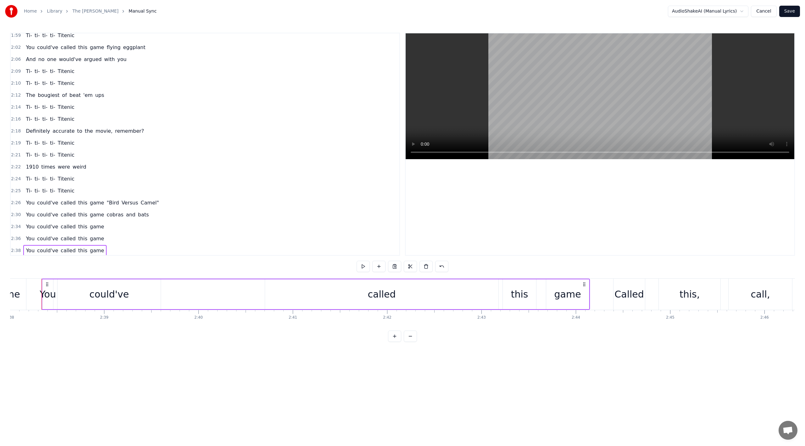
click at [21, 245] on div "2:38 You could've called this game" at bounding box center [205, 251] width 389 height 12
click at [420, 267] on button at bounding box center [425, 266] width 13 height 11
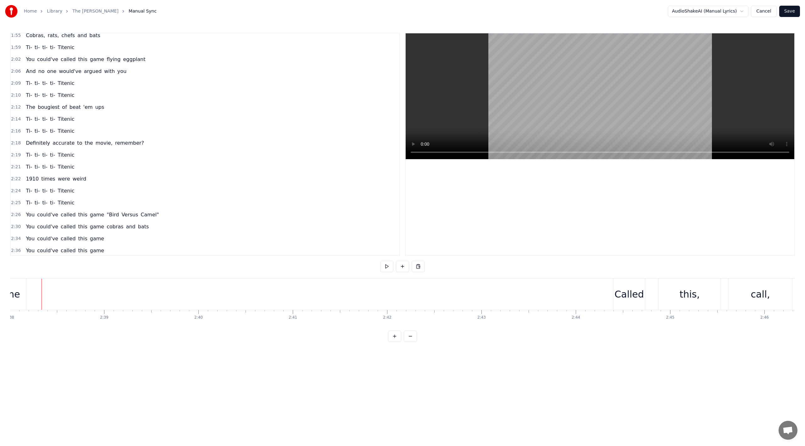
click at [23, 257] on div "Called this, call, call, called this" at bounding box center [67, 262] width 89 height 11
click at [429, 266] on button at bounding box center [425, 266] width 13 height 11
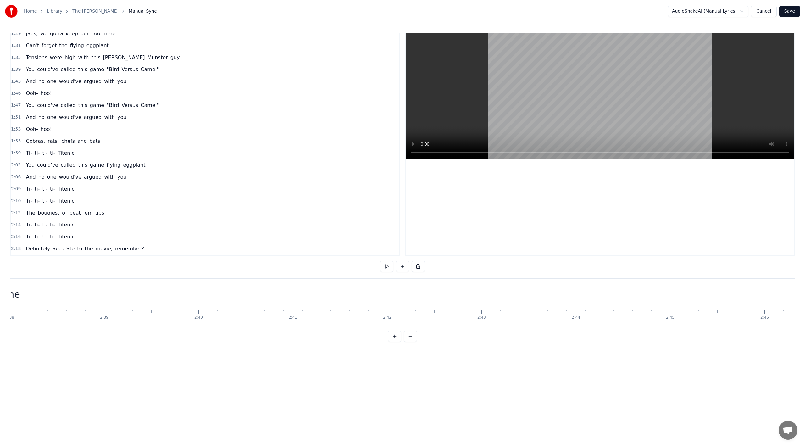
scroll to position [286, 0]
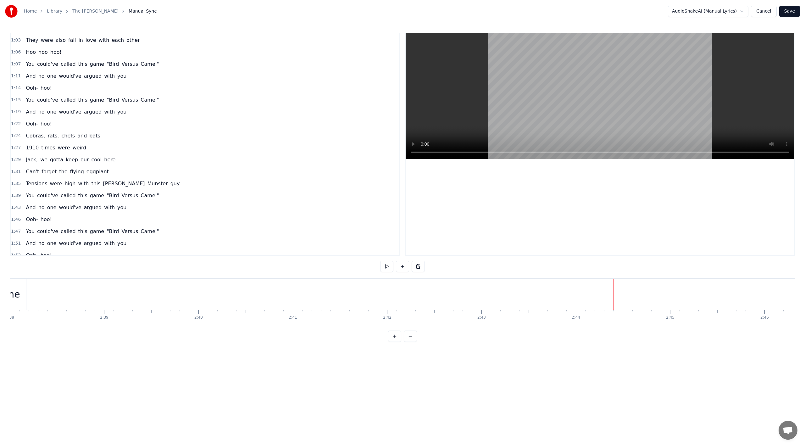
click at [23, 58] on div "You could've called this game "Bird Versus Camel"" at bounding box center [92, 63] width 138 height 11
click at [603, 11] on button "Save" at bounding box center [789, 11] width 21 height 11
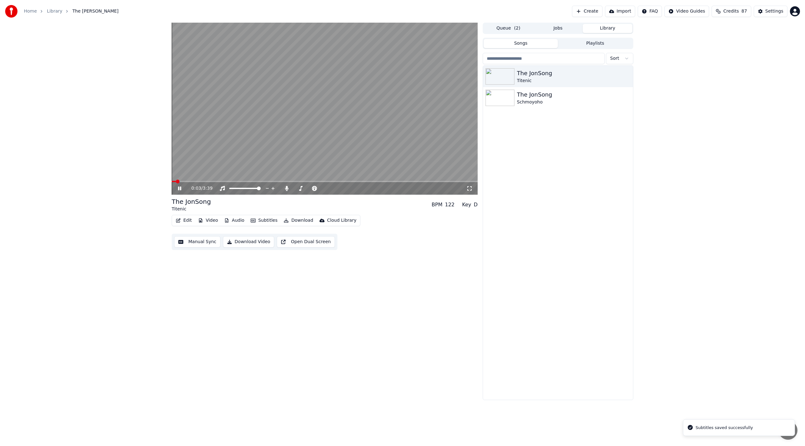
click at [470, 187] on icon at bounding box center [469, 188] width 6 height 5
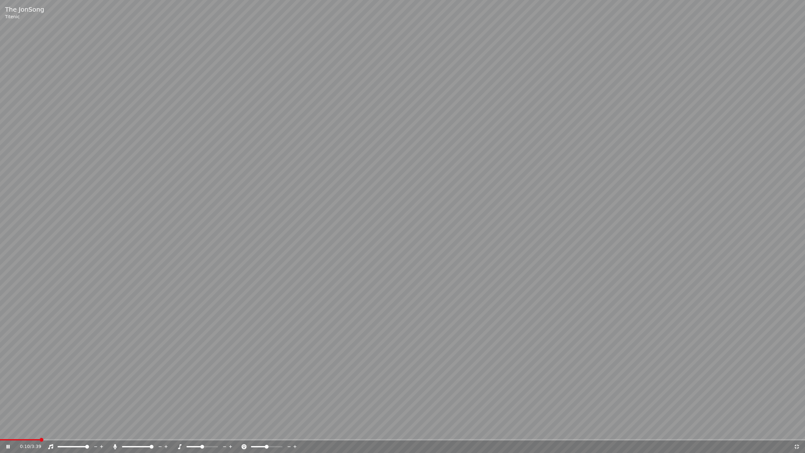
drag, startPoint x: 135, startPoint y: 445, endPoint x: 119, endPoint y: 443, distance: 15.8
click at [119, 355] on div "0:10 / 3:39" at bounding box center [402, 446] width 805 height 13
click at [122, 355] on span at bounding box center [124, 447] width 4 height 4
click at [603, 355] on icon at bounding box center [797, 446] width 4 height 4
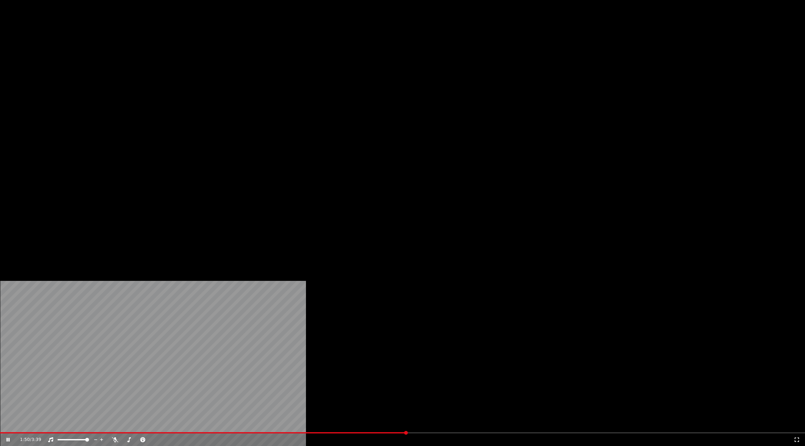
click at [269, 53] on button "Subtitles" at bounding box center [264, 48] width 32 height 9
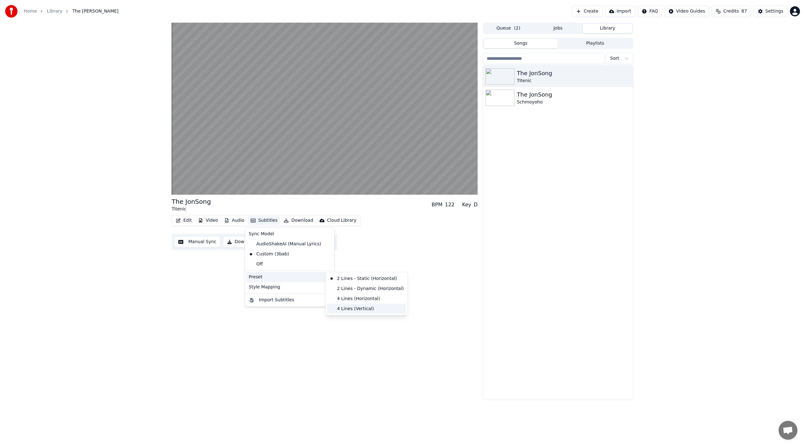
click at [370, 305] on div "4 Lines (Vertical)" at bounding box center [366, 309] width 79 height 10
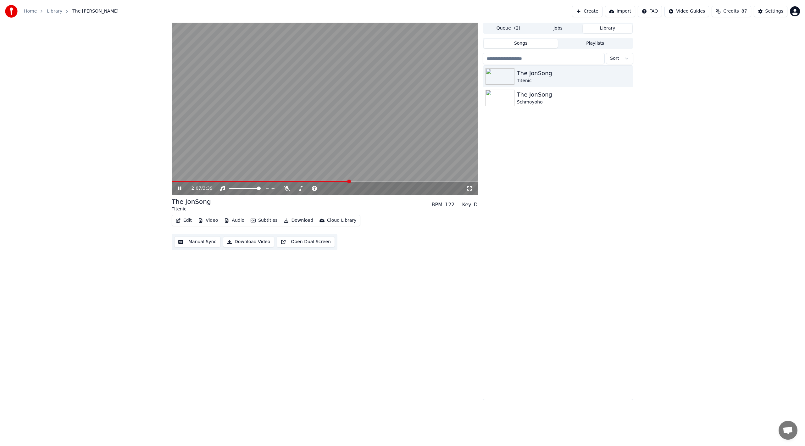
click at [269, 220] on button "Subtitles" at bounding box center [264, 220] width 32 height 9
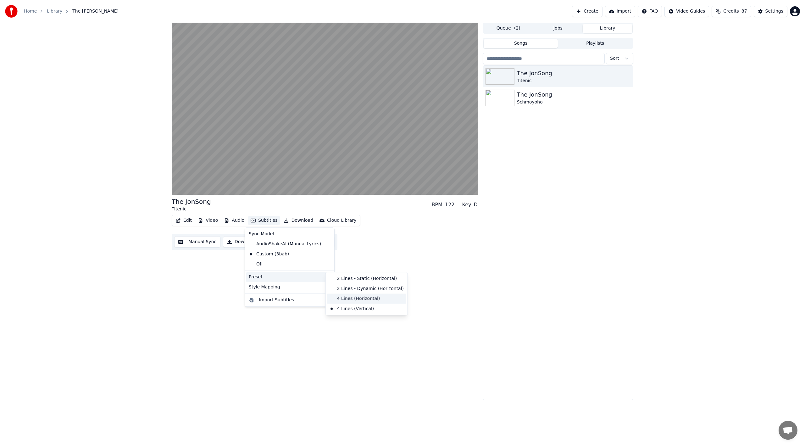
click at [350, 295] on div "4 Lines (Horizontal)" at bounding box center [366, 299] width 79 height 10
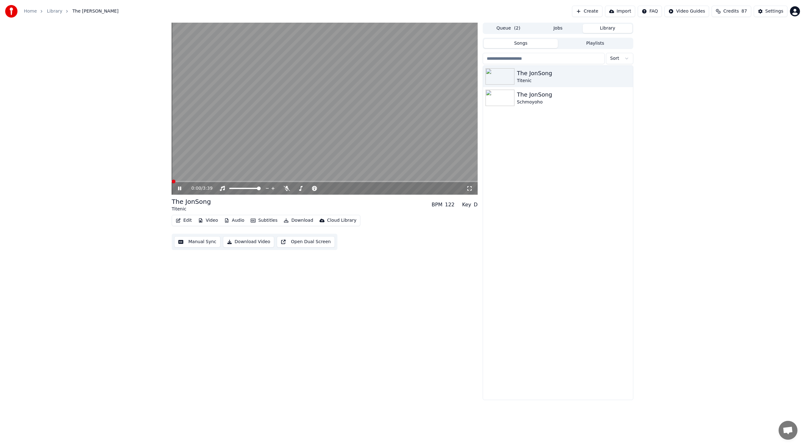
click at [172, 181] on span at bounding box center [172, 181] width 0 height 1
click at [474, 188] on div "0:06 / 3:39" at bounding box center [324, 188] width 301 height 6
click at [470, 187] on icon at bounding box center [469, 188] width 6 height 5
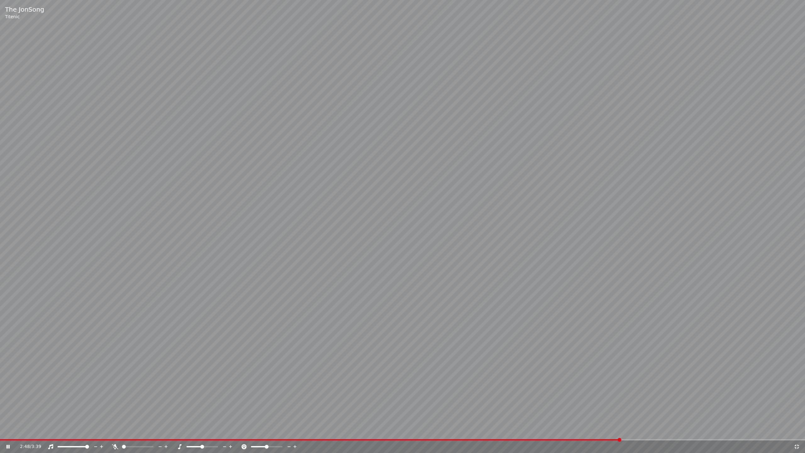
click at [603, 355] on div "2:48 / 3:39" at bounding box center [402, 446] width 805 height 13
click at [603, 355] on icon at bounding box center [797, 446] width 6 height 5
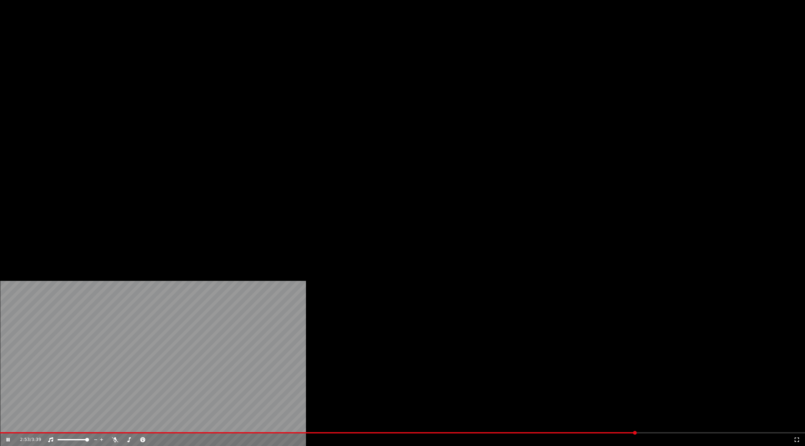
click at [183, 53] on button "Edit" at bounding box center [183, 48] width 21 height 9
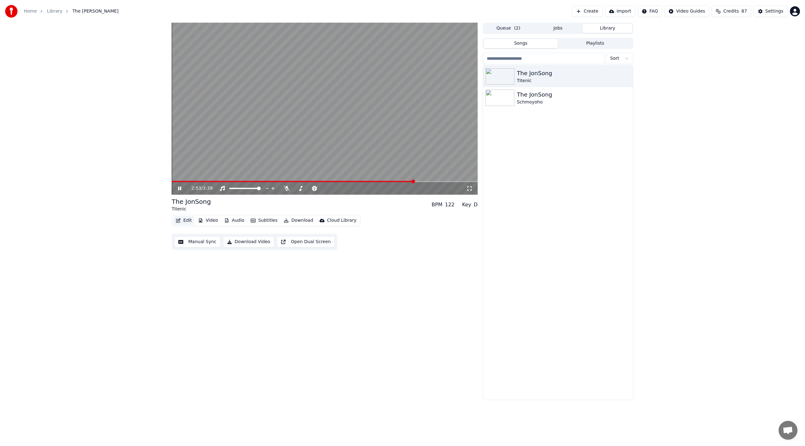
click at [183, 222] on button "Edit" at bounding box center [183, 220] width 21 height 9
click at [206, 241] on button "Manual Sync" at bounding box center [197, 241] width 46 height 11
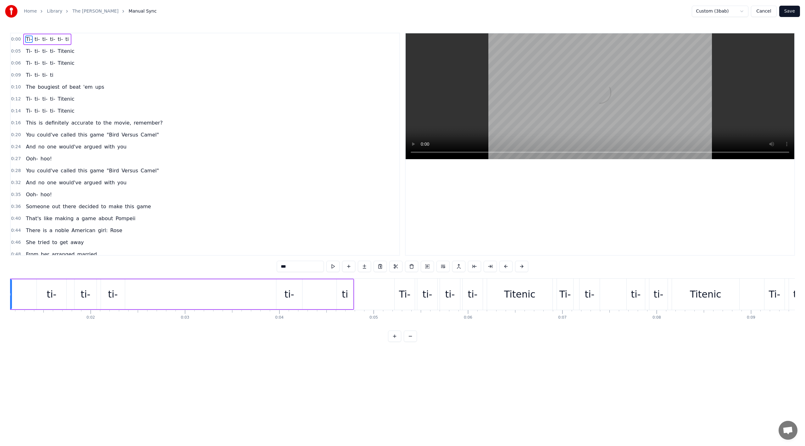
scroll to position [0, 61]
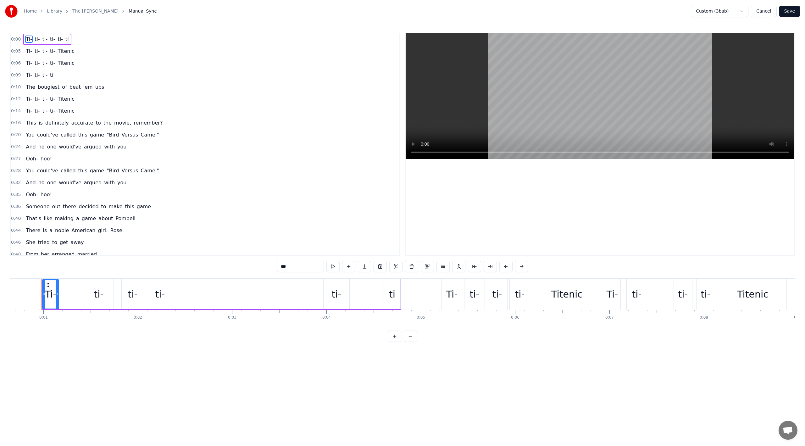
click at [603, 12] on button "Cancel" at bounding box center [763, 11] width 25 height 11
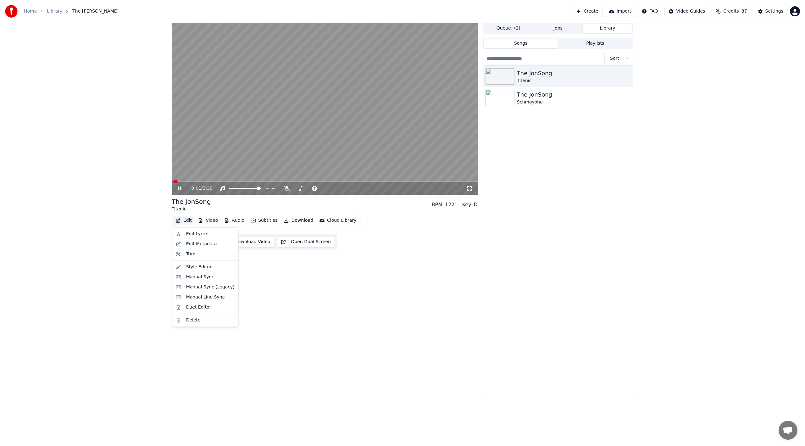
click at [180, 219] on icon "button" at bounding box center [178, 220] width 5 height 4
click at [215, 284] on div "Manual Sync (Legacy)" at bounding box center [206, 287] width 64 height 10
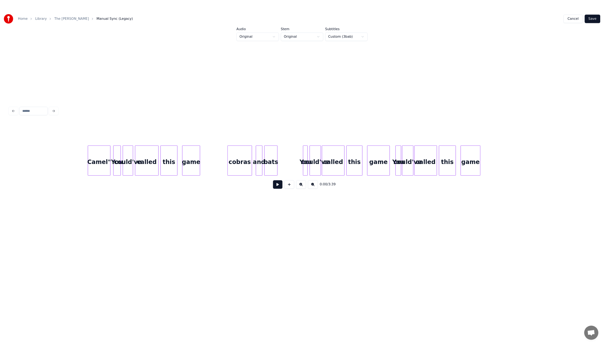
scroll to position [0, 9301]
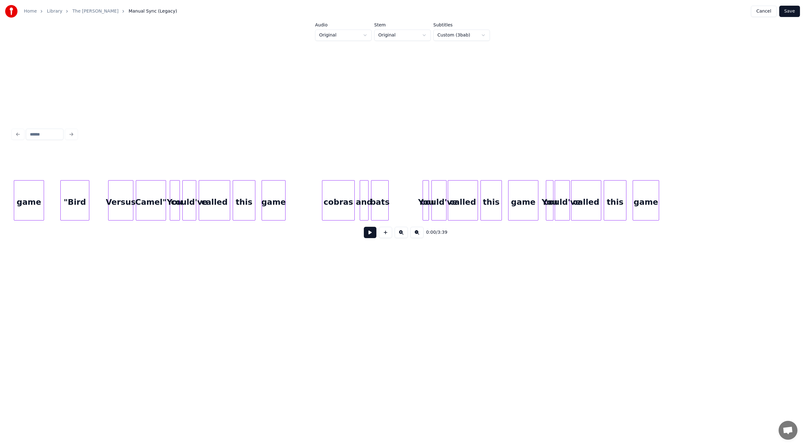
click at [77, 13] on link "The [PERSON_NAME]" at bounding box center [95, 11] width 46 height 6
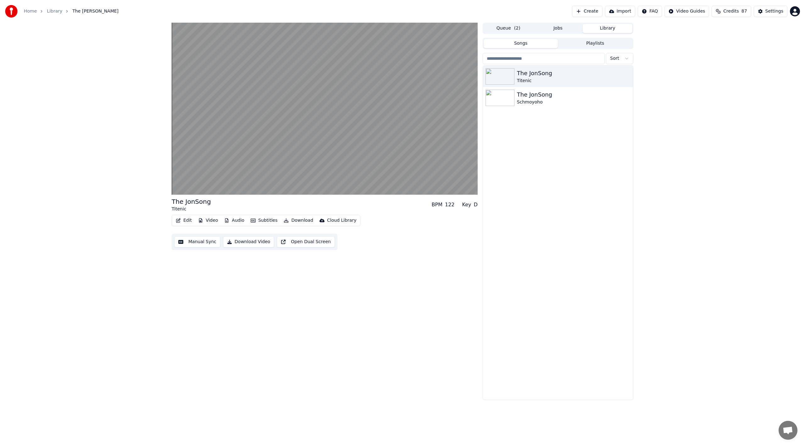
click at [58, 12] on link "Library" at bounding box center [54, 11] width 15 height 6
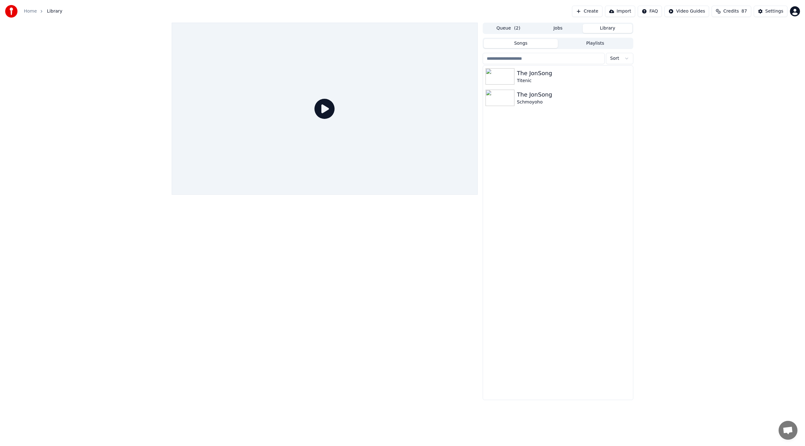
click at [26, 12] on link "Home" at bounding box center [30, 11] width 13 height 6
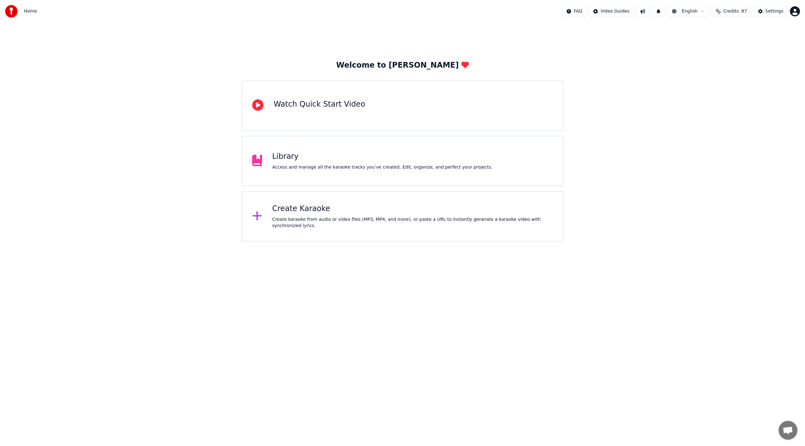
click at [311, 204] on div "Create Karaoke Create karaoke from audio or video files (MP3, MP4, and more), o…" at bounding box center [402, 216] width 322 height 50
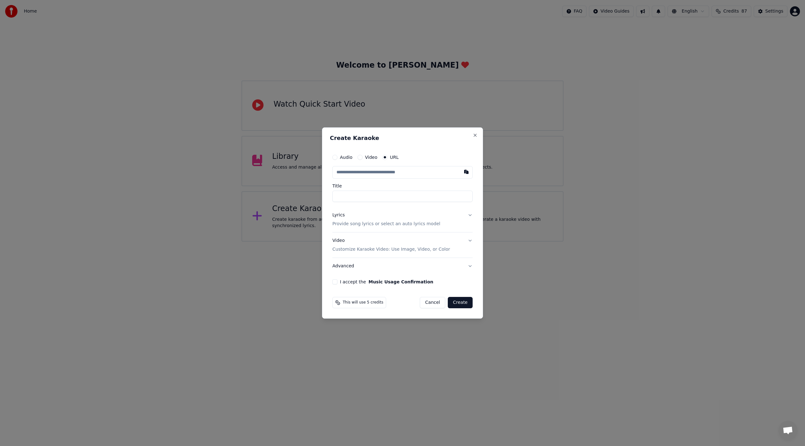
click at [399, 175] on input "text" at bounding box center [402, 172] width 140 height 13
paste input "**********"
type input "**********"
click at [450, 184] on label "Title" at bounding box center [402, 186] width 140 height 4
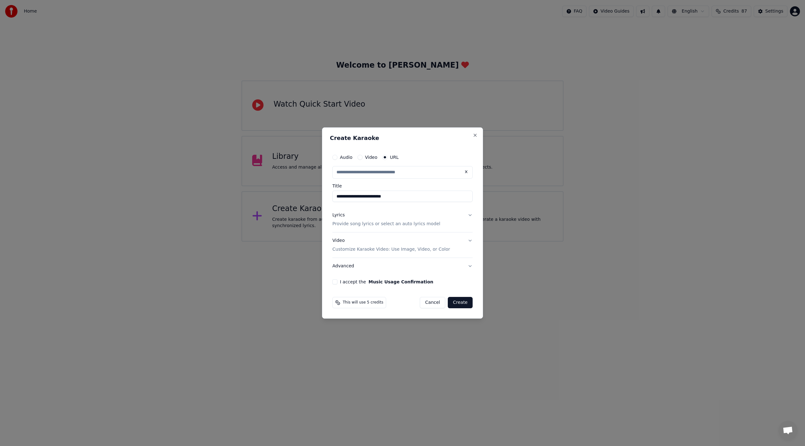
click at [450, 191] on input "**********" at bounding box center [402, 196] width 140 height 11
click at [430, 217] on button "Lyrics Provide song lyrics or select an auto lyrics model" at bounding box center [402, 219] width 140 height 25
type input "**********"
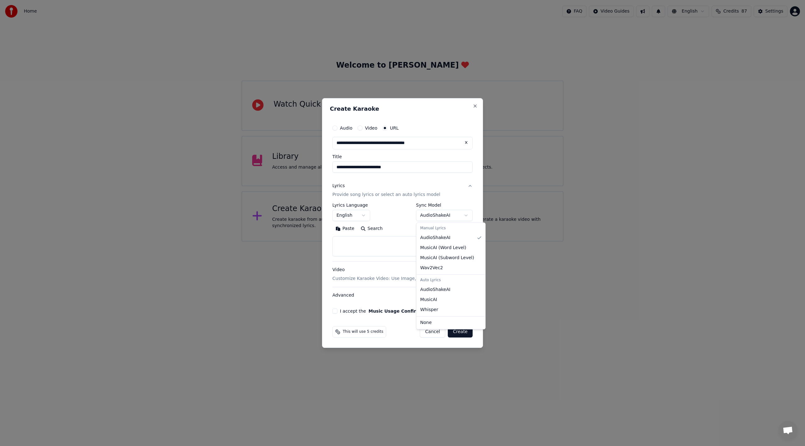
click at [435, 219] on body "**********" at bounding box center [402, 120] width 805 height 241
select select "**********"
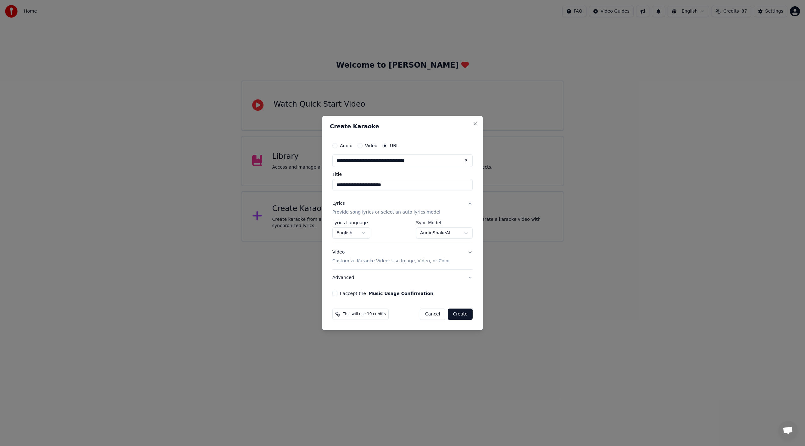
click at [391, 275] on button "Advanced" at bounding box center [402, 277] width 140 height 16
click at [350, 291] on label "I accept the Music Usage Confirmation" at bounding box center [386, 293] width 93 height 4
click at [337, 291] on button "I accept the Music Usage Confirmation" at bounding box center [334, 293] width 5 height 5
click at [336, 185] on input "**********" at bounding box center [402, 184] width 140 height 11
type input "**********"
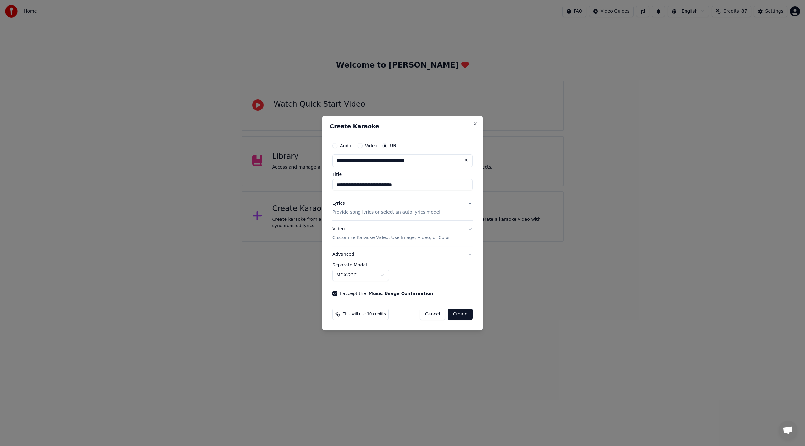
click at [443, 199] on button "Lyrics Provide song lyrics or select an auto lyrics model" at bounding box center [402, 207] width 140 height 25
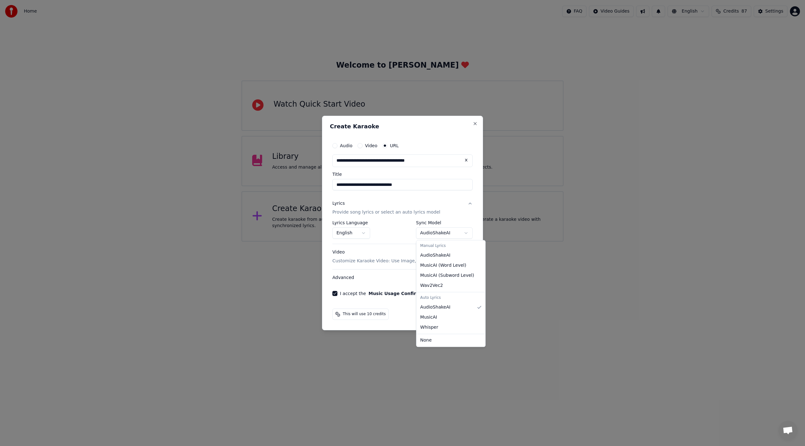
click at [462, 234] on body "**********" at bounding box center [402, 120] width 805 height 241
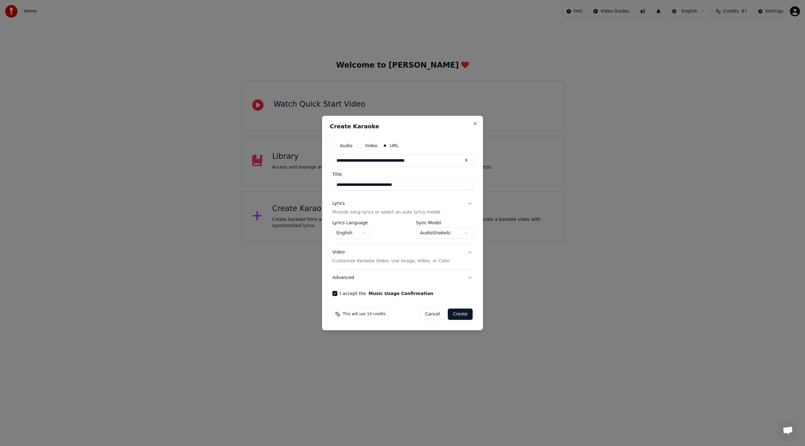
click at [467, 317] on button "Create" at bounding box center [460, 313] width 25 height 11
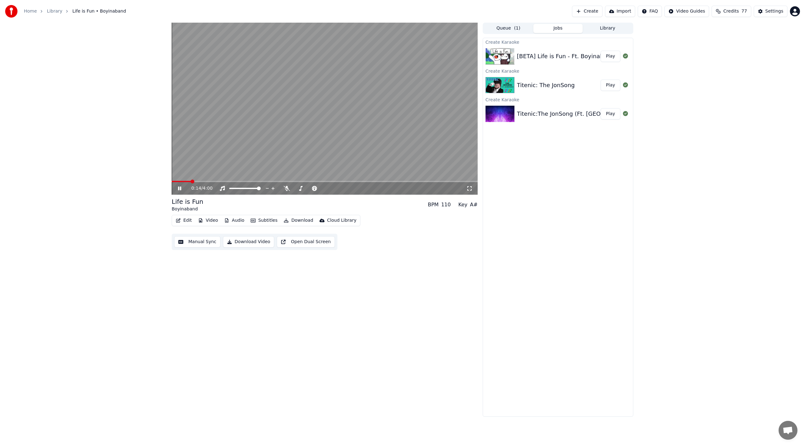
click at [474, 188] on div "0:14 / 4:00" at bounding box center [324, 188] width 301 height 6
click at [471, 188] on icon at bounding box center [469, 188] width 6 height 5
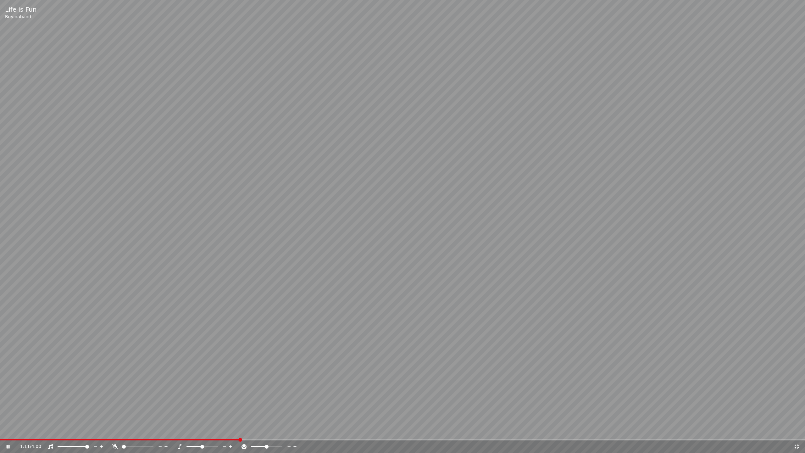
click at [603, 355] on icon at bounding box center [797, 446] width 6 height 5
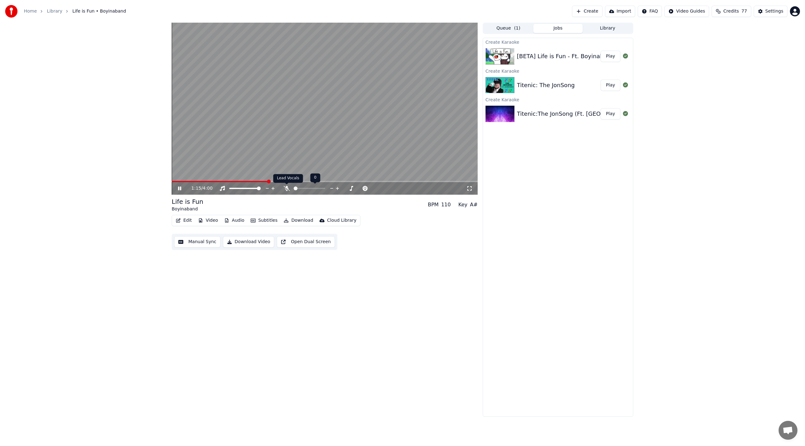
click at [285, 190] on icon at bounding box center [287, 188] width 6 height 5
click at [252, 220] on icon "button" at bounding box center [253, 220] width 5 height 4
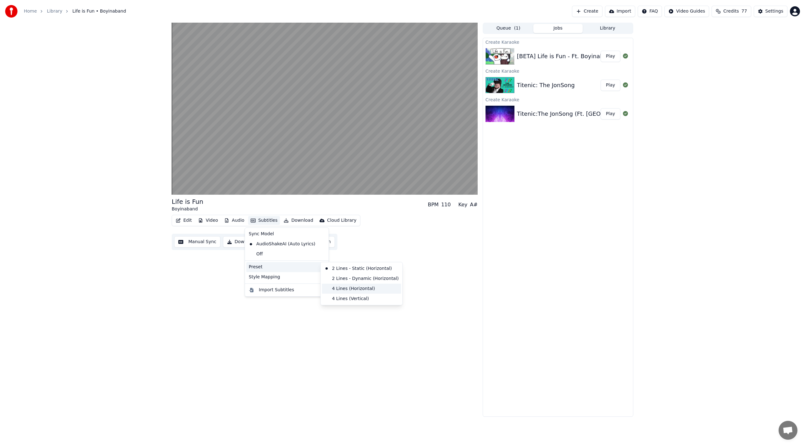
click at [365, 290] on div "4 Lines (Horizontal)" at bounding box center [361, 289] width 79 height 10
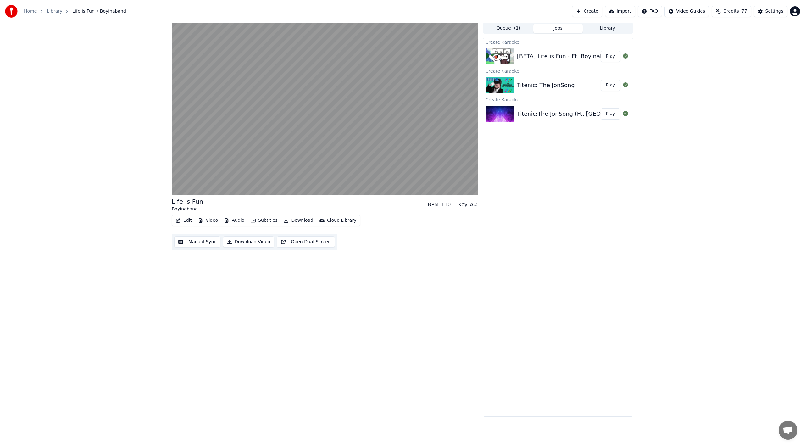
click at [264, 225] on button "Subtitles" at bounding box center [264, 220] width 32 height 9
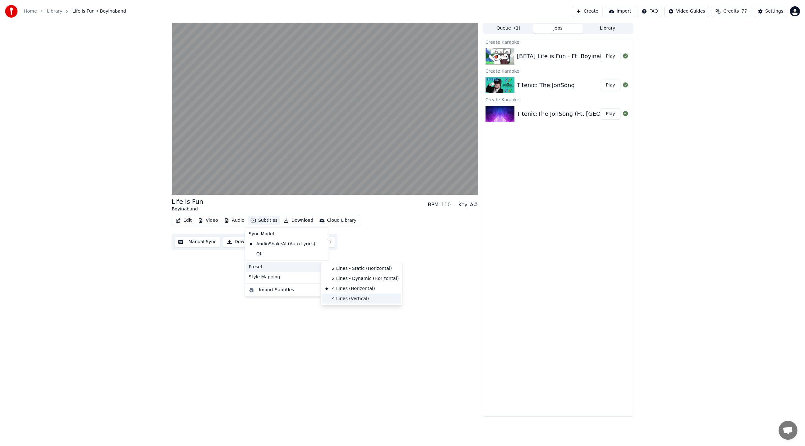
click at [347, 303] on div "4 Lines (Vertical)" at bounding box center [361, 299] width 79 height 10
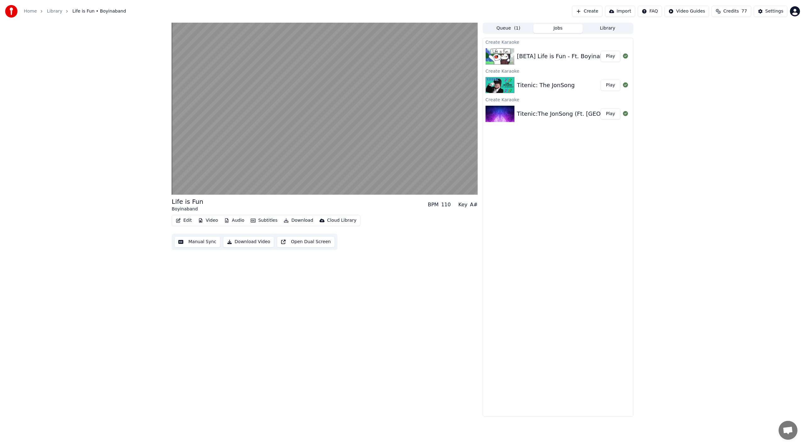
click at [269, 223] on button "Subtitles" at bounding box center [264, 220] width 32 height 9
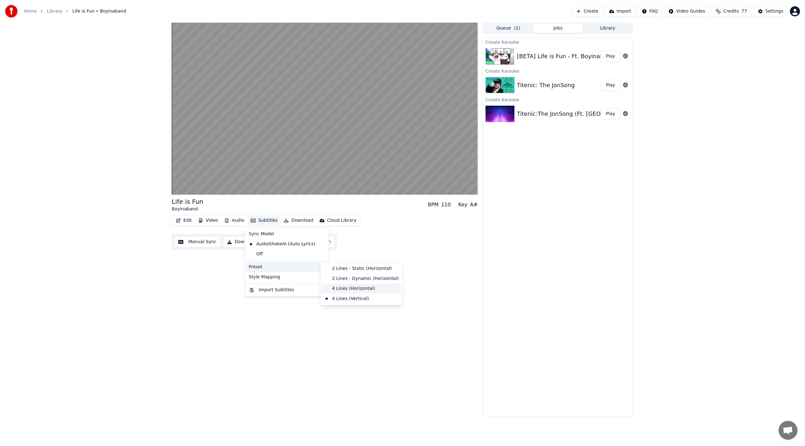
click at [366, 287] on div "4 Lines (Horizontal)" at bounding box center [361, 289] width 79 height 10
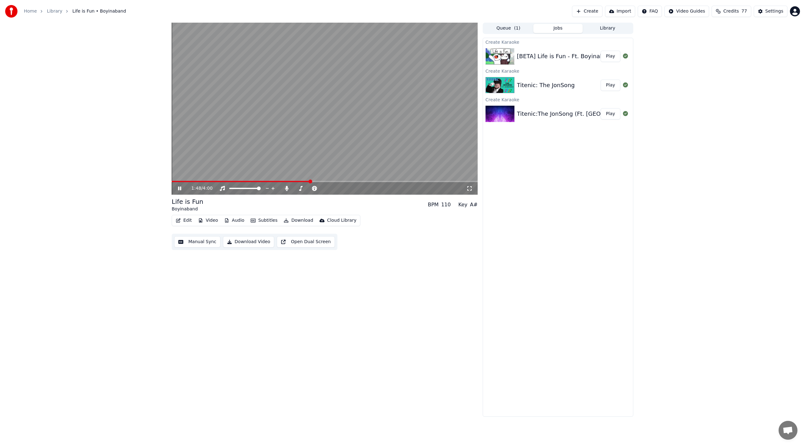
click at [472, 192] on div "1:48 / 4:00" at bounding box center [325, 188] width 306 height 13
click at [472, 189] on icon at bounding box center [469, 188] width 6 height 5
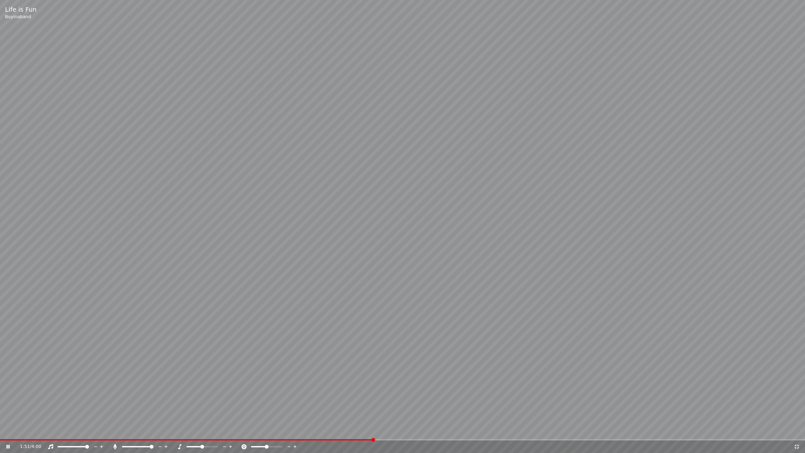
click at [603, 355] on icon at bounding box center [797, 446] width 6 height 5
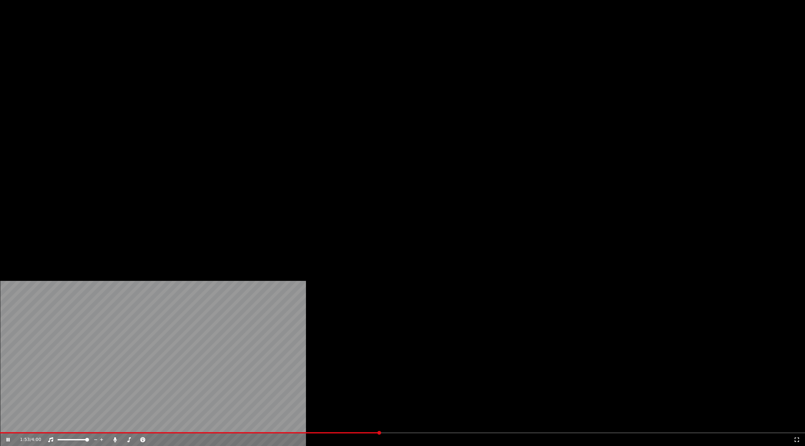
click at [261, 53] on button "Subtitles" at bounding box center [264, 48] width 32 height 9
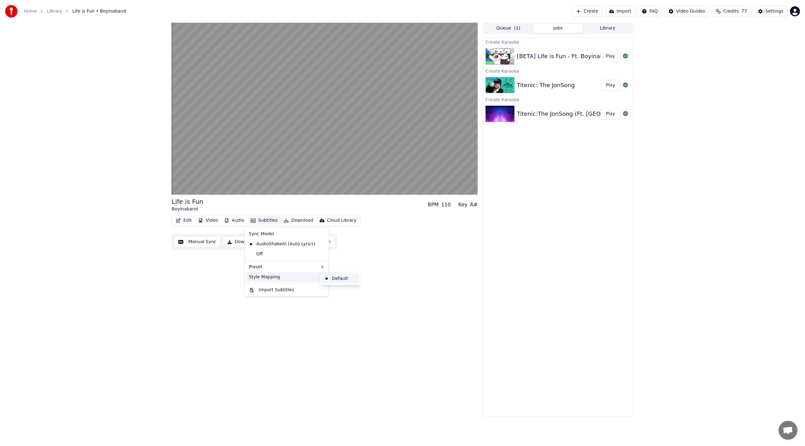
click at [329, 278] on div "Default" at bounding box center [340, 279] width 37 height 10
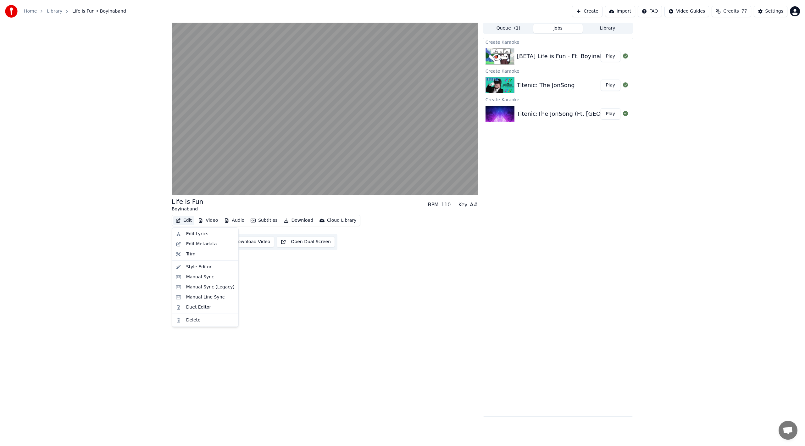
click at [185, 222] on button "Edit" at bounding box center [183, 220] width 21 height 9
click at [208, 265] on div "Style Editor" at bounding box center [198, 267] width 25 height 6
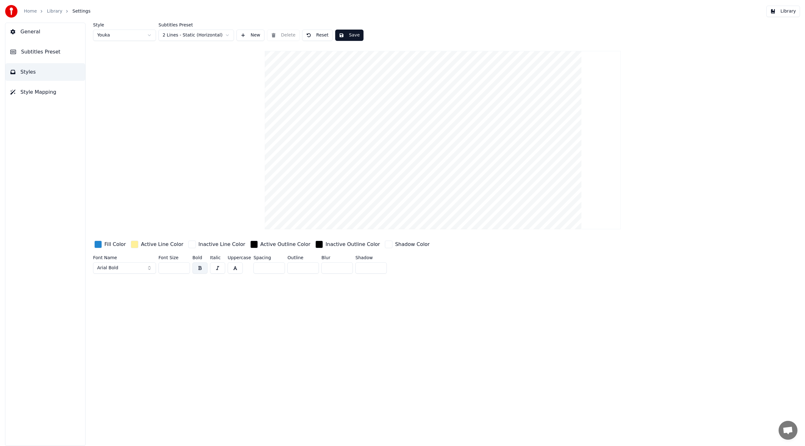
click at [191, 37] on html "Home Library Settings Library General Subtitles Preset Styles Style Mapping Sty…" at bounding box center [402, 223] width 805 height 446
click at [182, 31] on html "Home Library Settings Library General Subtitles Preset Styles Style Mapping Sty…" at bounding box center [402, 223] width 805 height 446
click at [150, 38] on html "Home Library Settings Library General Subtitles Preset Styles Style Mapping Sty…" at bounding box center [402, 223] width 805 height 446
click at [179, 87] on html "Home Library Settings Library General Subtitles Preset Styles Style Mapping Sty…" at bounding box center [402, 223] width 805 height 446
click at [47, 36] on button "General" at bounding box center [45, 32] width 80 height 18
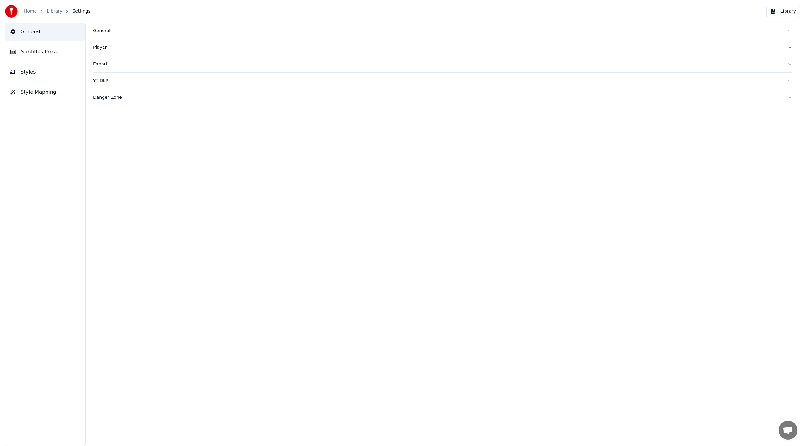
click at [48, 63] on div "General Subtitles Preset Styles Style Mapping" at bounding box center [45, 234] width 80 height 423
click at [44, 72] on button "Styles" at bounding box center [45, 72] width 80 height 18
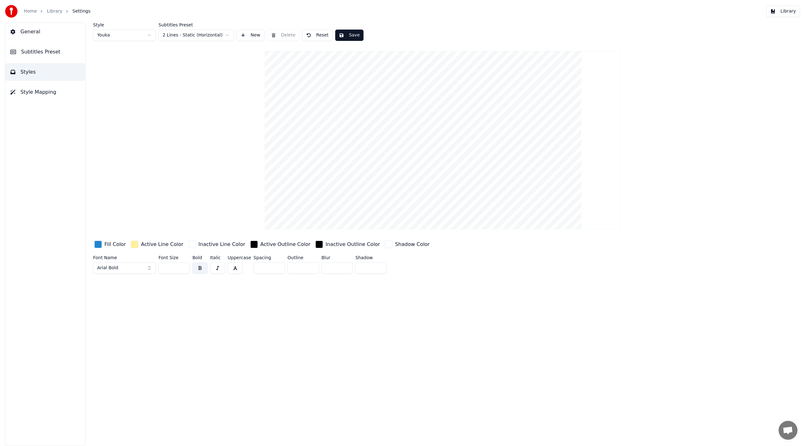
click at [23, 92] on span "Style Mapping" at bounding box center [38, 92] width 36 height 8
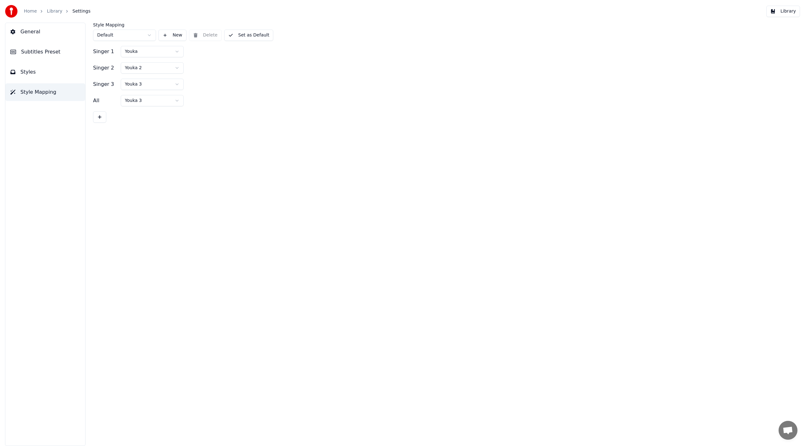
click at [159, 71] on html "Home Library Settings Library General Subtitles Preset Styles Style Mapping Sty…" at bounding box center [402, 223] width 805 height 446
click at [254, 72] on div "Singer 2 Youka 2" at bounding box center [442, 67] width 699 height 11
click at [28, 13] on link "Home" at bounding box center [30, 11] width 13 height 6
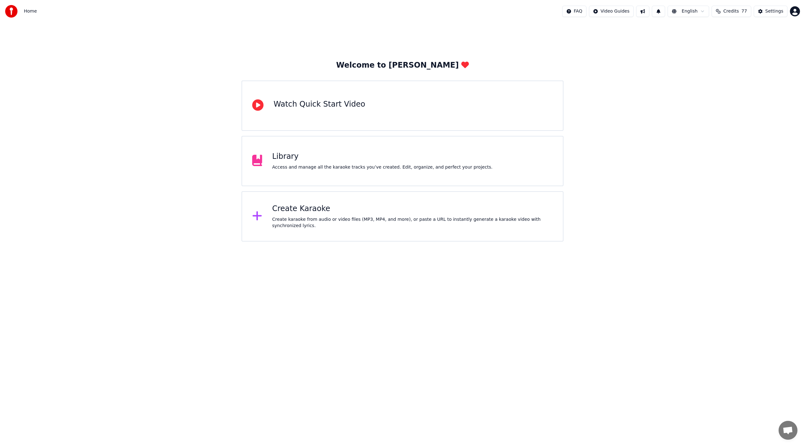
click at [307, 164] on div "Access and manage all the karaoke tracks you’ve created. Edit, organize, and pe…" at bounding box center [382, 167] width 220 height 6
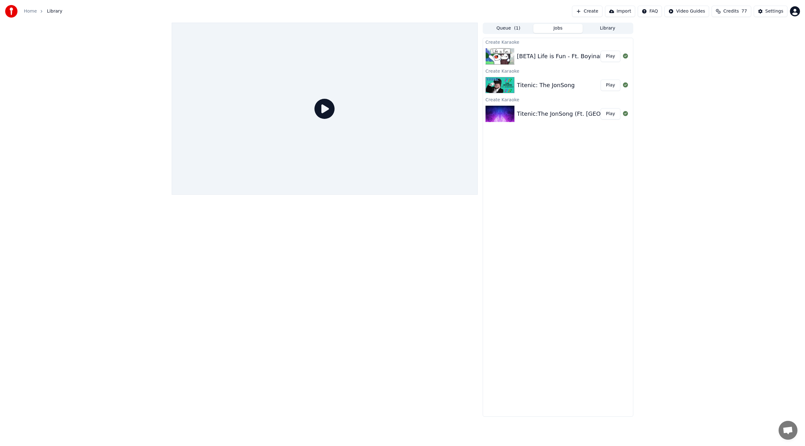
click at [603, 56] on button "Play" at bounding box center [611, 56] width 20 height 11
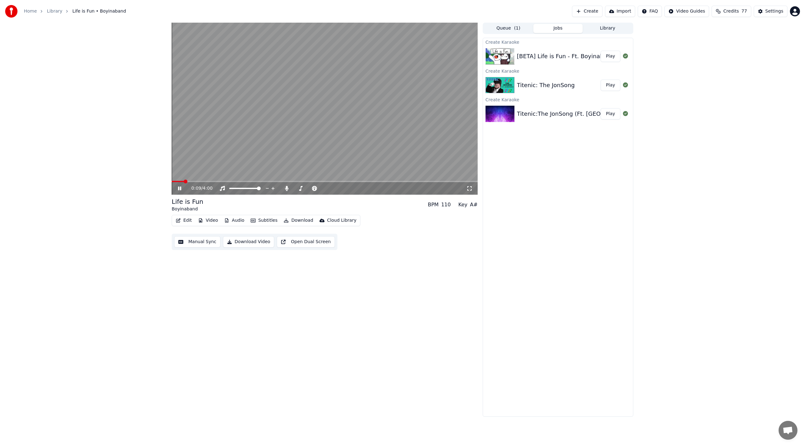
click at [467, 192] on div "0:09 / 4:00" at bounding box center [325, 188] width 306 height 13
click at [472, 187] on icon at bounding box center [469, 188] width 6 height 5
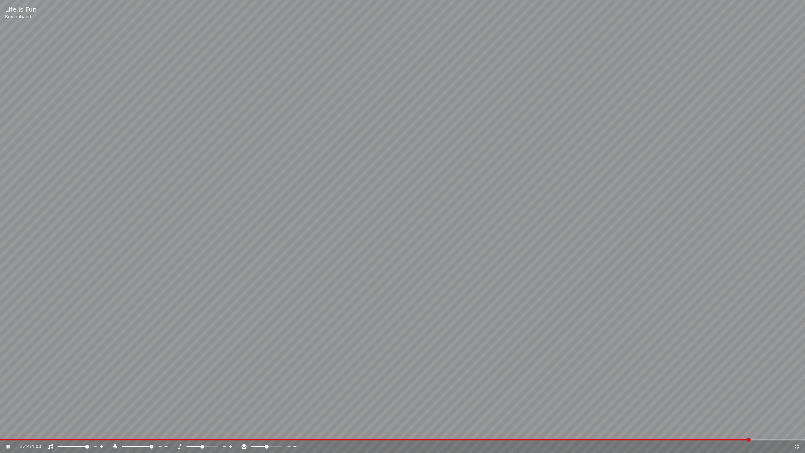
click at [603, 355] on div "3:44 / 4:00" at bounding box center [403, 446] width 800 height 6
click at [603, 355] on icon at bounding box center [797, 446] width 4 height 4
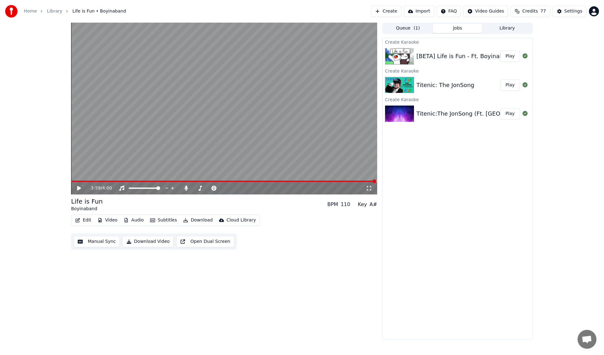
click at [20, 8] on div at bounding box center [13, 11] width 16 height 13
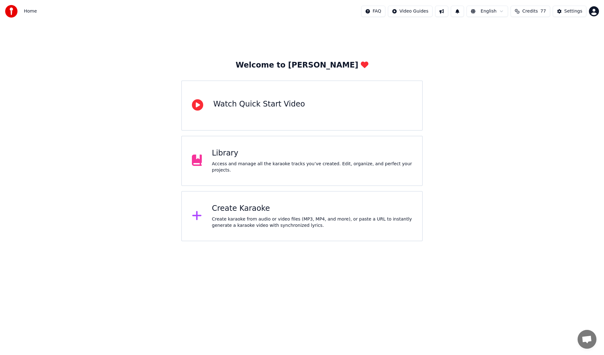
click at [294, 211] on div "Create Karaoke" at bounding box center [312, 209] width 200 height 10
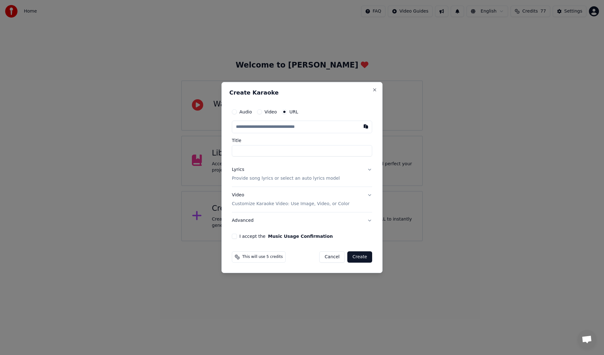
click at [297, 129] on input "text" at bounding box center [302, 127] width 140 height 13
click at [311, 130] on input "text" at bounding box center [302, 127] width 140 height 13
paste input "**********"
type input "**********"
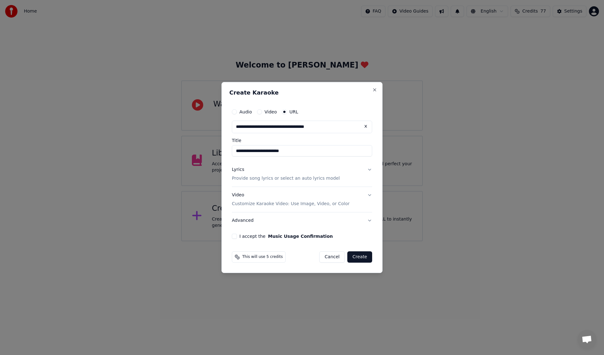
type input "**********"
click at [309, 138] on div "**********" at bounding box center [302, 131] width 140 height 51
click at [313, 182] on p "Provide song lyrics or select an auto lyrics model" at bounding box center [286, 178] width 108 height 6
type input "**********"
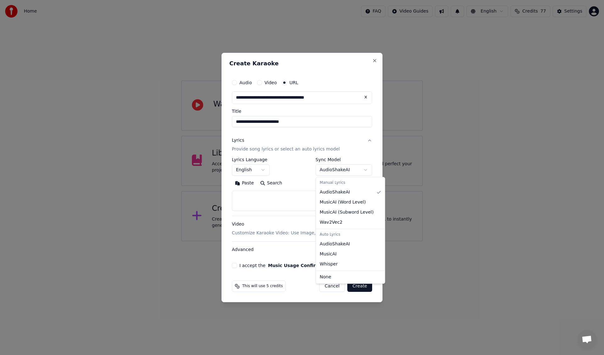
click at [346, 173] on body "**********" at bounding box center [302, 120] width 604 height 241
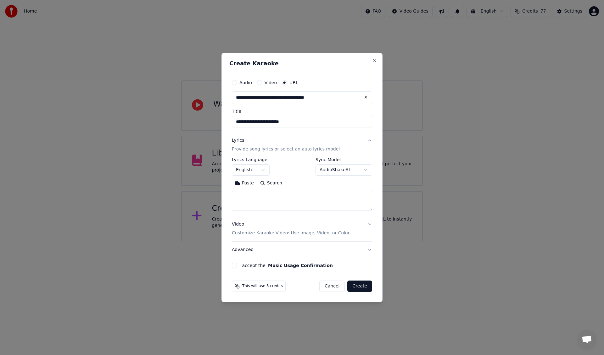
click at [348, 170] on body "**********" at bounding box center [302, 120] width 604 height 241
click at [325, 193] on textarea at bounding box center [302, 201] width 140 height 20
paste textarea "**********"
type textarea "**********"
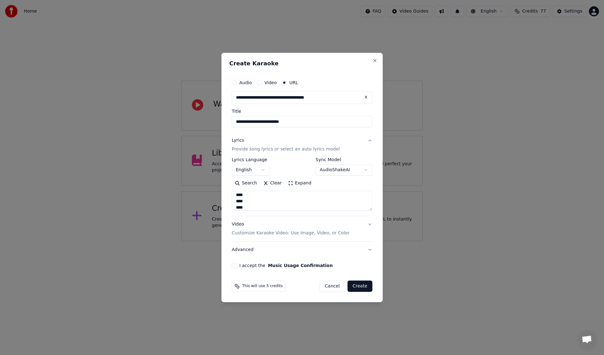
click at [348, 181] on div "Search Clear Expand" at bounding box center [302, 183] width 141 height 10
click at [349, 168] on body "**********" at bounding box center [302, 120] width 604 height 241
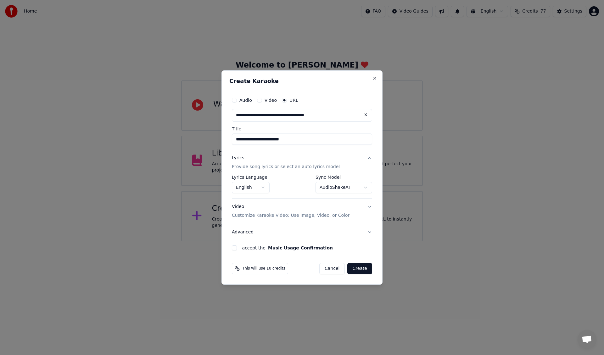
click at [365, 185] on body "**********" at bounding box center [302, 120] width 604 height 241
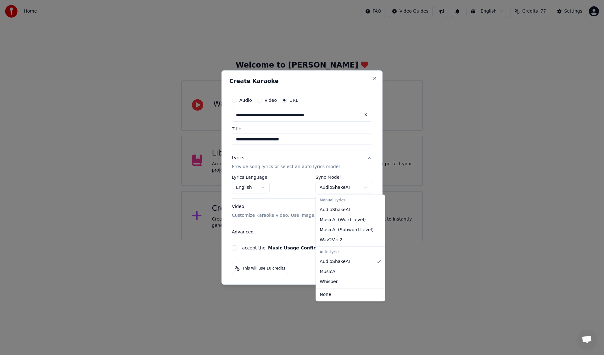
select select "**********"
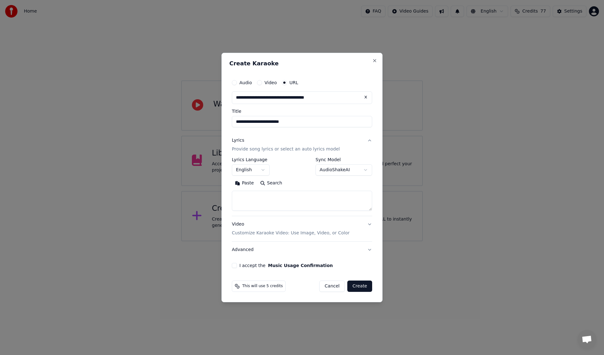
click at [328, 209] on textarea at bounding box center [302, 201] width 140 height 20
click at [274, 185] on button "Search" at bounding box center [271, 183] width 28 height 10
click at [286, 203] on textarea at bounding box center [302, 201] width 140 height 20
paste textarea "**********"
type textarea "**********"
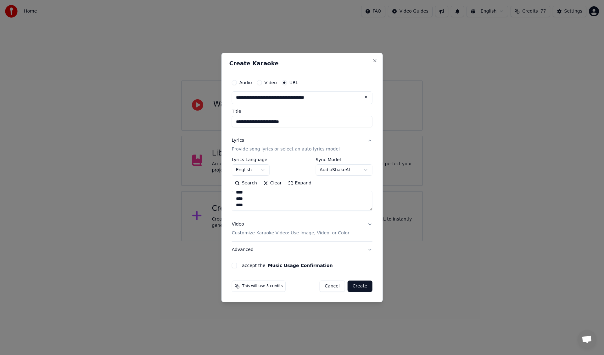
click at [238, 268] on div "I accept the Music Usage Confirmation" at bounding box center [302, 265] width 141 height 5
click at [236, 262] on div "**********" at bounding box center [302, 172] width 146 height 197
click at [234, 264] on button "I accept the Music Usage Confirmation" at bounding box center [234, 265] width 5 height 5
click at [234, 121] on input "**********" at bounding box center [302, 121] width 141 height 11
type input "**********"
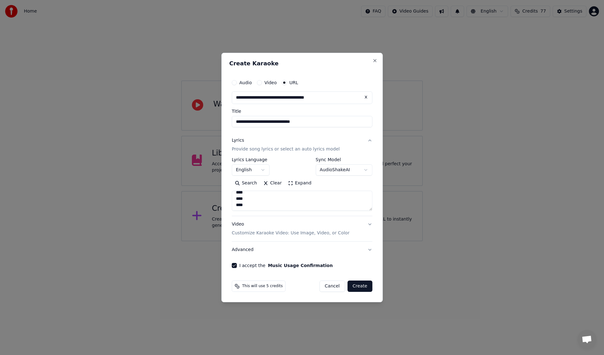
click at [362, 287] on button "Create" at bounding box center [359, 286] width 25 height 11
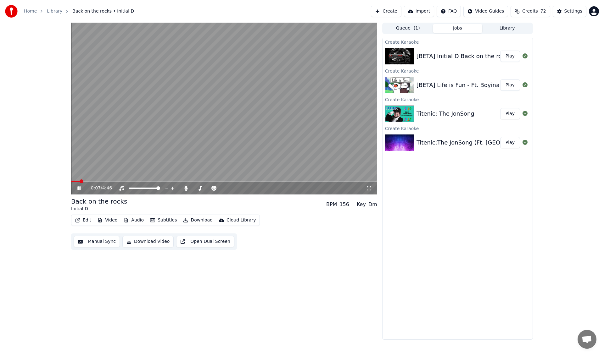
click at [200, 246] on button "Open Dual Screen" at bounding box center [205, 241] width 58 height 11
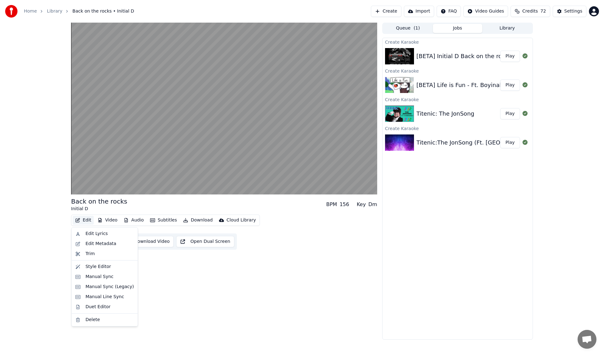
click at [78, 217] on button "Edit" at bounding box center [83, 220] width 21 height 9
click at [104, 237] on div "Edit Lyrics" at bounding box center [105, 234] width 64 height 10
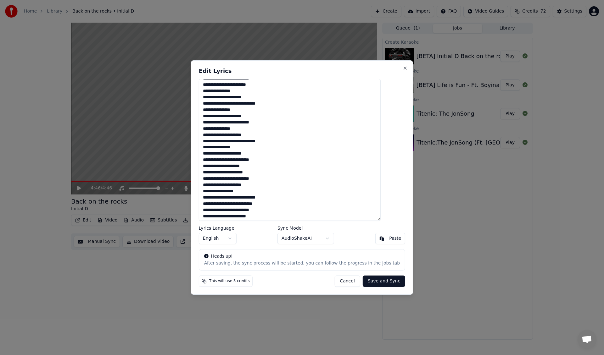
scroll to position [127, 0]
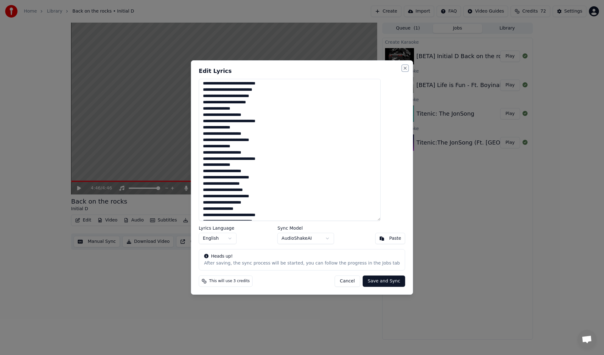
click at [402, 68] on button "Close" at bounding box center [404, 68] width 5 height 5
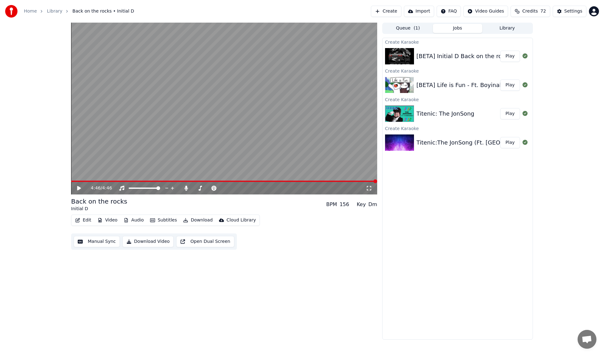
click at [55, 13] on link "Library" at bounding box center [54, 11] width 15 height 6
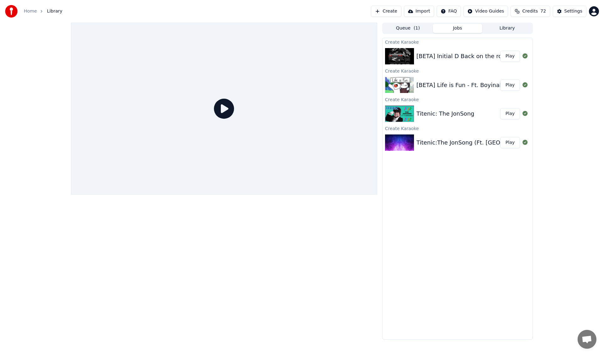
click at [401, 11] on button "Create" at bounding box center [386, 11] width 31 height 11
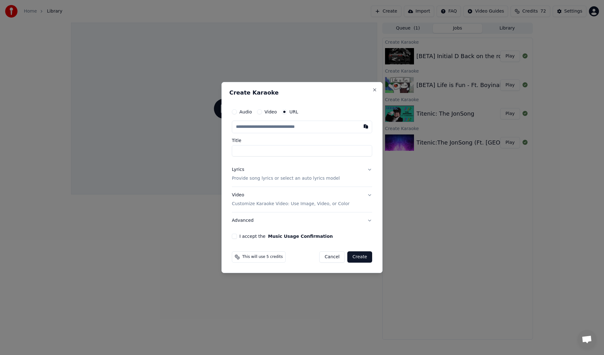
type input "**********"
click at [376, 92] on button "Close" at bounding box center [374, 89] width 5 height 5
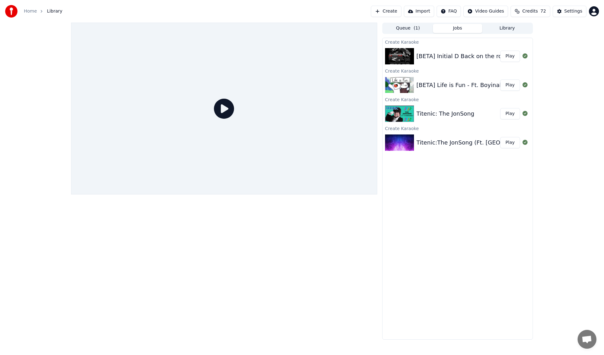
click at [401, 14] on button "Create" at bounding box center [386, 11] width 31 height 11
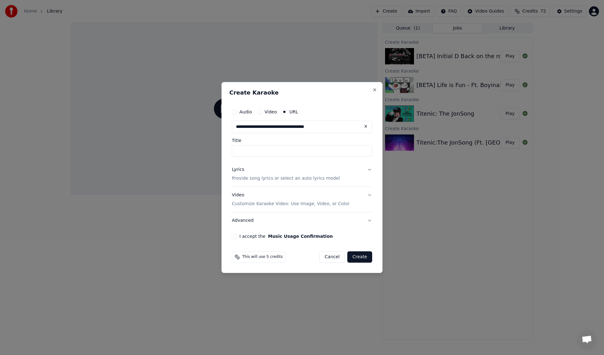
type input "**********"
click at [290, 137] on div "**********" at bounding box center [302, 131] width 140 height 51
click at [349, 174] on button "Lyrics Provide song lyrics or select an auto lyrics model" at bounding box center [302, 174] width 140 height 25
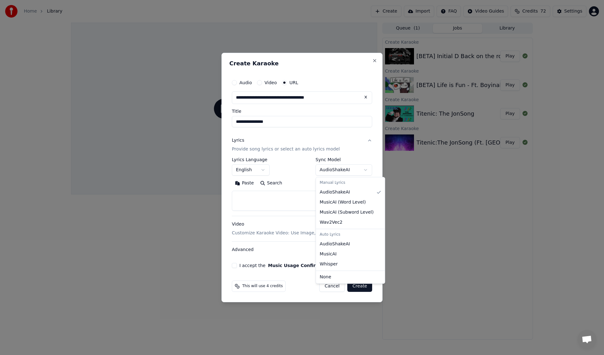
click at [341, 167] on body "**********" at bounding box center [302, 177] width 604 height 355
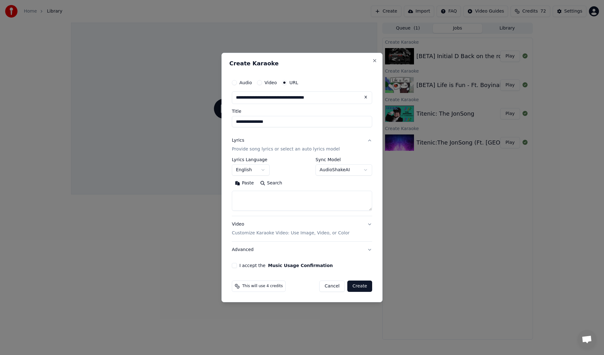
click at [281, 205] on textarea at bounding box center [302, 201] width 140 height 20
paste textarea "**********"
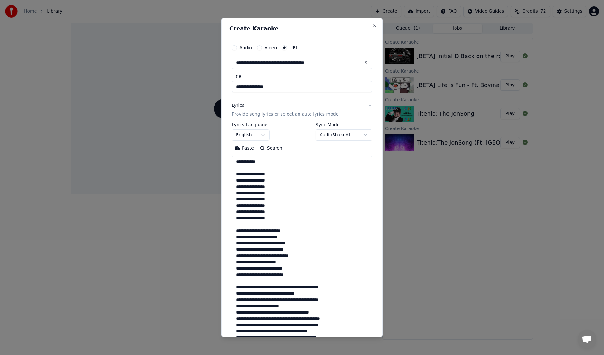
scroll to position [586, 0]
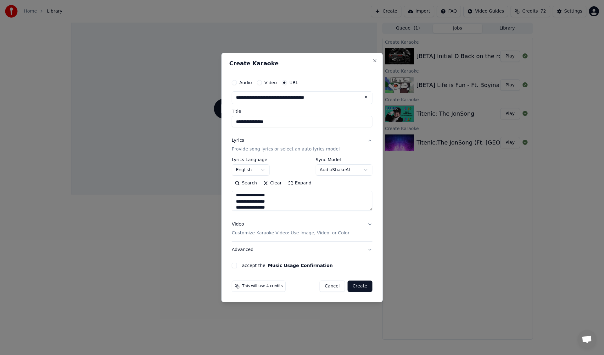
type textarea "**********"
click at [345, 170] on body "**********" at bounding box center [302, 177] width 604 height 355
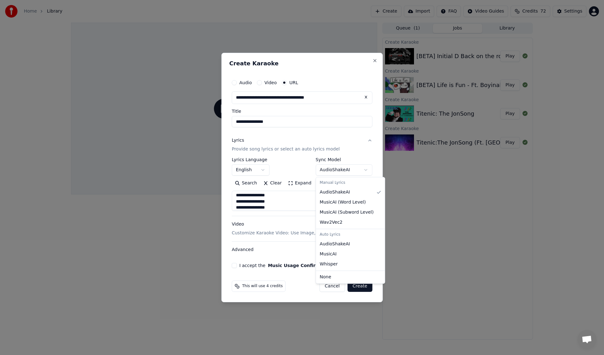
click at [347, 167] on body "**********" at bounding box center [302, 177] width 604 height 355
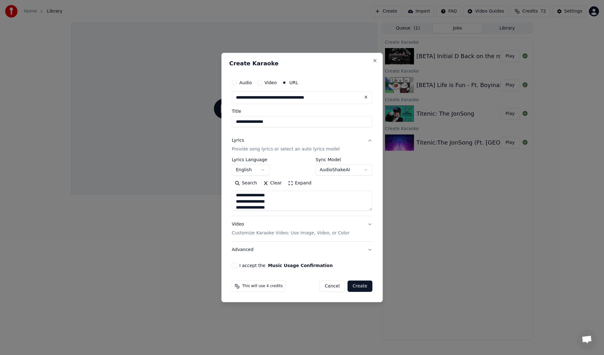
click at [236, 266] on div "I accept the Music Usage Confirmation" at bounding box center [302, 265] width 141 height 5
click at [235, 265] on button "I accept the Music Usage Confirmation" at bounding box center [234, 265] width 5 height 5
click at [347, 228] on button "Video Customize Karaoke Video: Use Image, Video, or Color" at bounding box center [302, 228] width 141 height 25
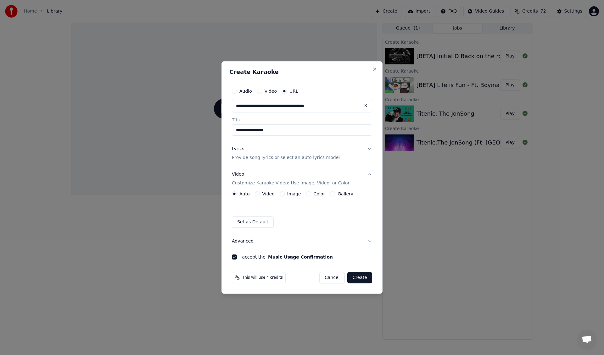
click at [353, 278] on button "Create" at bounding box center [359, 277] width 25 height 11
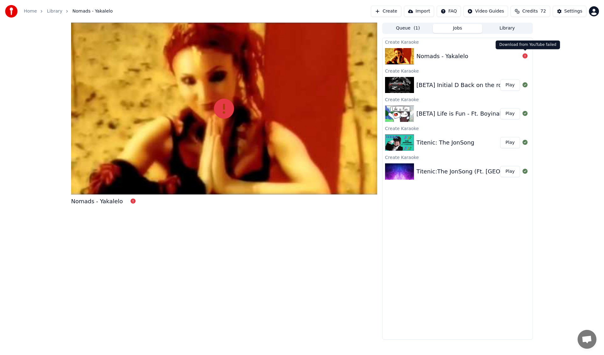
click at [523, 56] on icon at bounding box center [524, 55] width 5 height 5
click at [486, 57] on div "Nomads - Yakalelo" at bounding box center [467, 56] width 103 height 9
click at [211, 230] on div "Nomads - Yakalelo" at bounding box center [224, 181] width 306 height 317
click at [103, 198] on div "Nomads - Yakalelo" at bounding box center [97, 201] width 52 height 9
click at [402, 26] on button "Queue ( 1 )" at bounding box center [408, 28] width 50 height 9
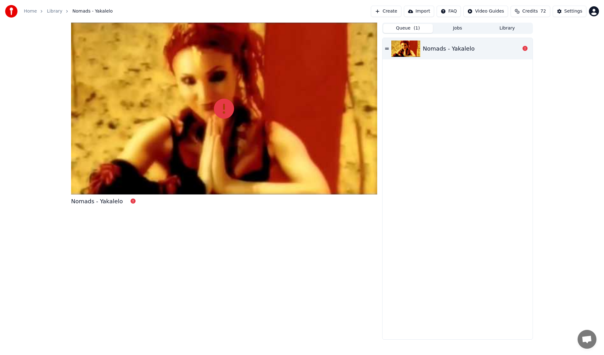
click at [468, 29] on button "Jobs" at bounding box center [458, 28] width 50 height 9
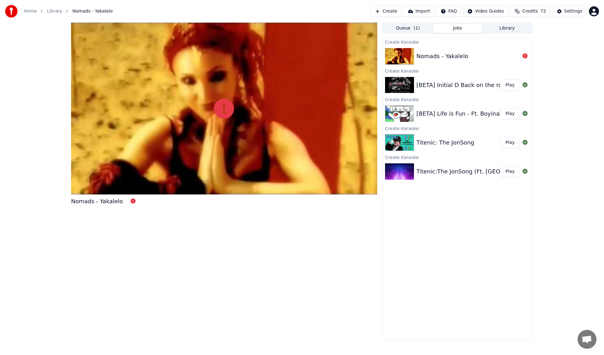
click at [409, 32] on button "Queue ( 1 )" at bounding box center [408, 28] width 50 height 9
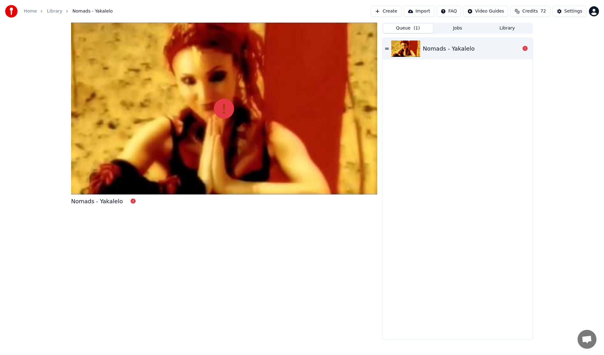
click at [519, 52] on div "Nomads - Yakalelo" at bounding box center [471, 48] width 97 height 9
click at [527, 47] on div at bounding box center [525, 49] width 10 height 8
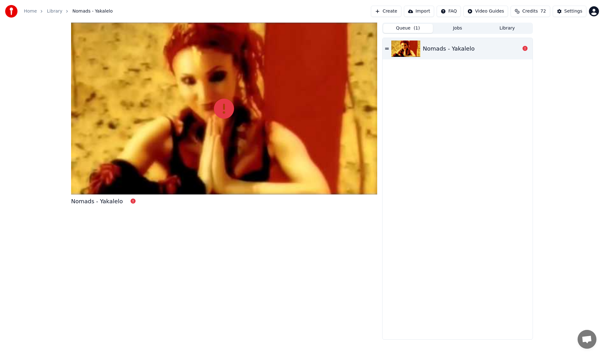
click at [492, 48] on div "Nomads - Yakalelo" at bounding box center [471, 48] width 97 height 9
click at [460, 27] on button "Jobs" at bounding box center [458, 28] width 50 height 9
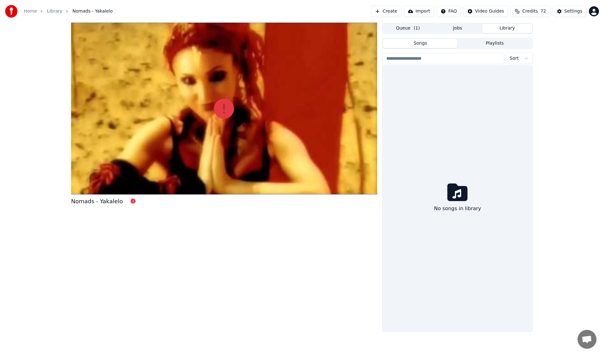
click at [497, 30] on button "Library" at bounding box center [507, 28] width 50 height 9
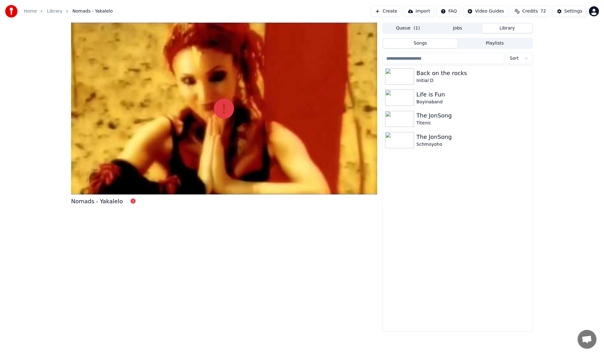
click at [461, 37] on div "Songs Playlists Sort Back on the rocks Initial D Life is Fun Boyinaband The [PE…" at bounding box center [457, 184] width 151 height 296
click at [447, 35] on div "Queue ( 1 ) Jobs Library Songs Playlists Sort Back on the rocks Initial D Life …" at bounding box center [457, 177] width 151 height 309
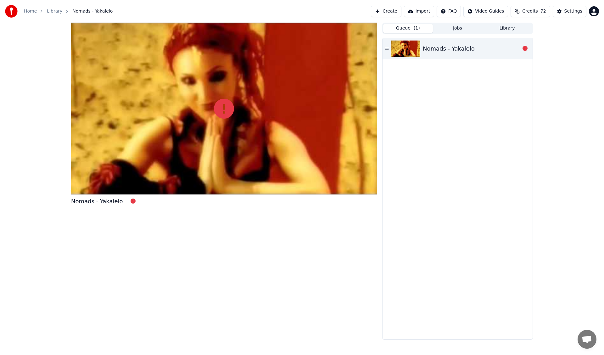
click at [429, 29] on button "Queue ( 1 )" at bounding box center [408, 28] width 50 height 9
click at [72, 196] on div "Nomads - Yakalelo" at bounding box center [224, 181] width 306 height 317
click at [84, 197] on div "Nomads - Yakalelo" at bounding box center [97, 201] width 52 height 9
click at [86, 200] on div "Nomads - Yakalelo" at bounding box center [97, 201] width 52 height 9
click at [29, 12] on link "Home" at bounding box center [30, 11] width 13 height 6
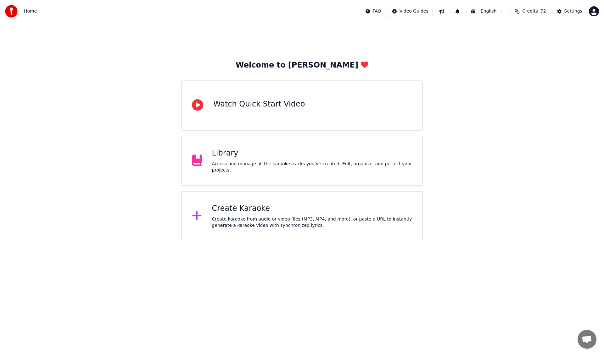
click at [345, 153] on div "Library" at bounding box center [312, 153] width 200 height 10
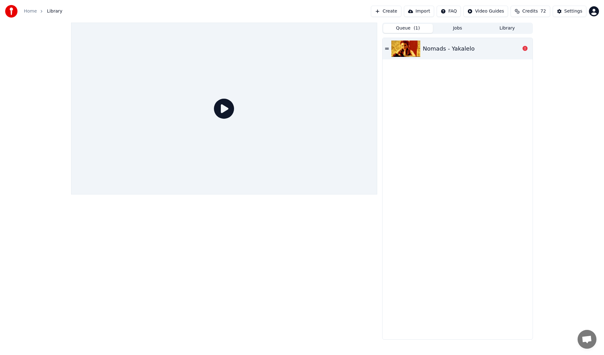
click at [389, 50] on div "Nomads - Yakalelo" at bounding box center [457, 48] width 150 height 21
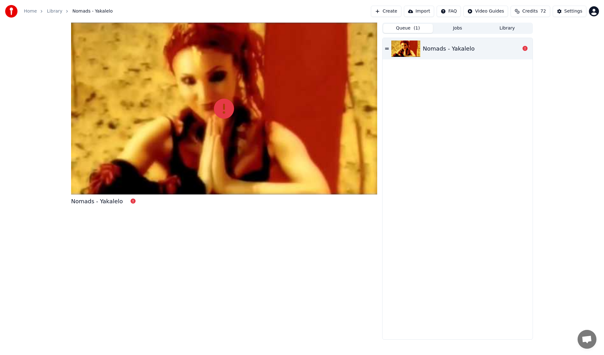
click at [403, 47] on img at bounding box center [405, 49] width 29 height 16
click at [319, 91] on div at bounding box center [224, 109] width 306 height 172
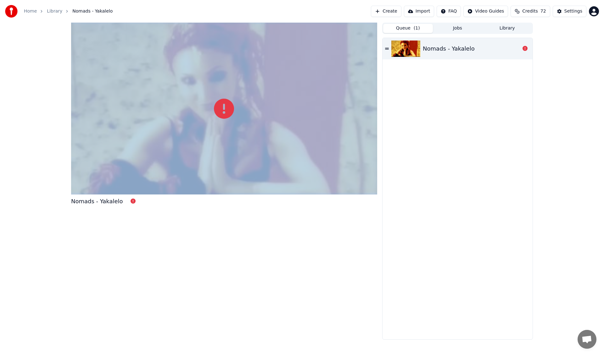
click at [319, 91] on div at bounding box center [224, 109] width 306 height 172
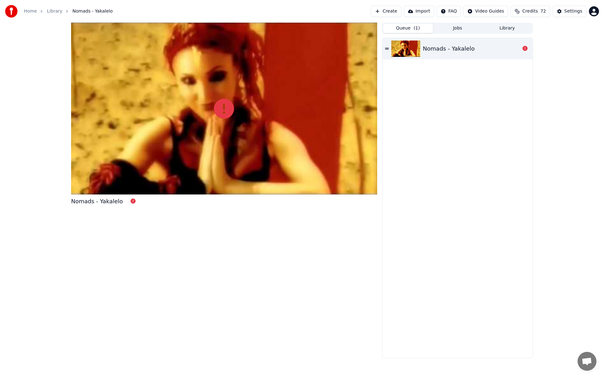
click at [337, 96] on div at bounding box center [224, 109] width 306 height 172
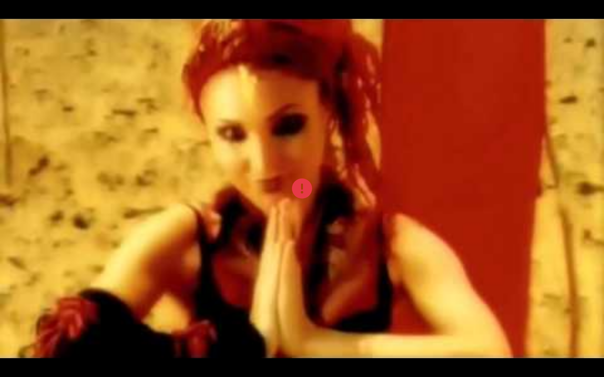
click at [337, 96] on div at bounding box center [302, 189] width 604 height 340
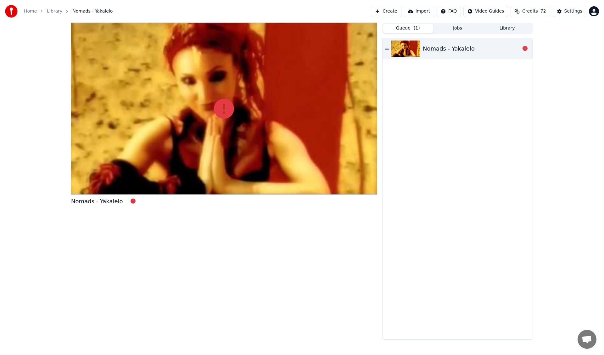
click at [458, 26] on button "Jobs" at bounding box center [458, 28] width 50 height 9
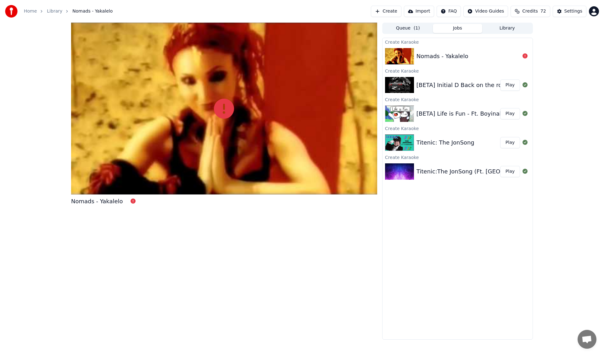
drag, startPoint x: 447, startPoint y: 70, endPoint x: 452, endPoint y: 58, distance: 13.0
click at [453, 54] on div "Nomads - Yakalelo" at bounding box center [442, 56] width 52 height 9
click at [511, 28] on button "Library" at bounding box center [507, 28] width 50 height 9
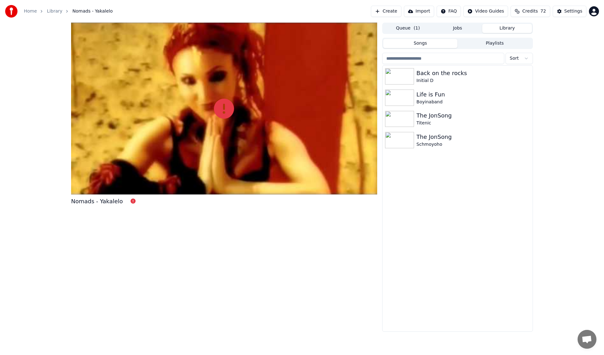
click at [472, 32] on button "Jobs" at bounding box center [458, 28] width 50 height 9
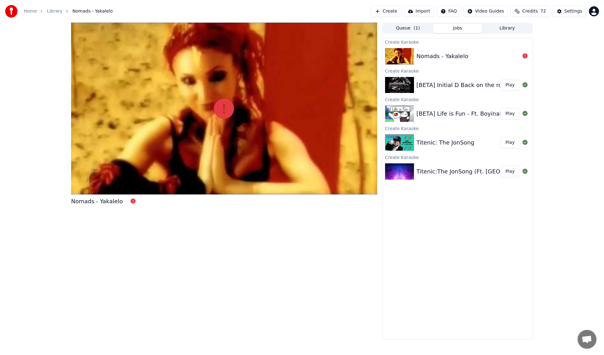
click at [399, 12] on button "Create" at bounding box center [386, 11] width 31 height 11
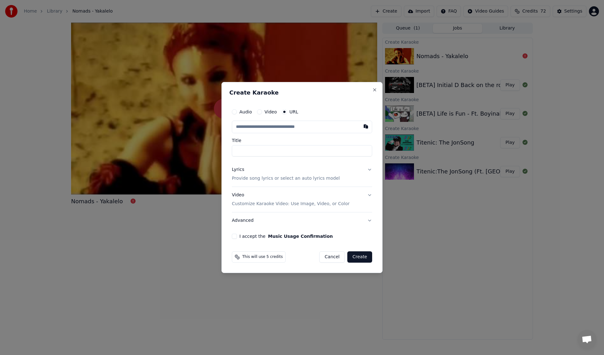
click at [271, 125] on input "text" at bounding box center [302, 127] width 140 height 13
paste input "**********"
type input "**********"
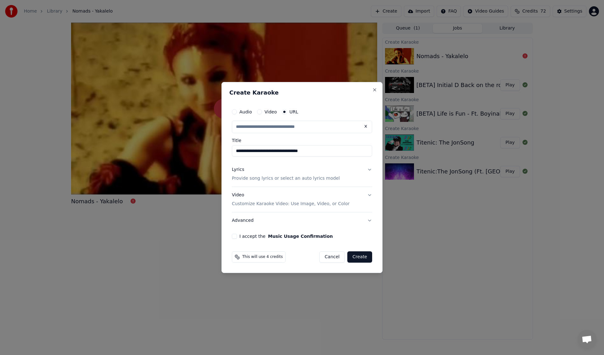
click at [318, 181] on p "Provide song lyrics or select an auto lyrics model" at bounding box center [286, 178] width 108 height 6
type input "**********"
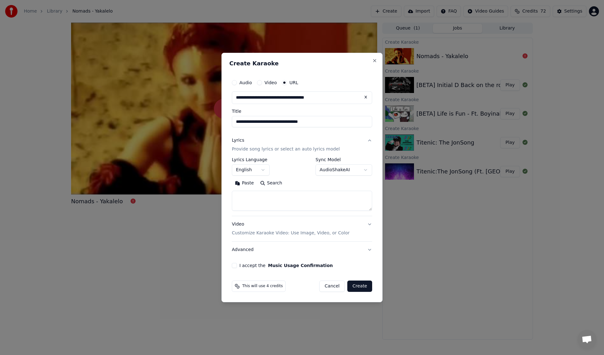
click at [254, 205] on textarea at bounding box center [302, 201] width 140 height 20
paste textarea "**********"
type textarea "**********"
click at [276, 249] on button "Advanced" at bounding box center [302, 250] width 141 height 16
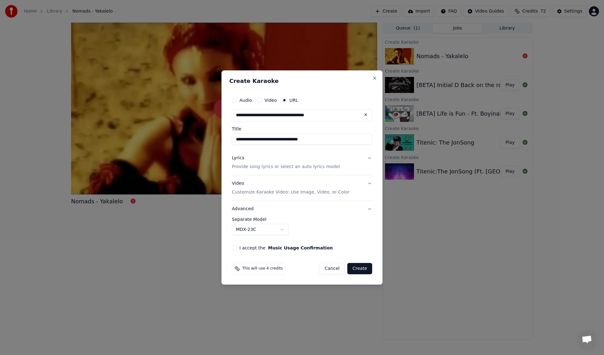
click at [234, 250] on div "**********" at bounding box center [301, 173] width 145 height 162
click at [233, 246] on button "I accept the Music Usage Confirmation" at bounding box center [234, 248] width 5 height 5
click at [358, 269] on button "Create" at bounding box center [359, 268] width 25 height 11
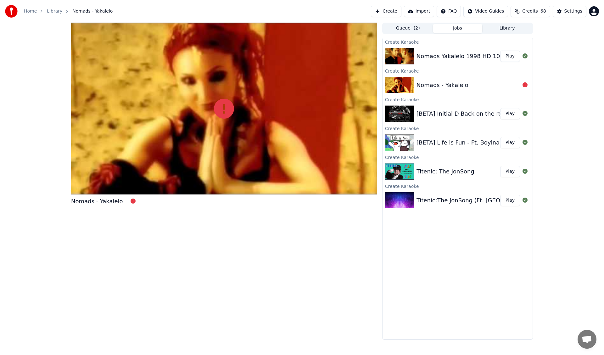
click at [513, 55] on button "Play" at bounding box center [510, 56] width 20 height 11
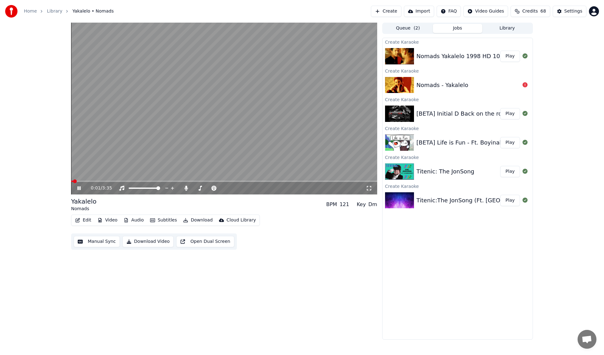
click at [214, 245] on button "Open Dual Screen" at bounding box center [205, 241] width 58 height 11
click at [471, 81] on div "Nomads - Yakalelo" at bounding box center [467, 85] width 103 height 9
click at [466, 86] on div "Nomads - Yakalelo" at bounding box center [467, 85] width 103 height 9
click at [484, 41] on div "Create Karaoke" at bounding box center [457, 42] width 150 height 8
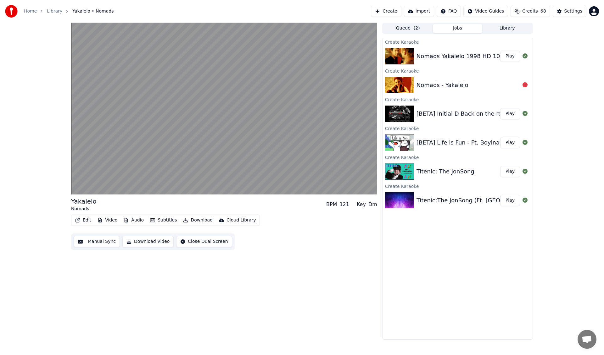
click at [480, 53] on div "Nomads Yakalelo 1998 HD 1080p FULL EDIT" at bounding box center [478, 56] width 125 height 9
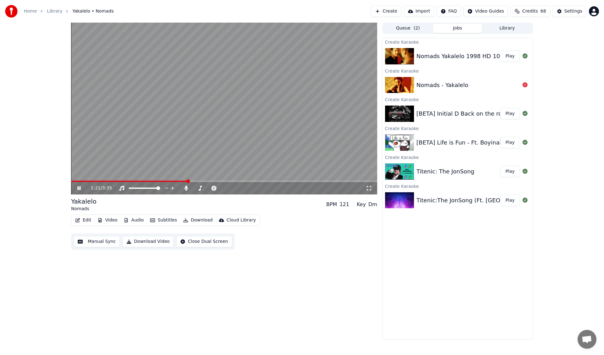
click at [29, 11] on link "Home" at bounding box center [30, 11] width 13 height 6
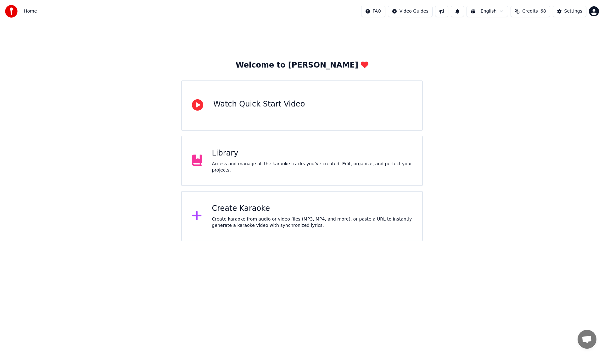
click at [362, 172] on div "Library Access and manage all the karaoke tracks you’ve created. Edit, organize…" at bounding box center [301, 161] width 241 height 50
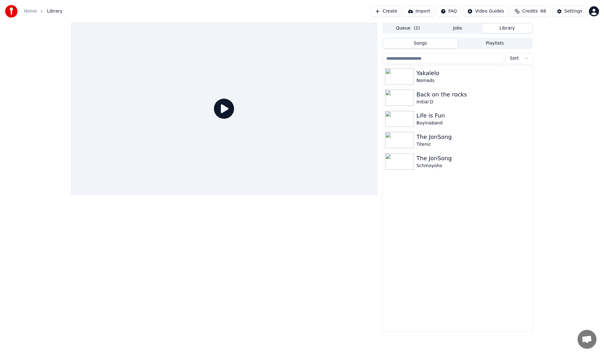
click at [501, 28] on button "Library" at bounding box center [507, 28] width 50 height 9
click at [431, 79] on div "Nomads" at bounding box center [469, 81] width 107 height 6
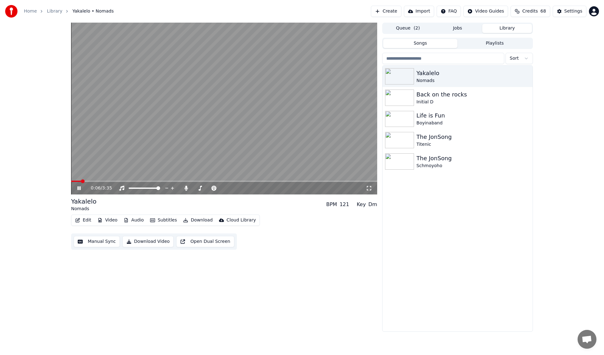
click at [157, 219] on button "Subtitles" at bounding box center [163, 220] width 32 height 9
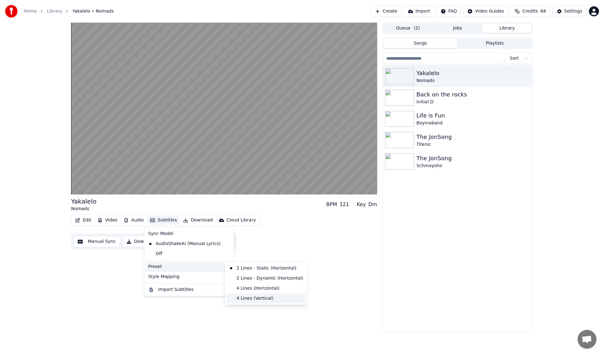
click at [264, 297] on div "4 Lines (Vertical)" at bounding box center [265, 299] width 79 height 10
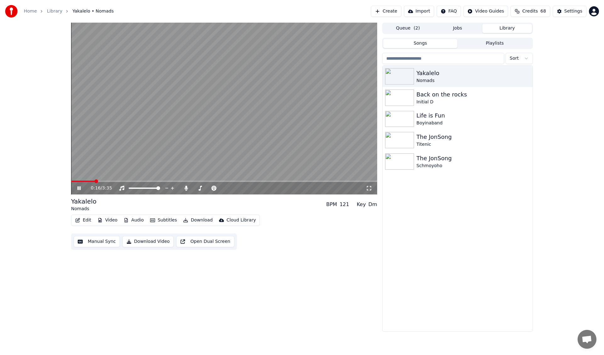
click at [163, 220] on button "Subtitles" at bounding box center [163, 220] width 32 height 9
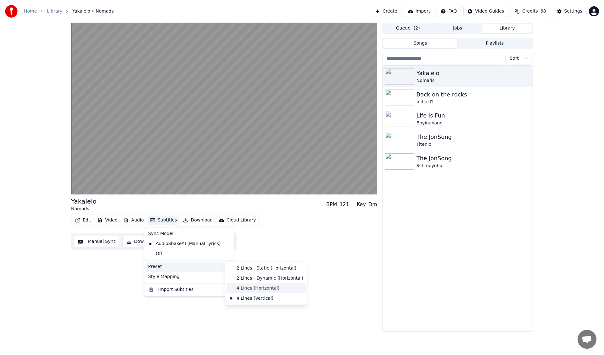
click at [261, 285] on div "4 Lines (Horizontal)" at bounding box center [265, 289] width 79 height 10
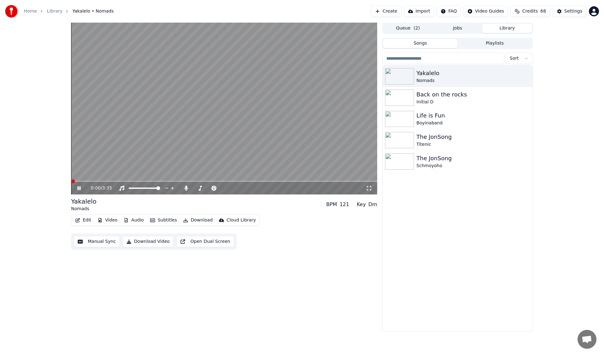
click at [71, 181] on span at bounding box center [71, 181] width 0 height 1
click at [214, 245] on button "Open Dual Screen" at bounding box center [205, 241] width 58 height 11
click at [71, 181] on span at bounding box center [71, 181] width 0 height 1
click at [186, 189] on icon at bounding box center [185, 188] width 3 height 5
click at [187, 190] on icon at bounding box center [186, 188] width 6 height 5
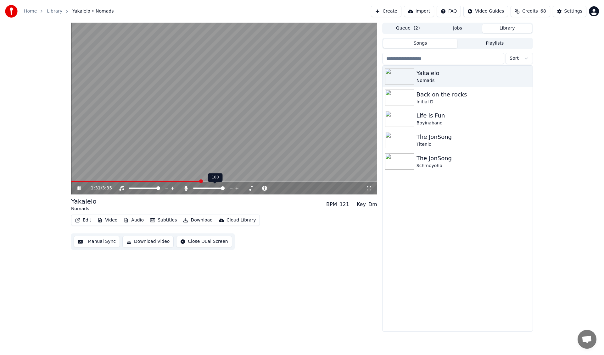
drag, startPoint x: 212, startPoint y: 187, endPoint x: 206, endPoint y: 187, distance: 5.7
click at [206, 187] on div at bounding box center [214, 188] width 51 height 6
click at [211, 190] on div at bounding box center [214, 188] width 51 height 6
click at [201, 186] on span at bounding box center [202, 188] width 4 height 4
drag, startPoint x: 201, startPoint y: 186, endPoint x: 193, endPoint y: 185, distance: 7.2
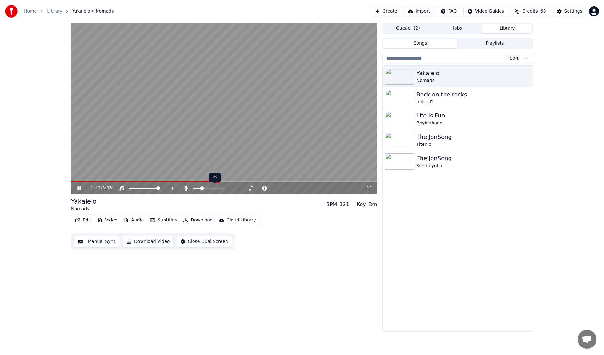
click at [193, 185] on div at bounding box center [214, 188] width 51 height 6
click at [198, 190] on div at bounding box center [214, 188] width 51 height 6
click at [194, 188] on span at bounding box center [208, 188] width 31 height 1
click at [193, 186] on span at bounding box center [195, 188] width 4 height 4
click at [198, 190] on span at bounding box center [200, 188] width 4 height 4
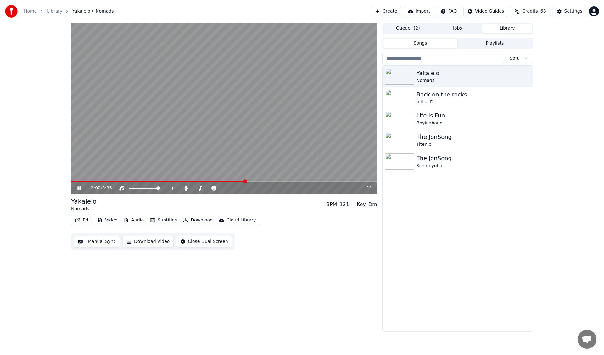
click at [83, 180] on video at bounding box center [224, 109] width 306 height 172
click at [85, 181] on span at bounding box center [158, 181] width 175 height 1
click at [71, 181] on span at bounding box center [71, 181] width 0 height 1
click at [76, 189] on icon at bounding box center [83, 188] width 15 height 5
click at [196, 187] on span at bounding box center [198, 188] width 4 height 4
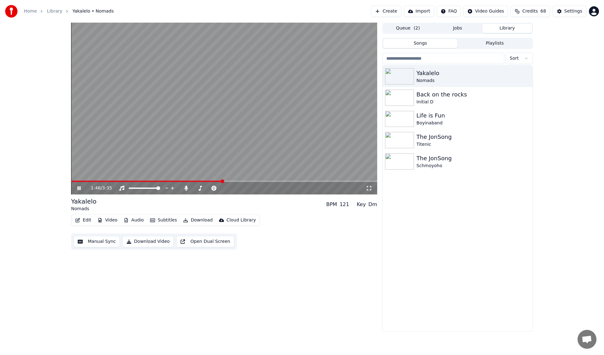
click at [76, 188] on icon at bounding box center [83, 188] width 15 height 5
click at [410, 14] on div "Create Import FAQ Video Guides Credits 68 Settings" at bounding box center [485, 11] width 228 height 11
click at [401, 10] on button "Create" at bounding box center [386, 11] width 31 height 11
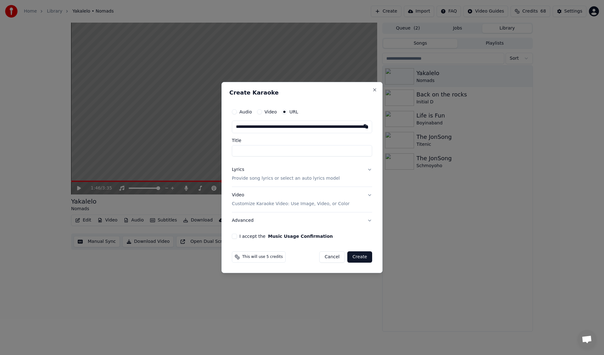
scroll to position [0, 70]
type input "**********"
click at [339, 146] on input "Title" at bounding box center [302, 150] width 141 height 11
type input "**********"
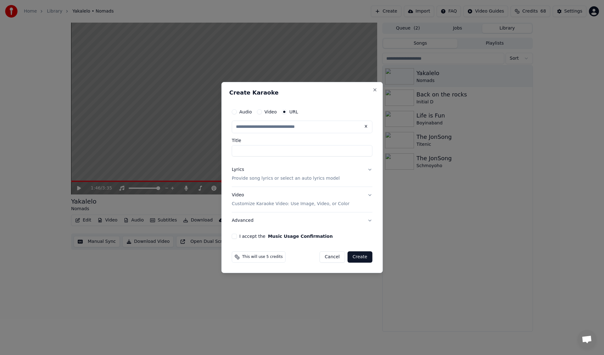
type input "**********"
click at [330, 174] on button "Lyrics Provide song lyrics or select an auto lyrics model" at bounding box center [302, 174] width 141 height 25
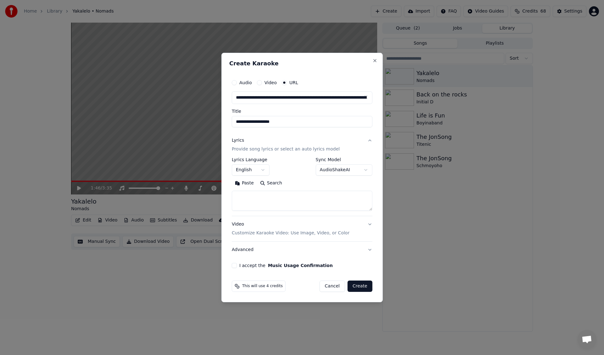
click at [320, 191] on textarea at bounding box center [302, 201] width 141 height 20
click at [376, 60] on button "Close" at bounding box center [374, 60] width 5 height 5
select select
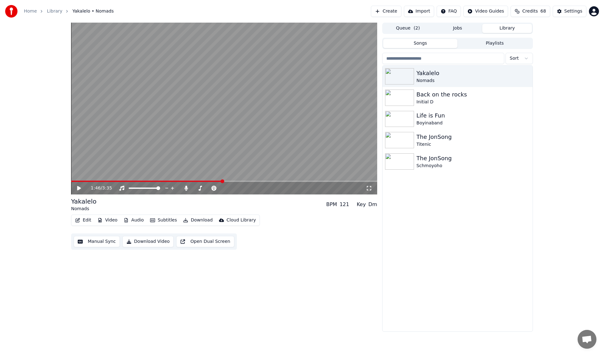
click at [397, 14] on button "Create" at bounding box center [386, 11] width 31 height 11
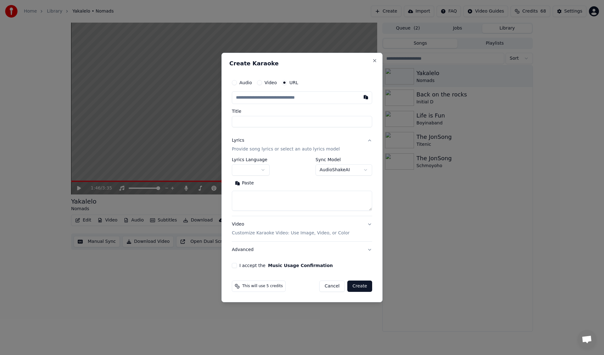
click at [327, 98] on input "text" at bounding box center [302, 98] width 140 height 13
type input "**********"
click at [347, 75] on div "**********" at bounding box center [301, 172] width 145 height 197
type input "**********"
click at [241, 120] on input "**********" at bounding box center [302, 121] width 140 height 11
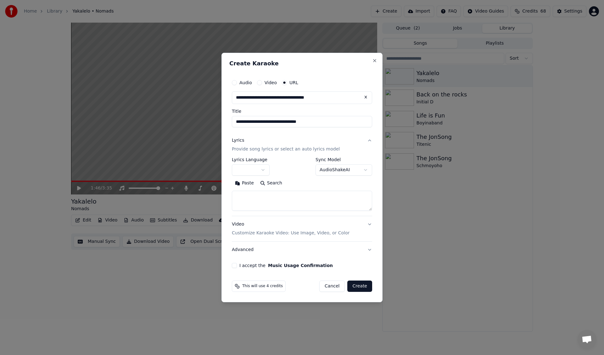
type input "**********"
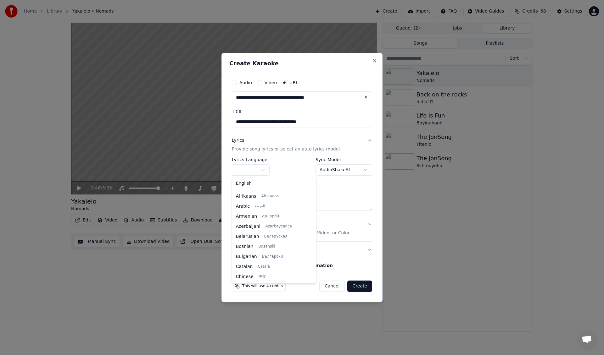
click at [260, 168] on body "**********" at bounding box center [302, 177] width 604 height 355
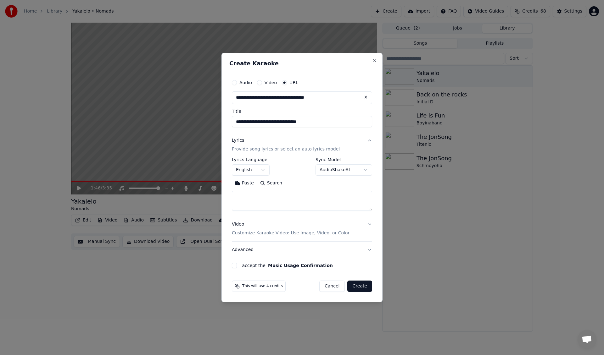
click at [317, 200] on textarea at bounding box center [302, 201] width 140 height 20
paste textarea "**********"
type textarea "**********"
click at [231, 267] on div "**********" at bounding box center [302, 172] width 146 height 197
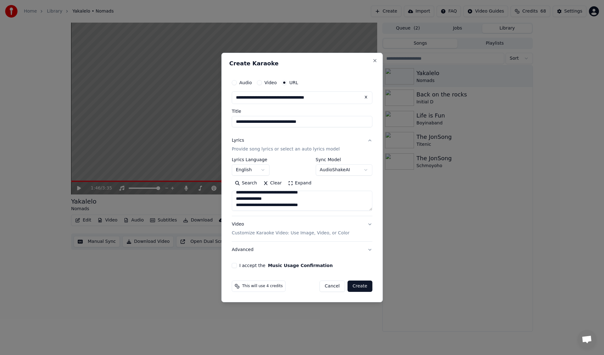
click at [233, 268] on button "I accept the Music Usage Confirmation" at bounding box center [234, 265] width 5 height 5
click at [367, 288] on button "Create" at bounding box center [359, 286] width 25 height 11
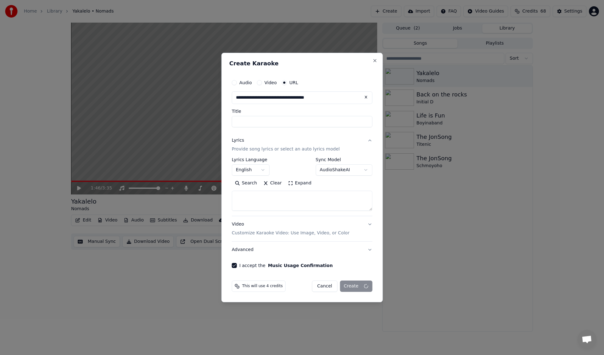
select select
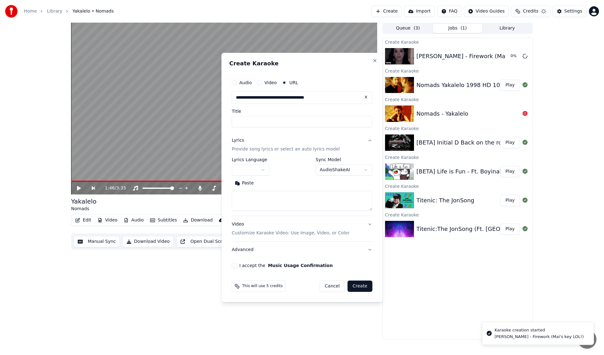
scroll to position [0, 0]
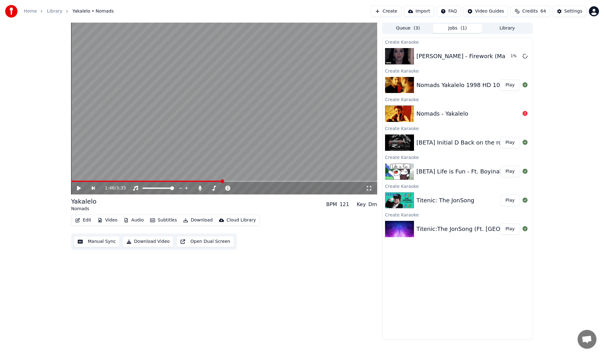
click at [514, 86] on button "Play" at bounding box center [510, 85] width 20 height 11
click at [207, 240] on button "Open Dual Screen" at bounding box center [205, 241] width 58 height 11
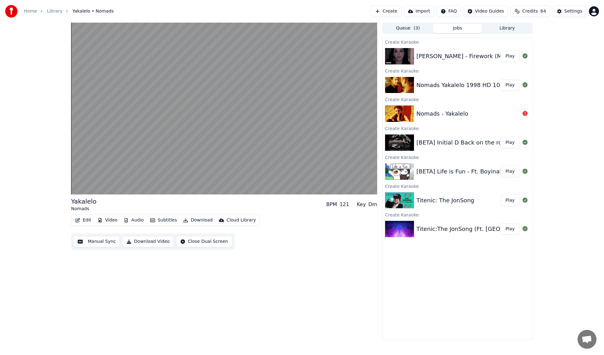
click at [513, 60] on button "Play" at bounding box center [510, 56] width 20 height 11
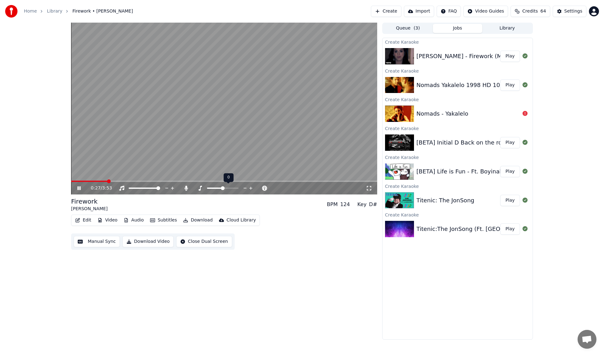
click at [250, 190] on icon at bounding box center [251, 188] width 6 height 6
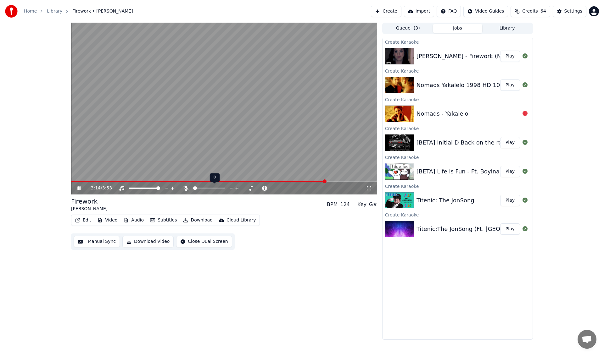
click at [193, 187] on span at bounding box center [195, 188] width 4 height 4
click at [204, 187] on div at bounding box center [214, 188] width 51 height 6
click at [206, 189] on div at bounding box center [214, 188] width 51 height 6
click at [204, 189] on div at bounding box center [214, 188] width 51 height 6
click at [201, 189] on span at bounding box center [208, 188] width 31 height 1
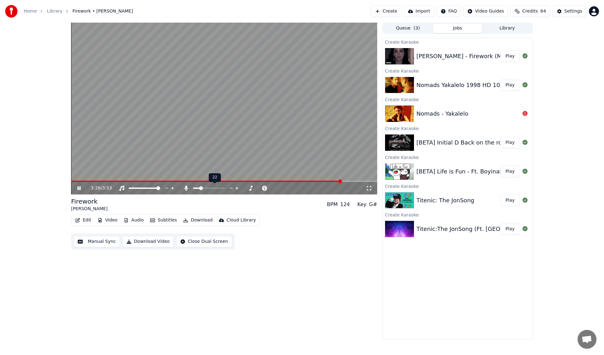
click at [200, 189] on span at bounding box center [201, 188] width 4 height 4
click at [250, 189] on icon at bounding box center [251, 188] width 6 height 6
click at [78, 190] on icon at bounding box center [79, 188] width 4 height 4
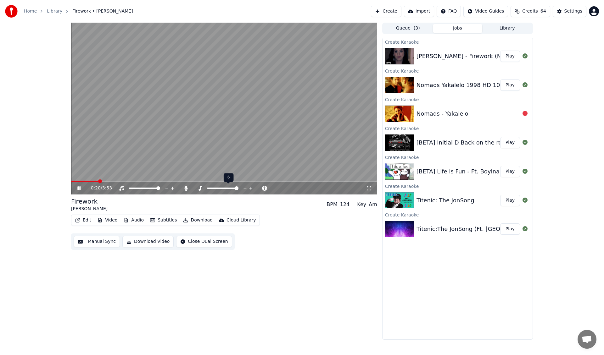
click at [245, 190] on icon at bounding box center [245, 188] width 6 height 6
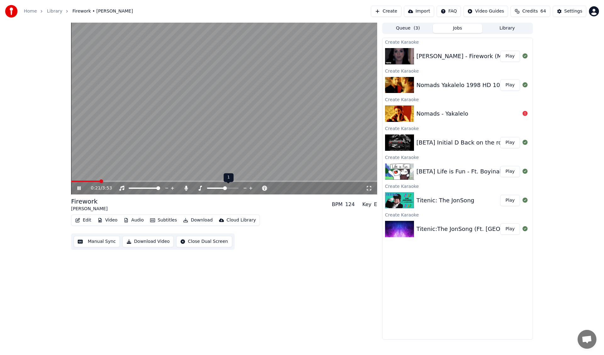
click at [245, 190] on icon at bounding box center [245, 188] width 6 height 6
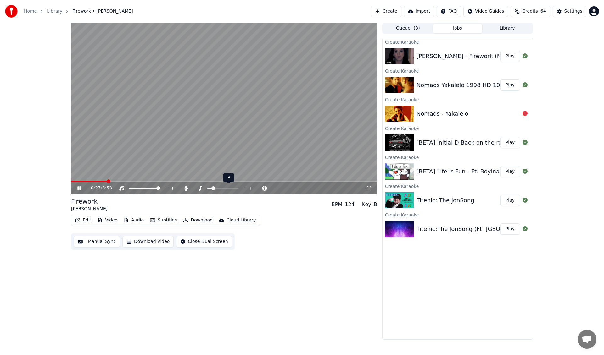
click at [245, 190] on icon at bounding box center [245, 188] width 6 height 6
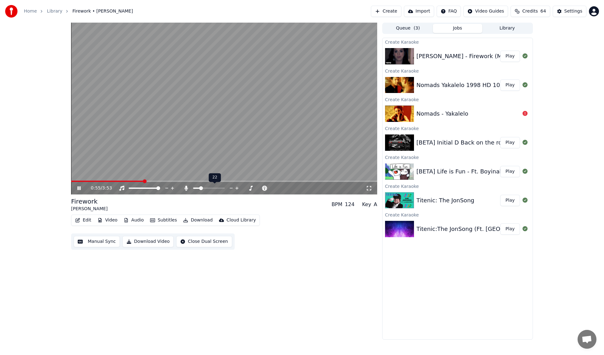
click at [195, 190] on div at bounding box center [214, 188] width 51 height 6
click at [193, 189] on span at bounding box center [195, 188] width 4 height 4
click at [250, 190] on icon at bounding box center [251, 188] width 6 height 6
click at [251, 188] on icon at bounding box center [250, 188] width 3 height 3
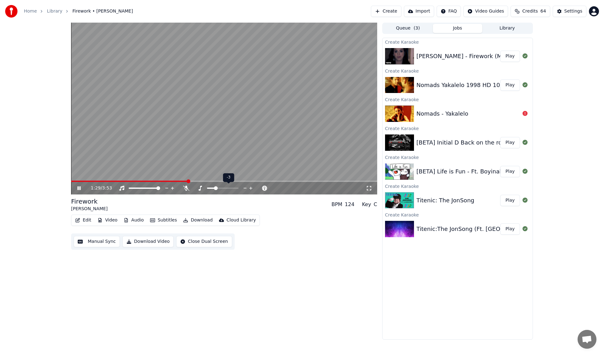
click at [251, 188] on icon at bounding box center [250, 188] width 3 height 3
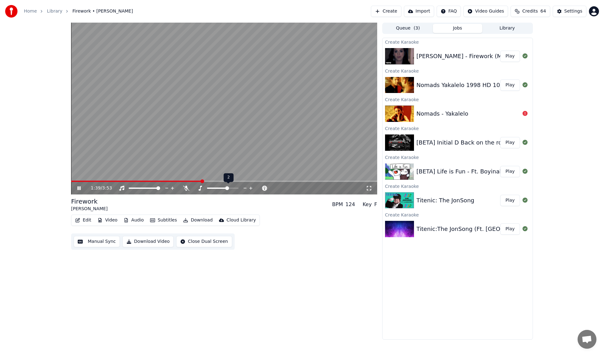
click at [251, 188] on icon at bounding box center [250, 188] width 3 height 3
click at [243, 189] on icon at bounding box center [245, 188] width 6 height 6
click at [219, 179] on video at bounding box center [224, 109] width 306 height 172
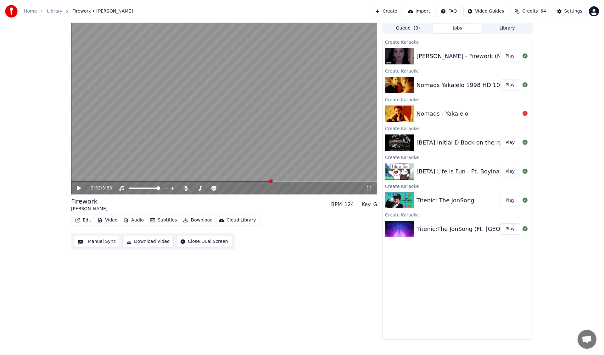
click at [219, 151] on video at bounding box center [224, 109] width 306 height 172
click at [111, 180] on video at bounding box center [224, 109] width 306 height 172
click at [111, 182] on div "2:34 / 3:53" at bounding box center [224, 188] width 306 height 13
click at [111, 181] on span at bounding box center [91, 181] width 41 height 1
click at [148, 132] on video at bounding box center [224, 109] width 306 height 172
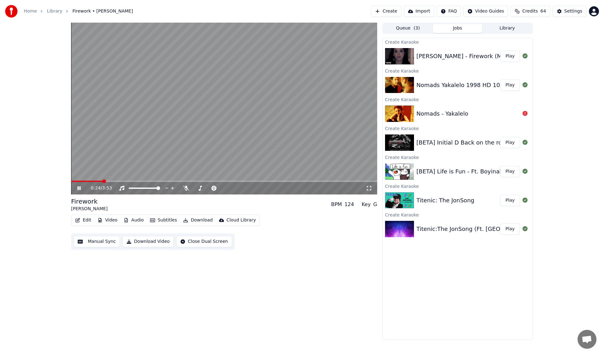
click at [103, 181] on span at bounding box center [86, 181] width 31 height 1
click at [92, 179] on video at bounding box center [224, 109] width 306 height 172
click at [93, 182] on span at bounding box center [88, 181] width 35 height 1
click at [126, 135] on video at bounding box center [224, 109] width 306 height 172
click at [78, 180] on span at bounding box center [80, 182] width 4 height 4
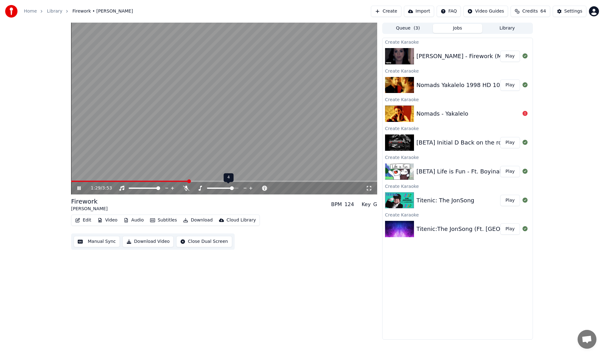
click at [243, 187] on icon at bounding box center [245, 188] width 6 height 6
click at [101, 181] on span at bounding box center [131, 181] width 120 height 1
drag, startPoint x: 89, startPoint y: 180, endPoint x: 67, endPoint y: 182, distance: 21.7
click at [67, 182] on div "0:24 / 3:53 Firework [PERSON_NAME] BPM 124 Key F# Edit Video Audio Subtitles Do…" at bounding box center [302, 181] width 472 height 317
click at [71, 182] on span at bounding box center [71, 181] width 0 height 1
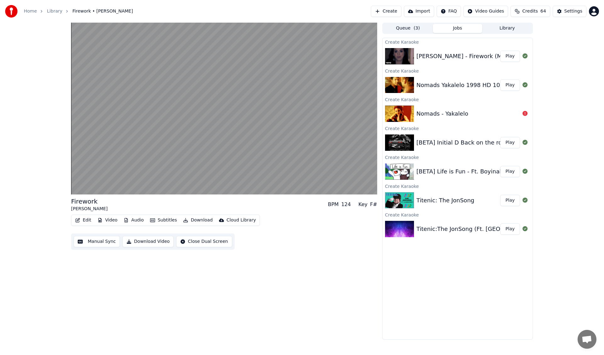
click at [159, 241] on button "Download Video" at bounding box center [147, 241] width 51 height 11
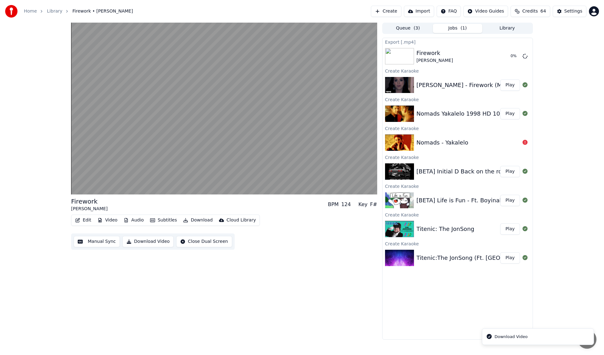
click at [81, 218] on button "Edit" at bounding box center [83, 220] width 21 height 9
click at [183, 283] on div "Firework [PERSON_NAME] BPM 124 Key F# Edit Video Audio Subtitles Download Cloud…" at bounding box center [224, 181] width 306 height 317
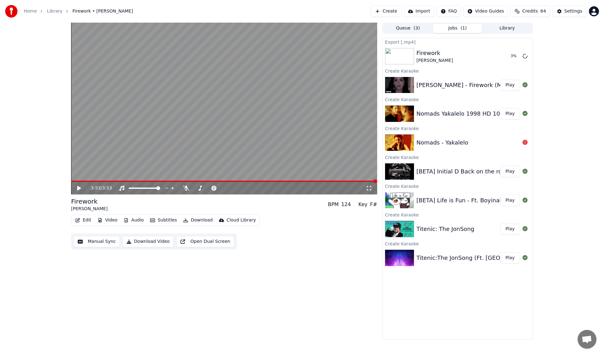
click at [123, 266] on div "3:53 / 3:53 Firework [PERSON_NAME] BPM 124 Key F# Edit Video Audio Subtitles Do…" at bounding box center [224, 181] width 306 height 317
click at [106, 221] on button "Video" at bounding box center [107, 220] width 25 height 9
click at [312, 281] on div "3:53 / 3:53 Firework [PERSON_NAME] BPM 124 Key F# Edit Video Audio Subtitles Do…" at bounding box center [224, 181] width 306 height 317
click at [84, 222] on button "Edit" at bounding box center [83, 220] width 21 height 9
click at [95, 244] on button "Manual Sync" at bounding box center [97, 241] width 46 height 11
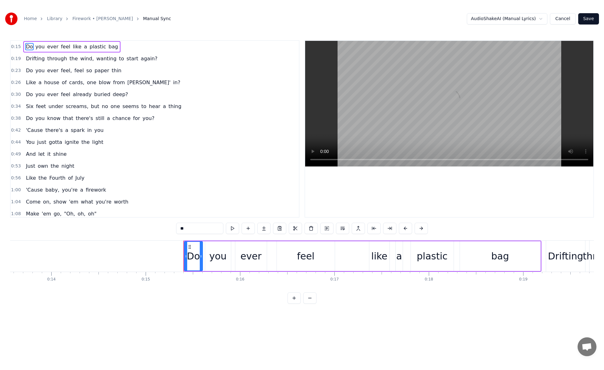
scroll to position [0, 1421]
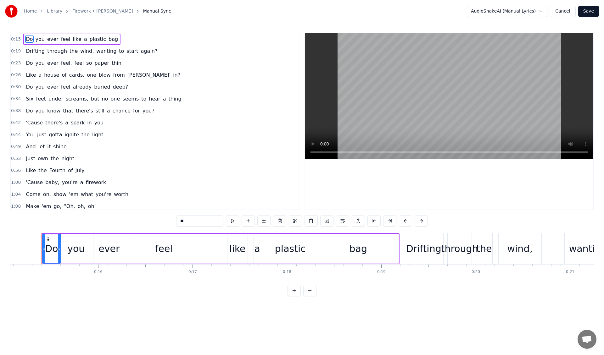
click at [568, 11] on button "Cancel" at bounding box center [562, 11] width 25 height 11
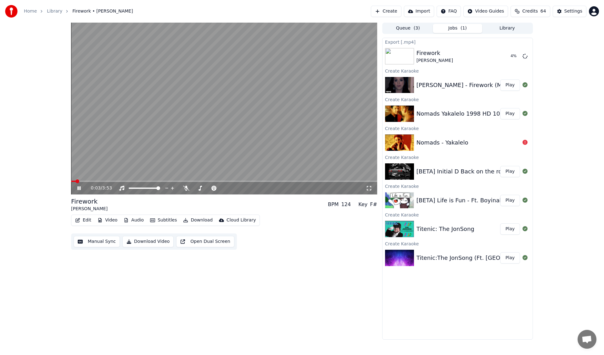
click at [78, 189] on icon at bounding box center [78, 188] width 3 height 4
click at [80, 187] on icon at bounding box center [83, 188] width 15 height 5
click at [186, 189] on icon at bounding box center [186, 188] width 6 height 5
click at [200, 188] on span at bounding box center [197, 188] width 8 height 1
click at [193, 186] on span at bounding box center [195, 188] width 4 height 4
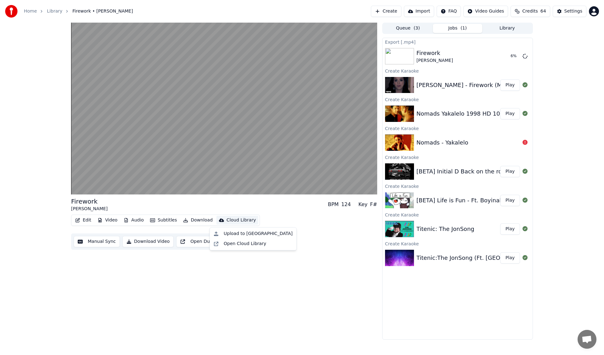
click at [242, 221] on div "Cloud Library" at bounding box center [240, 220] width 29 height 6
click at [237, 244] on div "Open Cloud Library" at bounding box center [245, 244] width 42 height 6
click at [230, 221] on div "Cloud Library" at bounding box center [240, 220] width 29 height 6
click at [238, 234] on div "Upload to [GEOGRAPHIC_DATA]" at bounding box center [258, 234] width 69 height 6
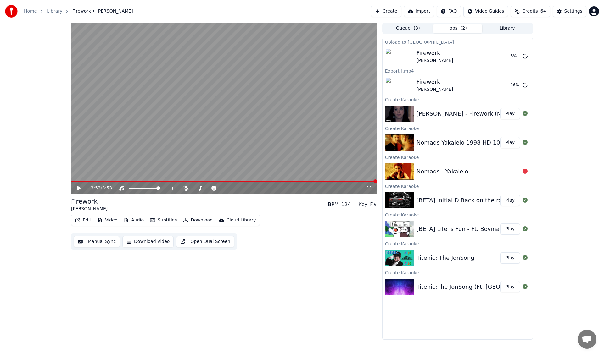
drag, startPoint x: 559, startPoint y: 148, endPoint x: 555, endPoint y: 149, distance: 3.9
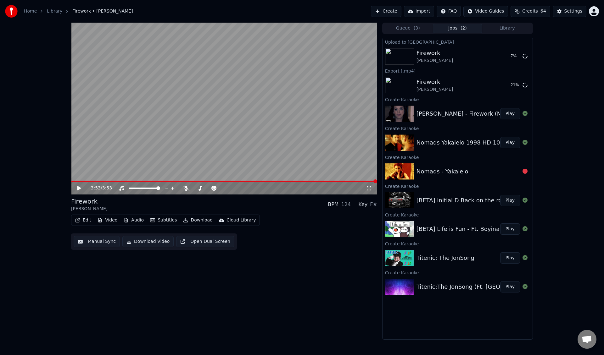
click at [599, 143] on div "3:53 / 3:53 Firework [PERSON_NAME] BPM 124 Key F# Edit Video Audio Subtitles Do…" at bounding box center [302, 181] width 604 height 317
drag, startPoint x: 482, startPoint y: 0, endPoint x: 445, endPoint y: 417, distance: 418.3
click at [445, 355] on html "Home Library Firework • [PERSON_NAME] Create Import FAQ Video Guides Credits 64…" at bounding box center [302, 177] width 604 height 355
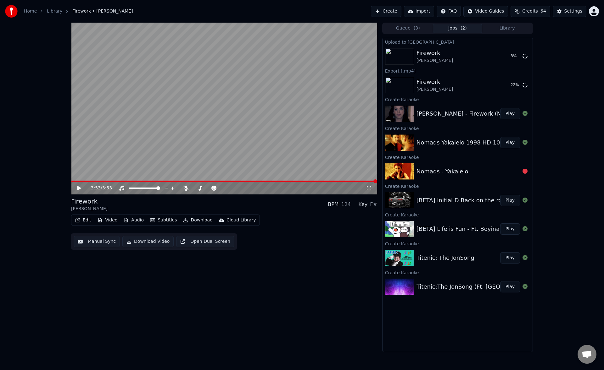
click at [250, 268] on div "3:53 / 3:53 Firework [PERSON_NAME] BPM 124 Key F# Edit Video Audio Subtitles Do…" at bounding box center [224, 188] width 306 height 330
